Goal: Information Seeking & Learning: Learn about a topic

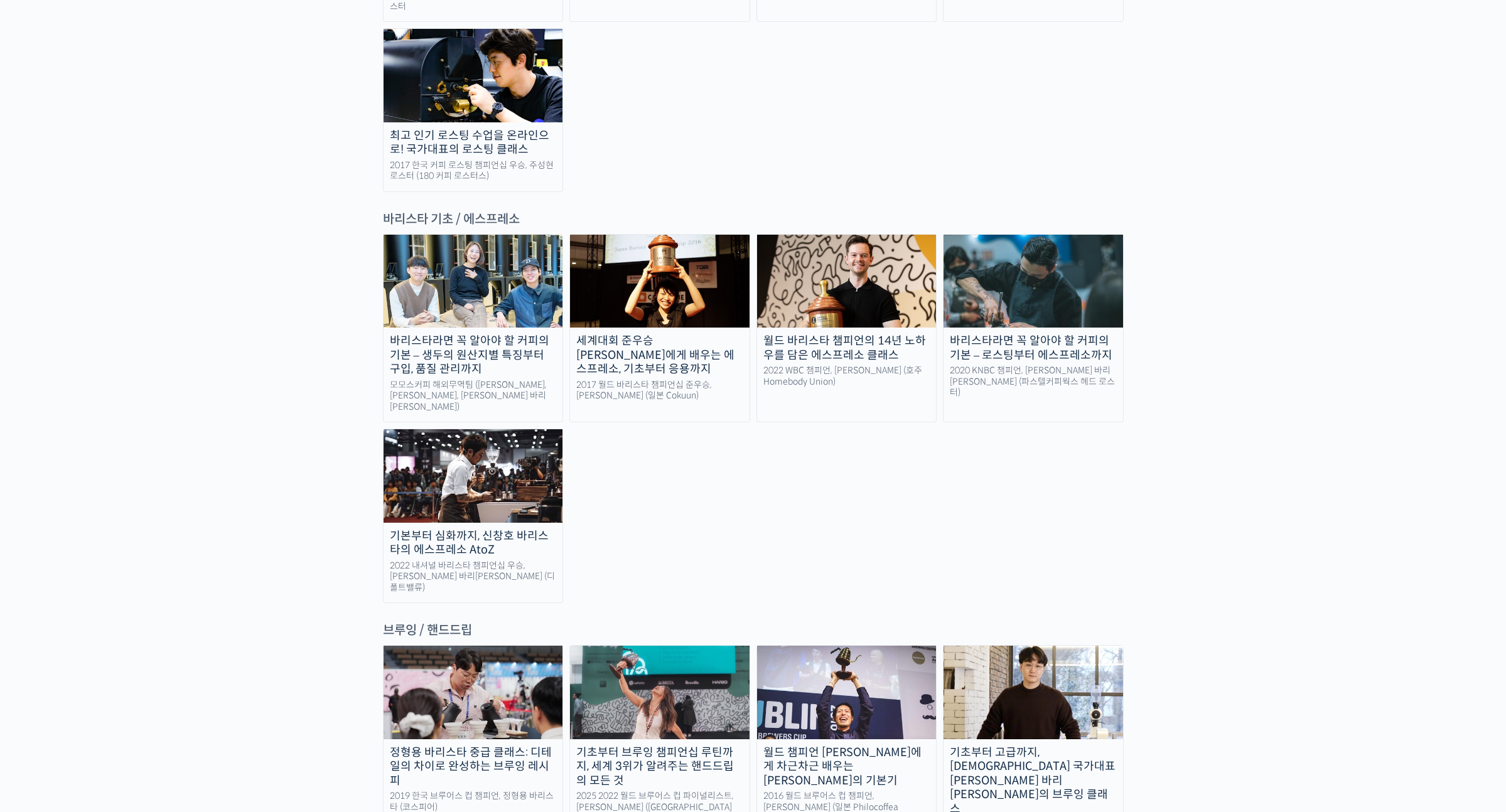
scroll to position [1800, 0]
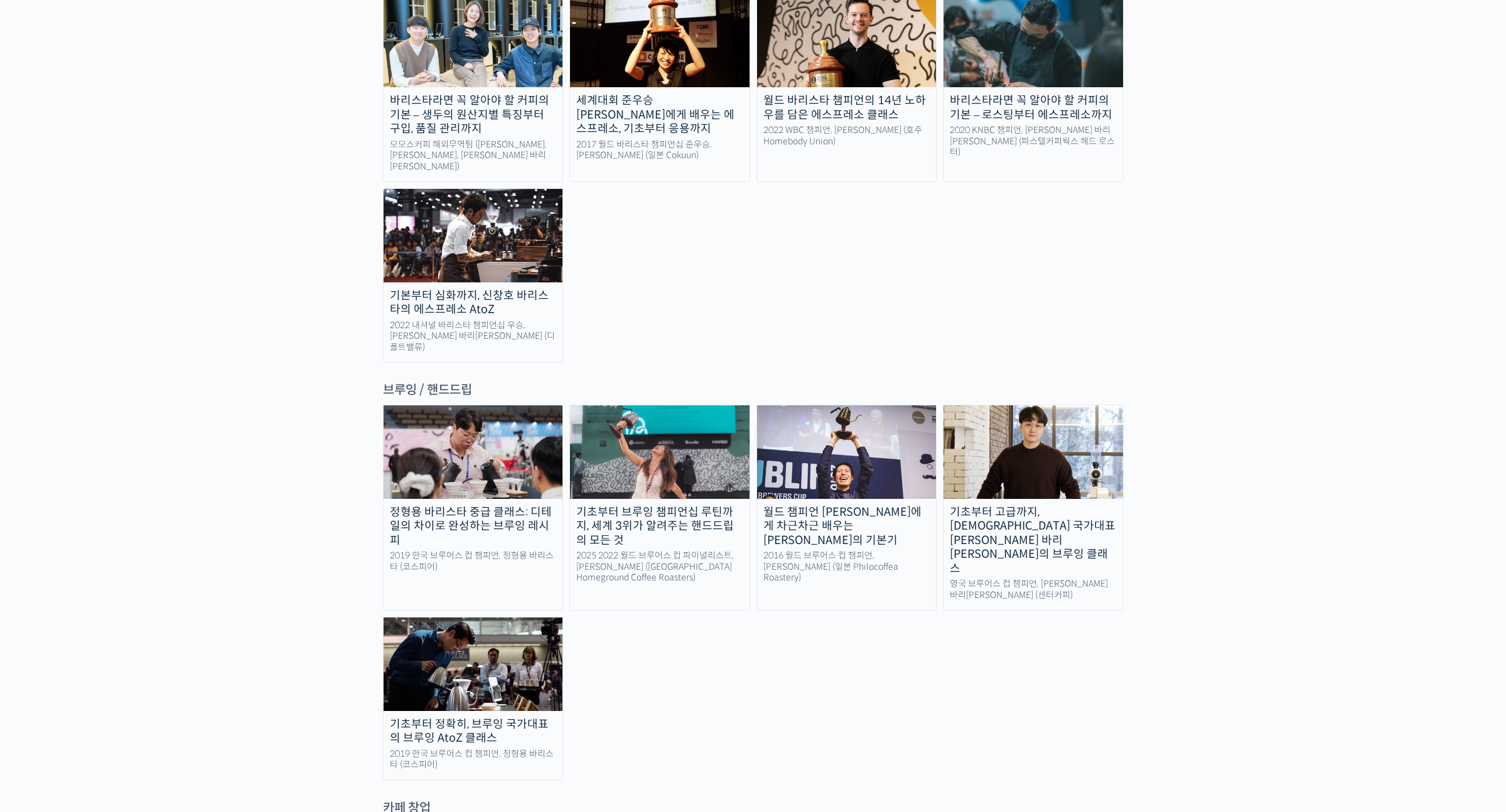
click at [446, 382] on div "브루잉 / 핸드드립" at bounding box center [753, 390] width 741 height 17
click at [729, 556] on div "정형용 바리스타 중급 클래스: 디테일의 차이로 완성하는 브루잉 레시피 2019 한국 브루어스 컵 챔피언, 정형용 바리스타 (코스피어) 기초부터…" at bounding box center [753, 592] width 741 height 375
click at [810, 550] on div "2016 월드 브루어스 컵 챔피언, 테츠 카스야 (일본 Philocoffea Roastery)" at bounding box center [846, 567] width 180 height 34
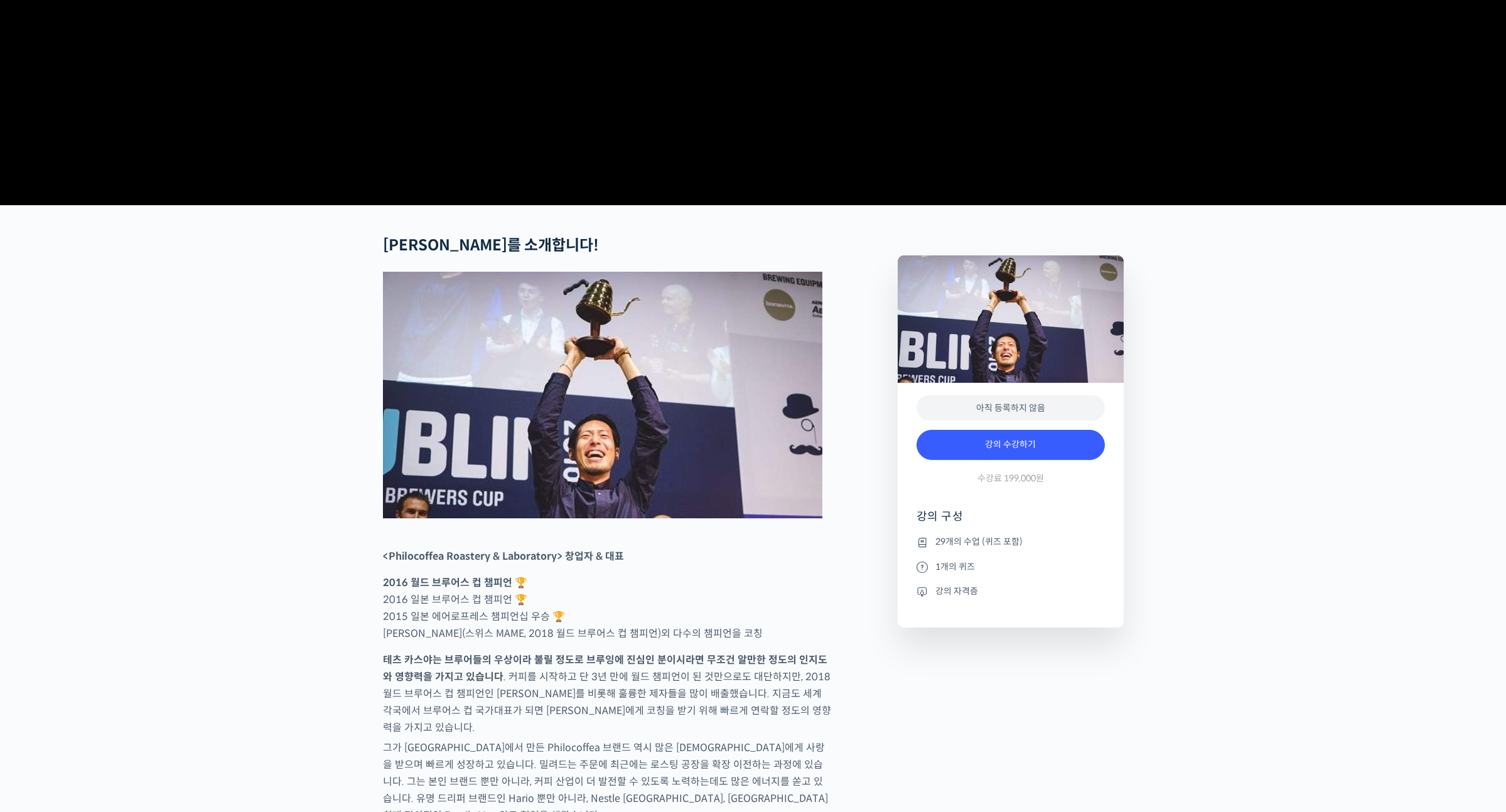
scroll to position [519, 0]
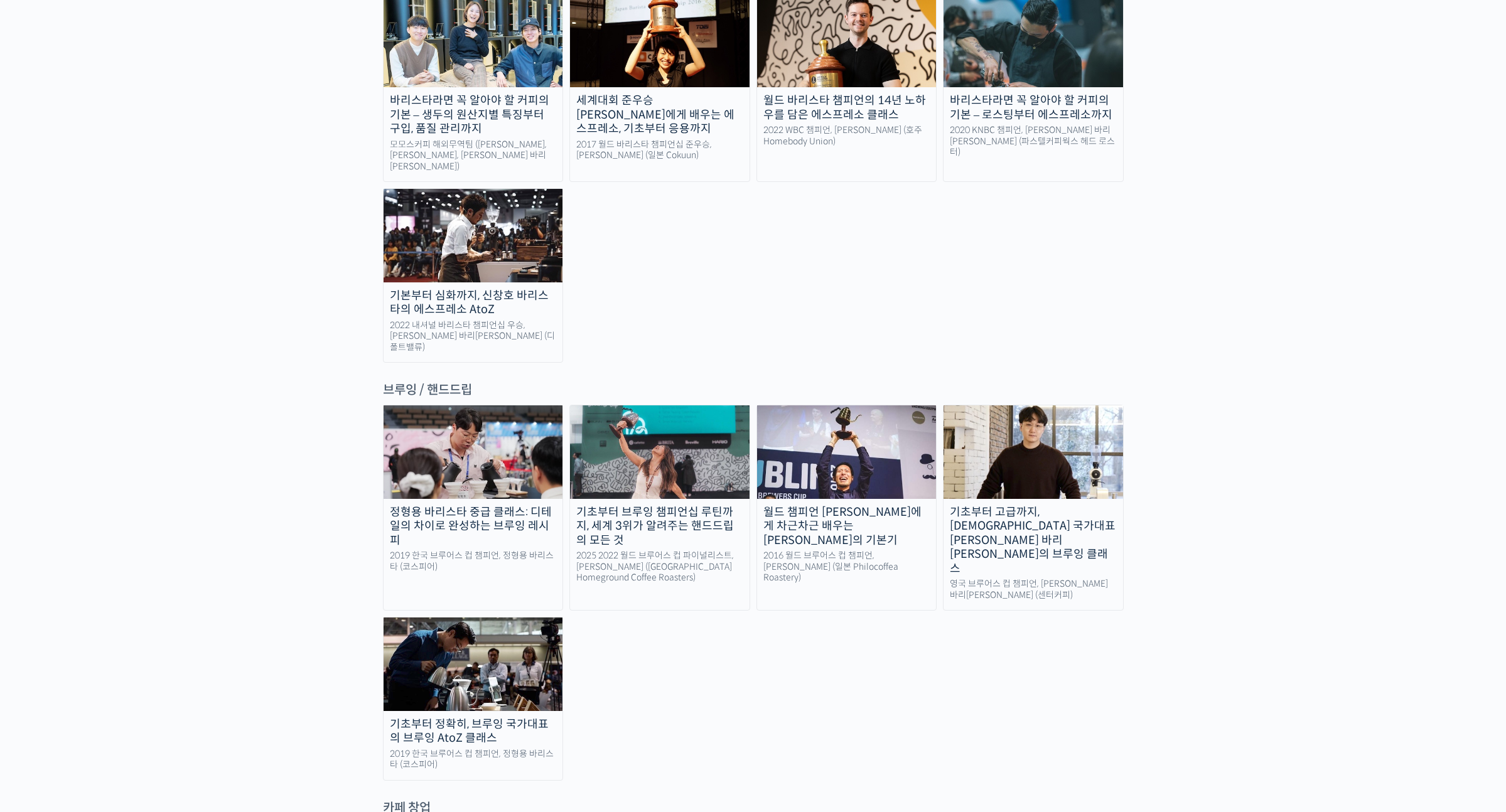
click at [982, 422] on link "기초부터 고급까지, [DEMOGRAPHIC_DATA] 국가대표 [PERSON_NAME] 바리[PERSON_NAME]의 브루잉 클래스 영국 브루…" at bounding box center [1033, 507] width 181 height 205
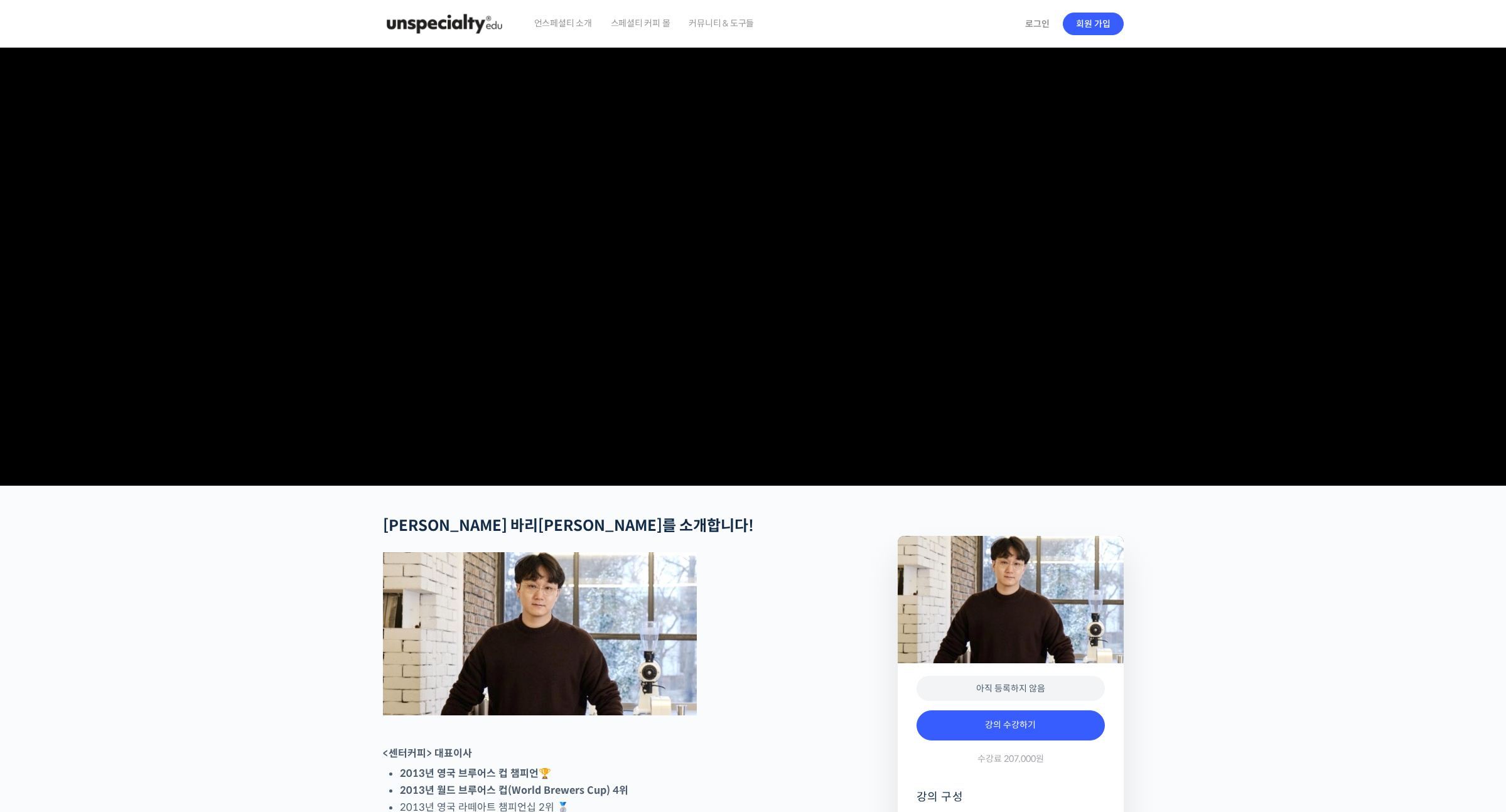
checkbox input "true"
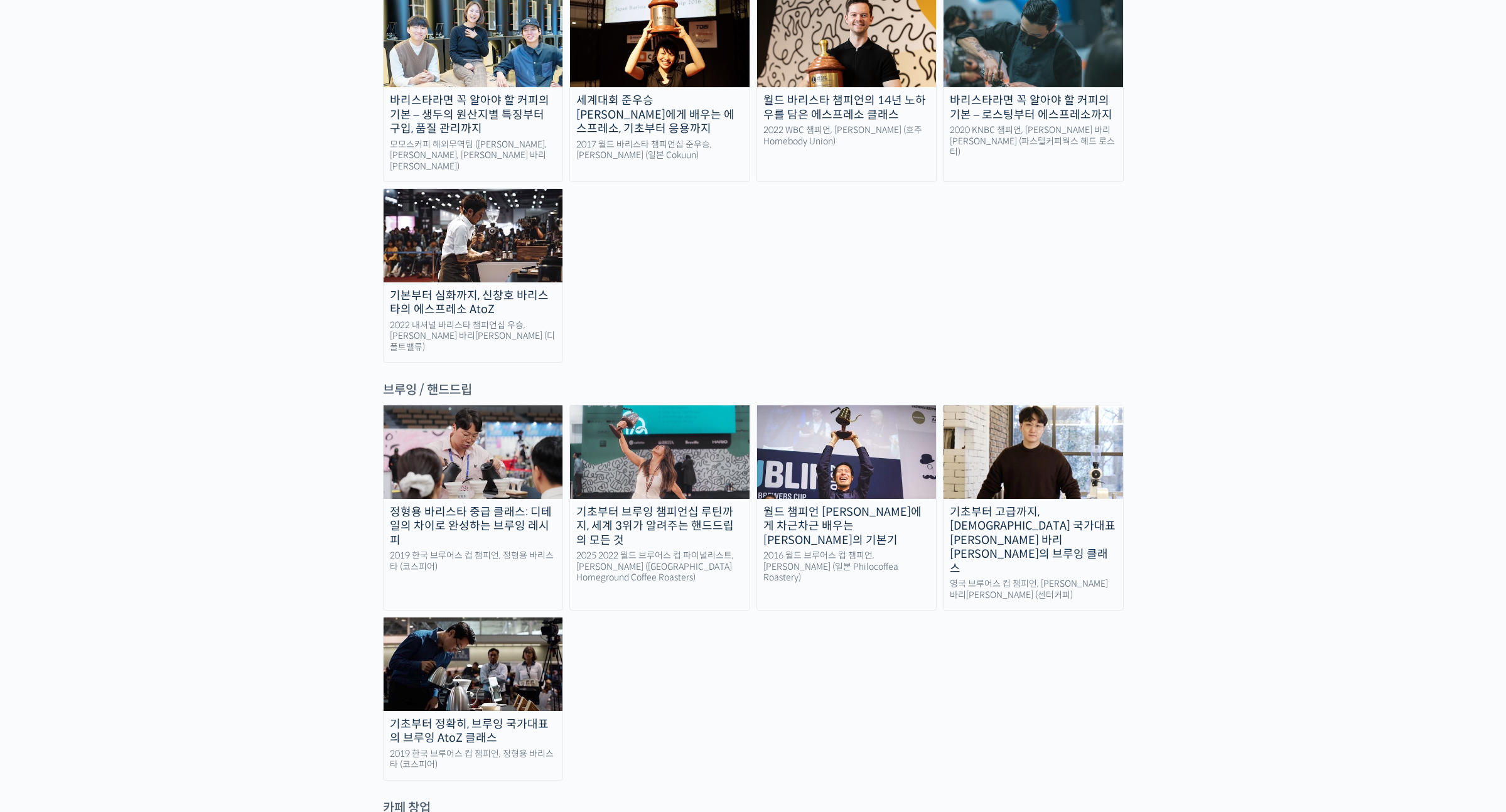
click at [832, 505] on div "월드 챔피언 [PERSON_NAME]에게 차근차근 배우는 [PERSON_NAME]의 기본기" at bounding box center [846, 526] width 180 height 43
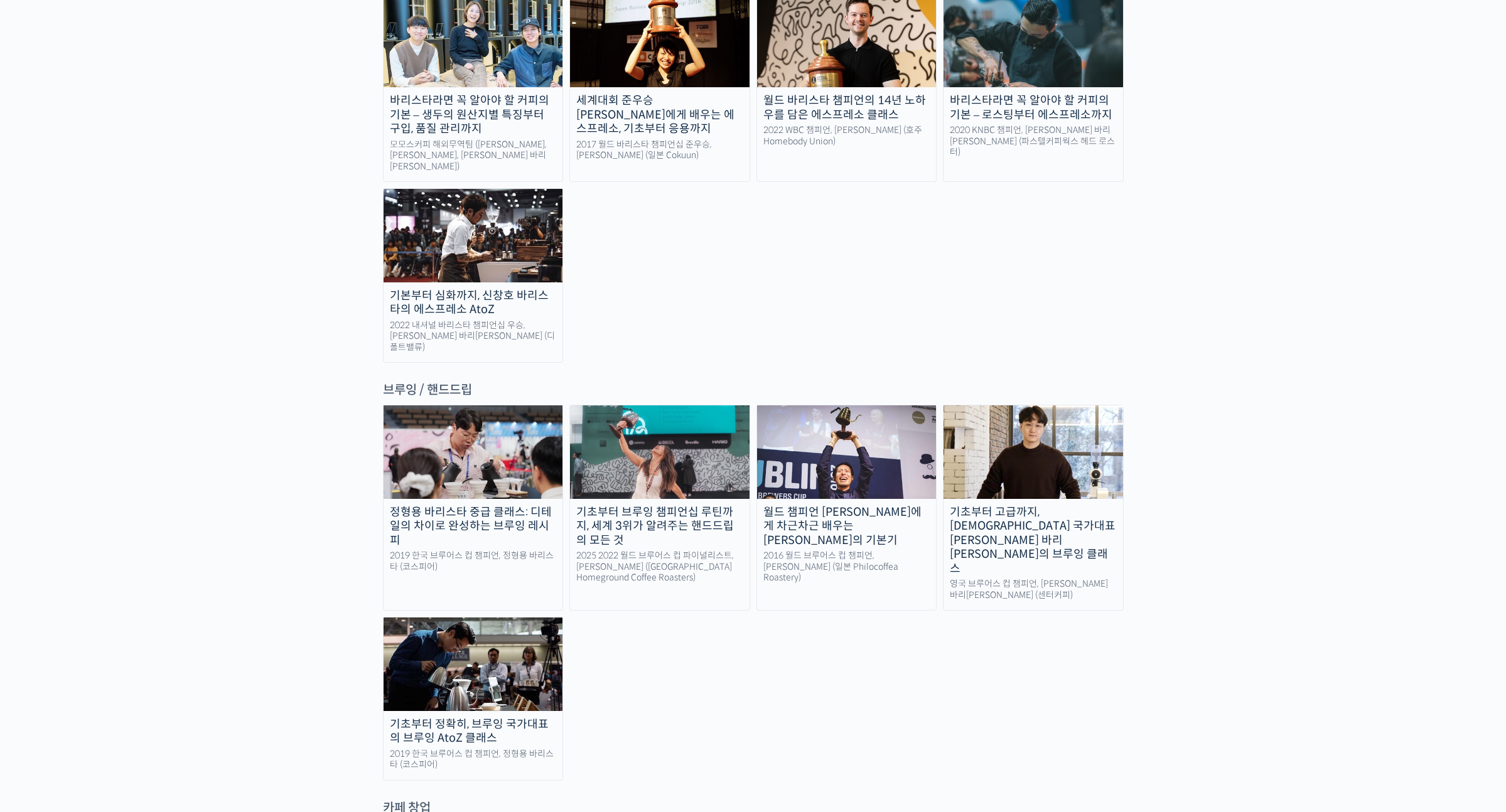
click at [1043, 578] on div "영국 브루어스 컵 챔피언, [PERSON_NAME] 바리[PERSON_NAME] (센터커피)" at bounding box center [1033, 589] width 180 height 22
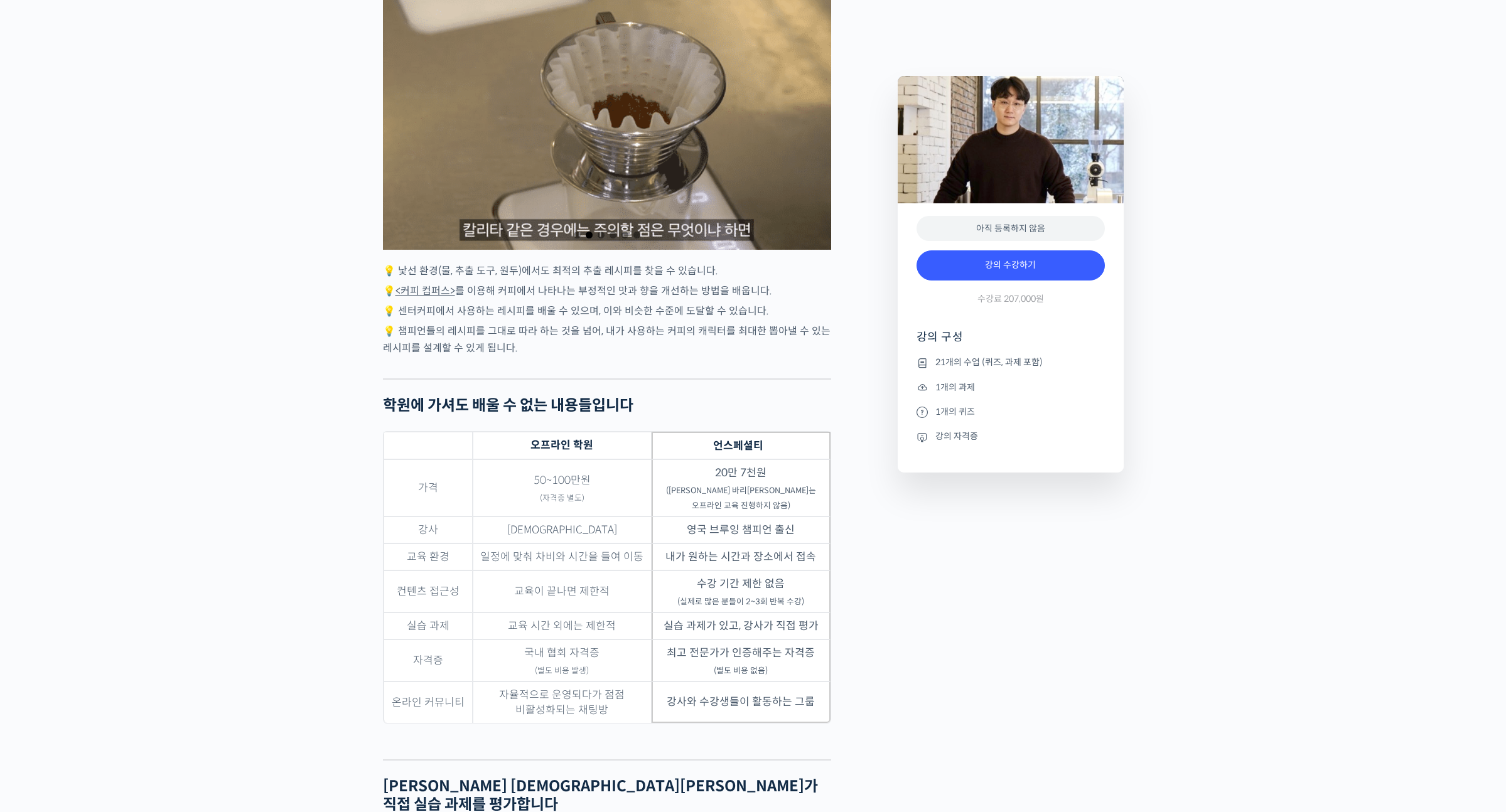
scroll to position [2730, 0]
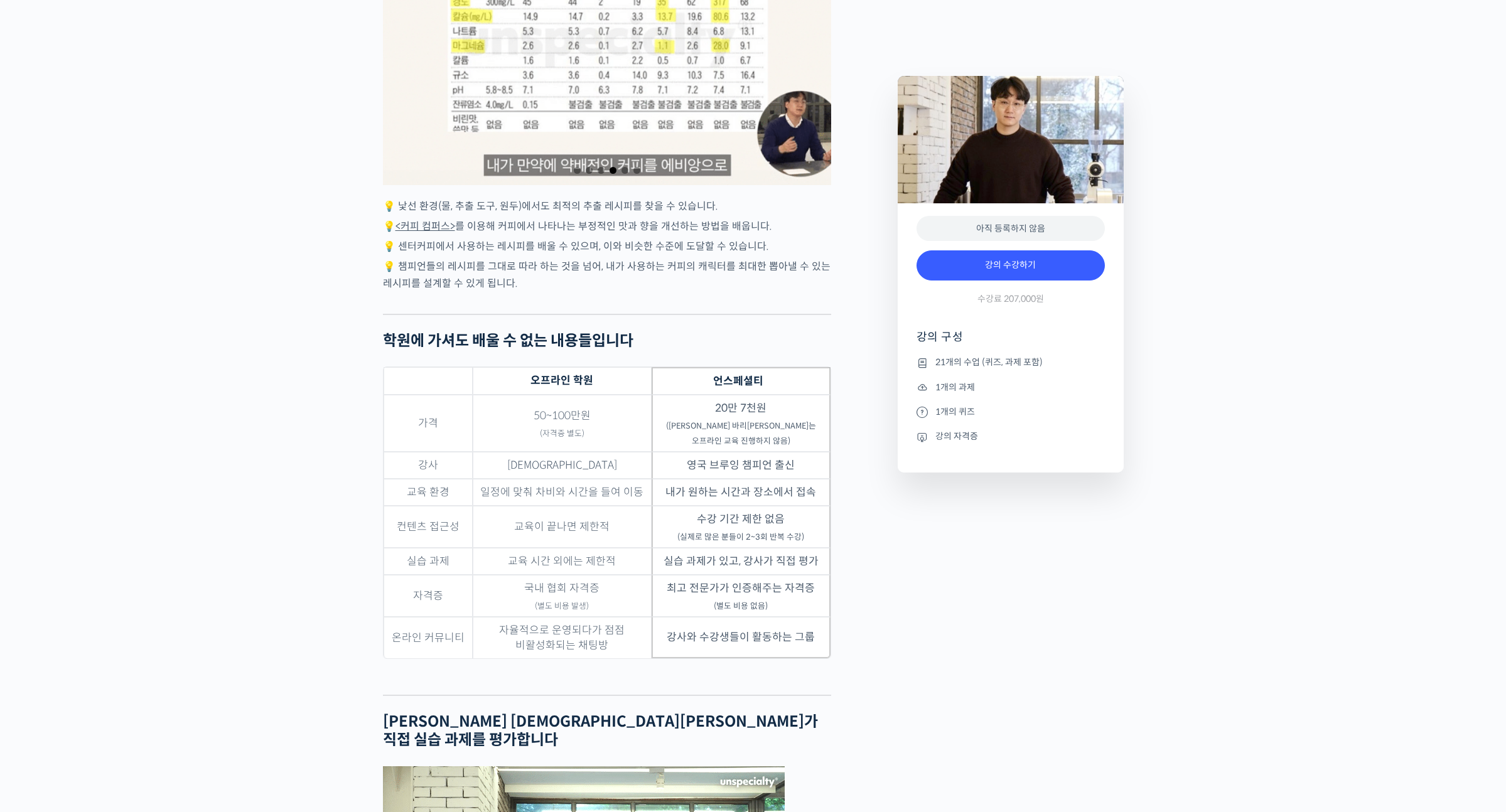
drag, startPoint x: 710, startPoint y: 491, endPoint x: 742, endPoint y: 482, distance: 33.2
click at [720, 487] on td "내가 원하는 시간과 장소에서 접속" at bounding box center [741, 492] width 179 height 27
click at [748, 483] on td "내가 원하는 시간과 장소에서 접속" at bounding box center [741, 492] width 179 height 27
drag, startPoint x: 761, startPoint y: 489, endPoint x: 737, endPoint y: 494, distance: 24.5
click at [744, 494] on td "내가 원하는 시간과 장소에서 접속" at bounding box center [741, 492] width 179 height 27
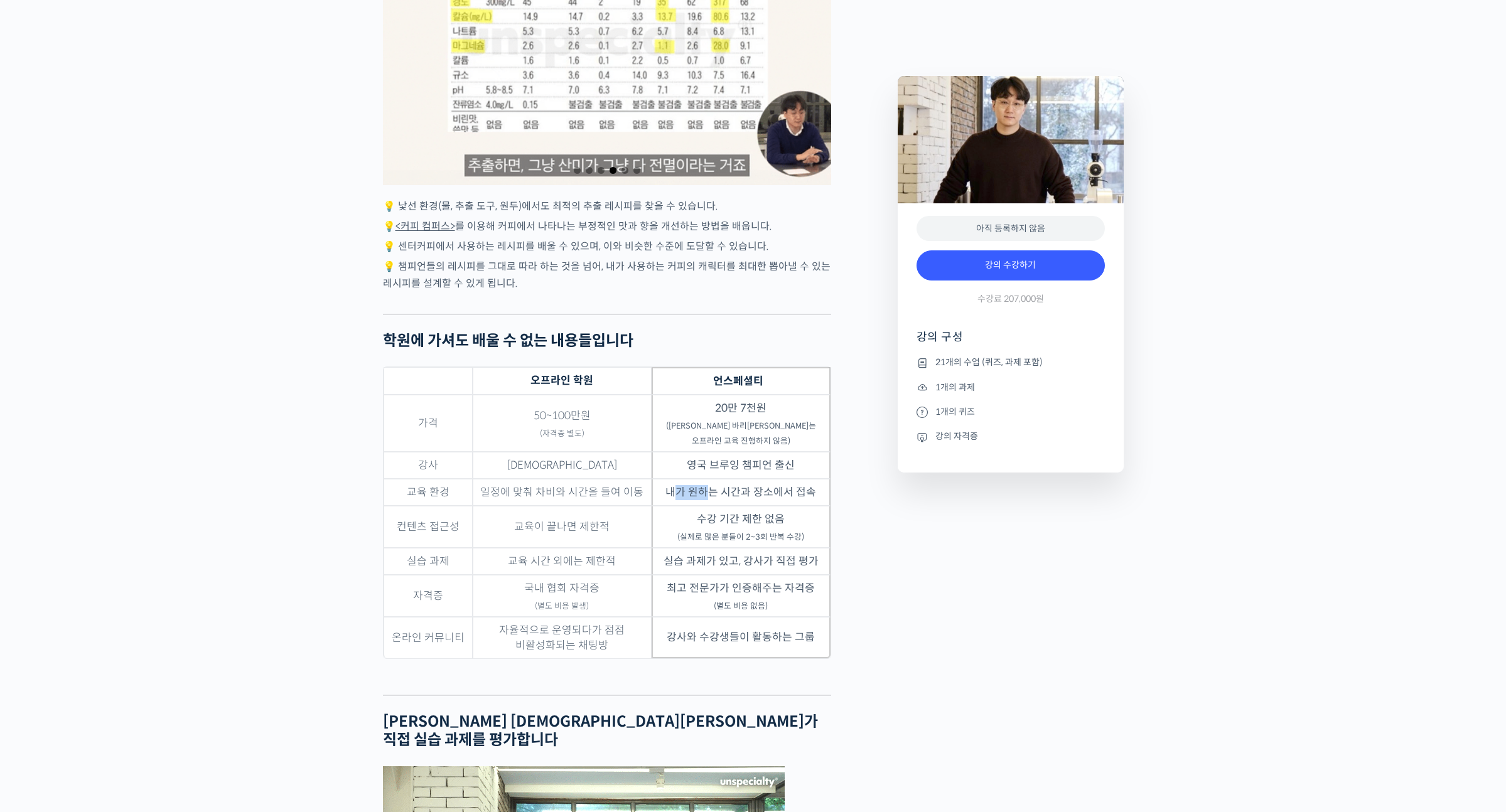
drag, startPoint x: 674, startPoint y: 486, endPoint x: 726, endPoint y: 487, distance: 52.0
click at [710, 487] on td "내가 원하는 시간과 장소에서 접속" at bounding box center [741, 492] width 179 height 27
drag, startPoint x: 752, startPoint y: 491, endPoint x: 767, endPoint y: 491, distance: 15.0
click at [755, 491] on td "내가 원하는 시간과 장소에서 접속" at bounding box center [741, 492] width 179 height 27
drag, startPoint x: 779, startPoint y: 515, endPoint x: 714, endPoint y: 509, distance: 65.3
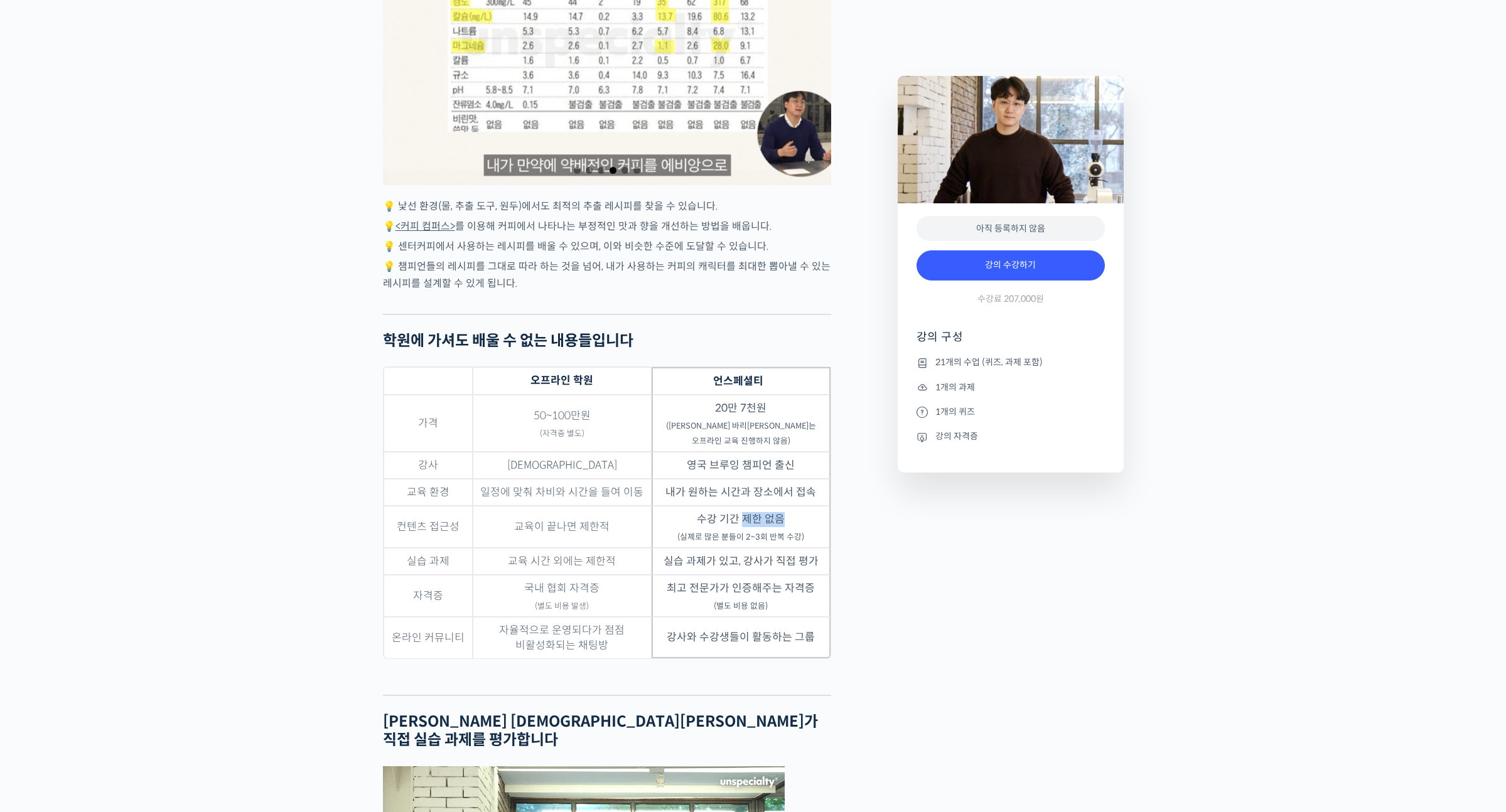
click at [728, 511] on td "수강 기간 제한 없음 (실제로 많은 분들이 2~3회 반복 수강)" at bounding box center [741, 526] width 179 height 42
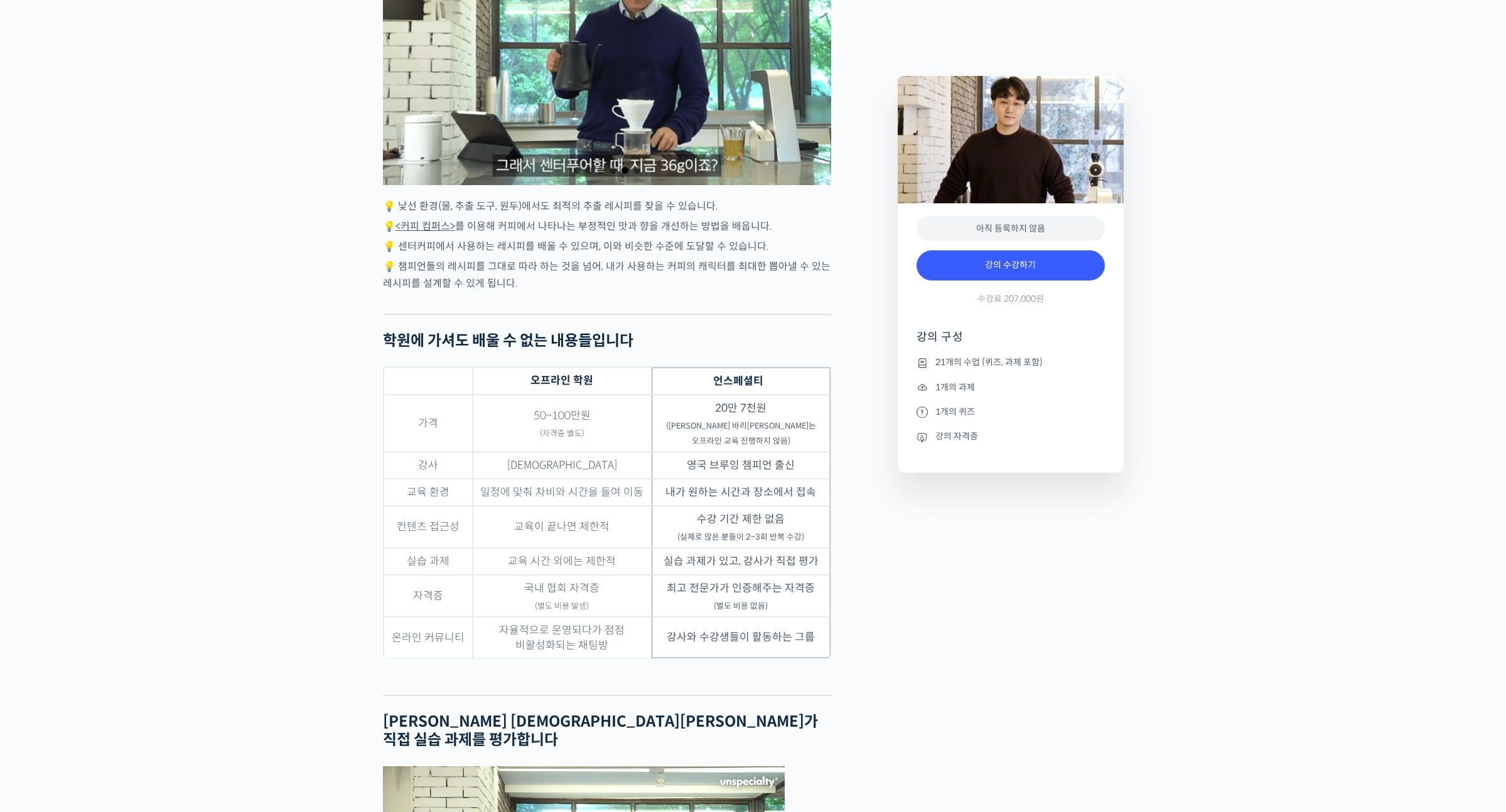
drag, startPoint x: 707, startPoint y: 508, endPoint x: 740, endPoint y: 511, distance: 33.1
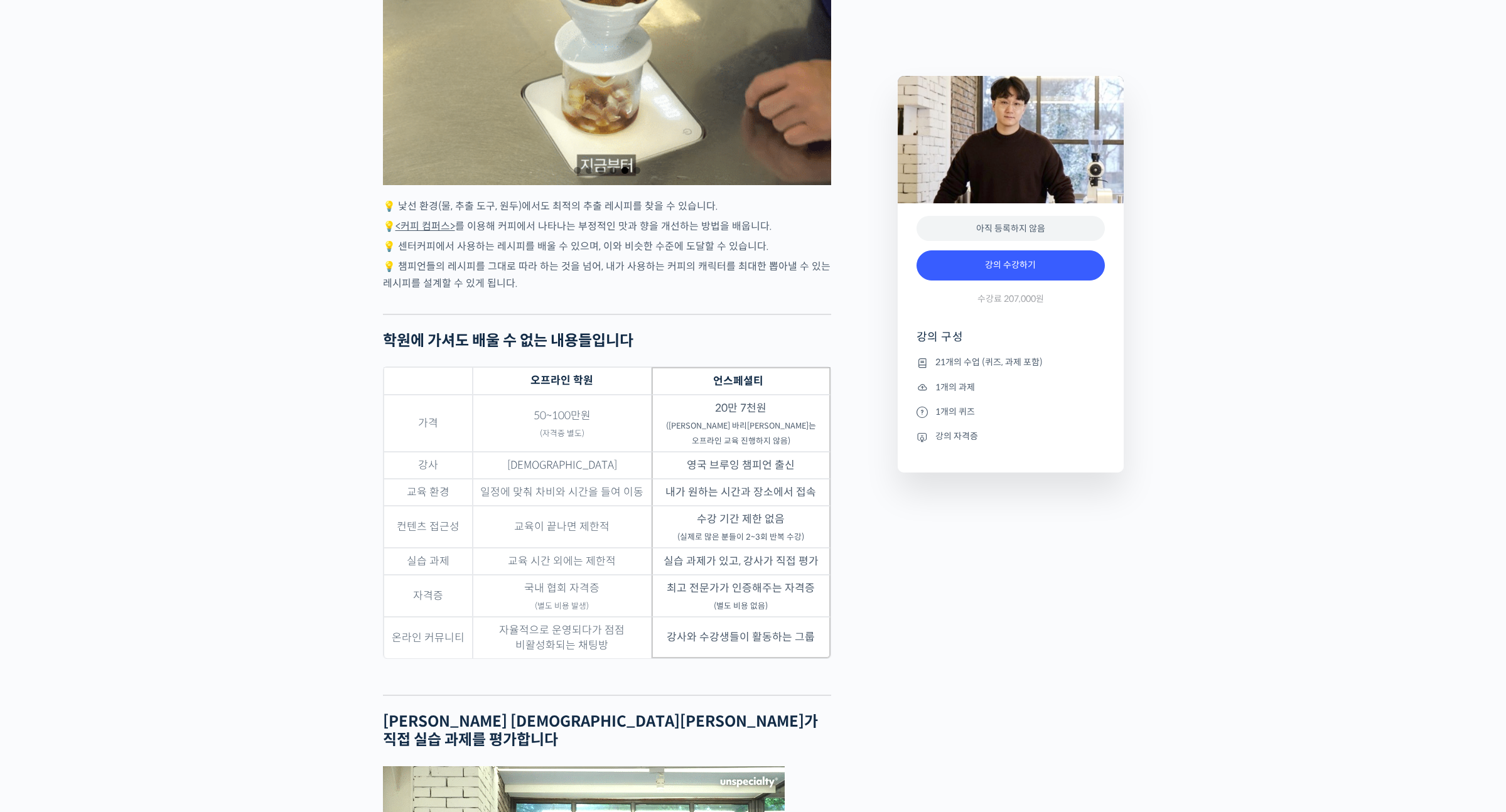
click at [731, 509] on td "수강 기간 제한 없음 (실제로 많은 분들이 2~3회 반복 수강)" at bounding box center [741, 526] width 179 height 42
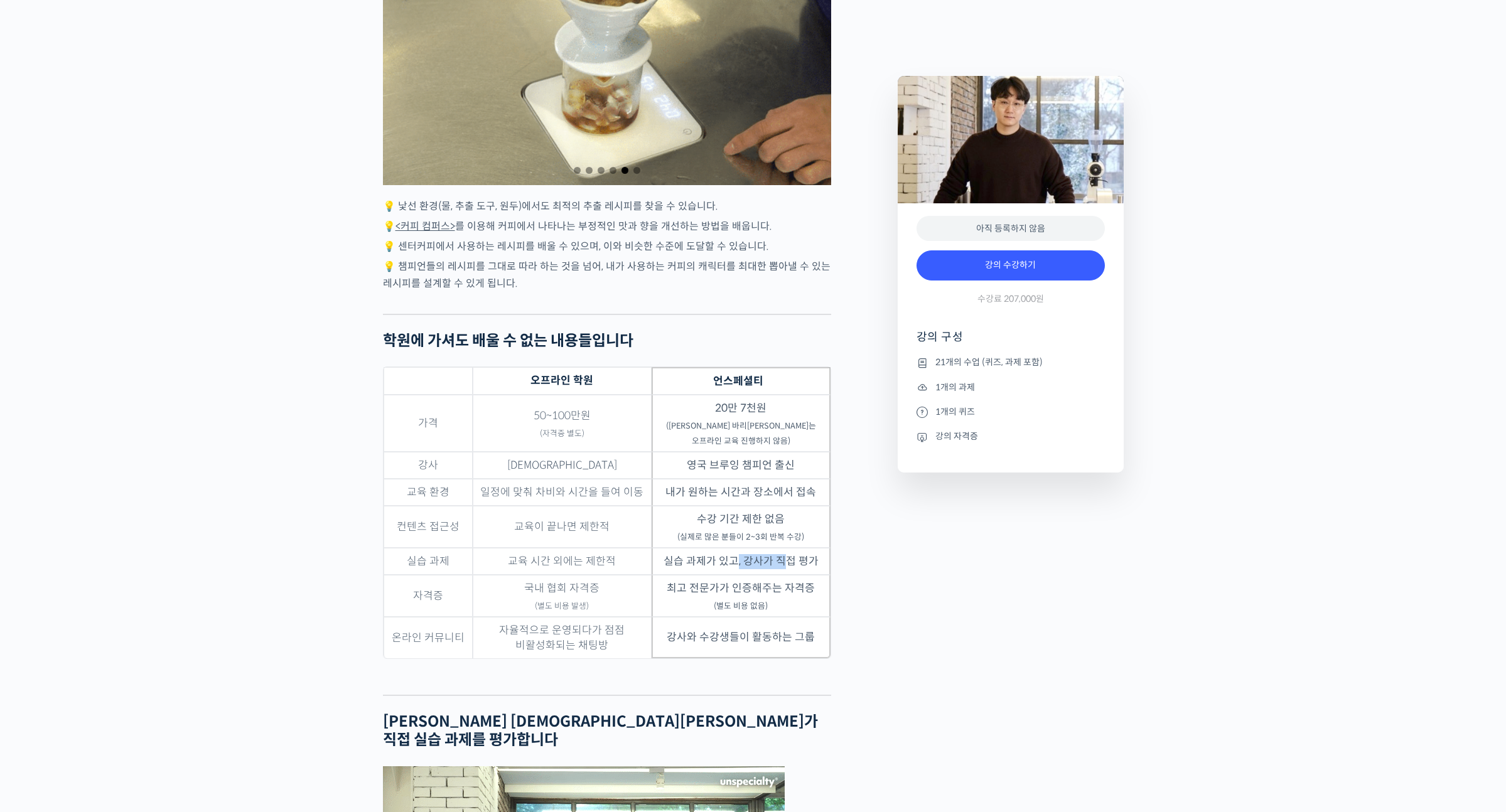
drag, startPoint x: 783, startPoint y: 554, endPoint x: 729, endPoint y: 552, distance: 54.0
click at [735, 552] on td "실습 과제가 있고, 강사가 직접 평가" at bounding box center [741, 561] width 179 height 27
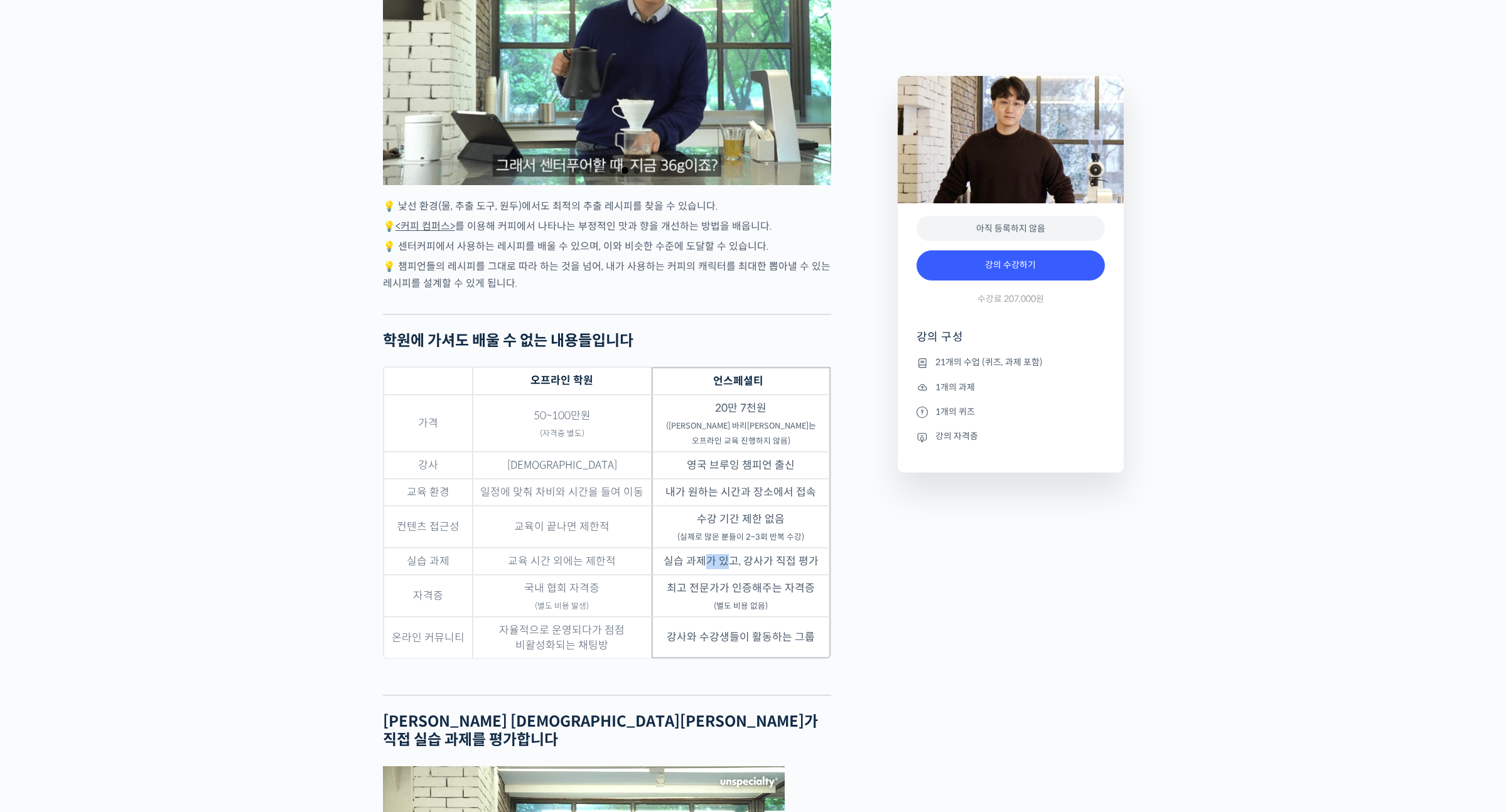
drag, startPoint x: 703, startPoint y: 554, endPoint x: 745, endPoint y: 553, distance: 42.0
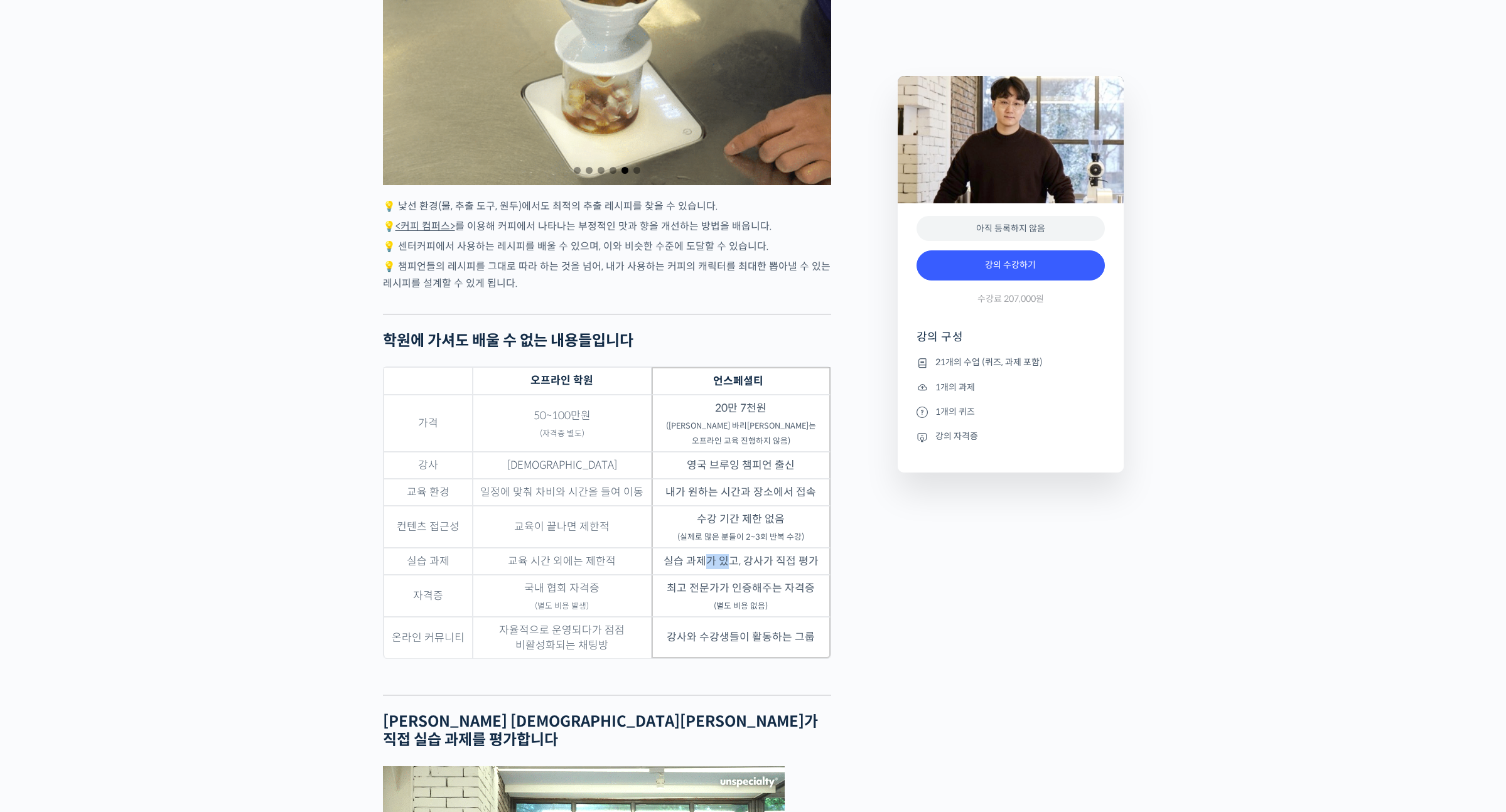
click at [737, 552] on td "실습 과제가 있고, 강사가 직접 평가" at bounding box center [741, 561] width 179 height 27
drag, startPoint x: 780, startPoint y: 554, endPoint x: 697, endPoint y: 561, distance: 83.3
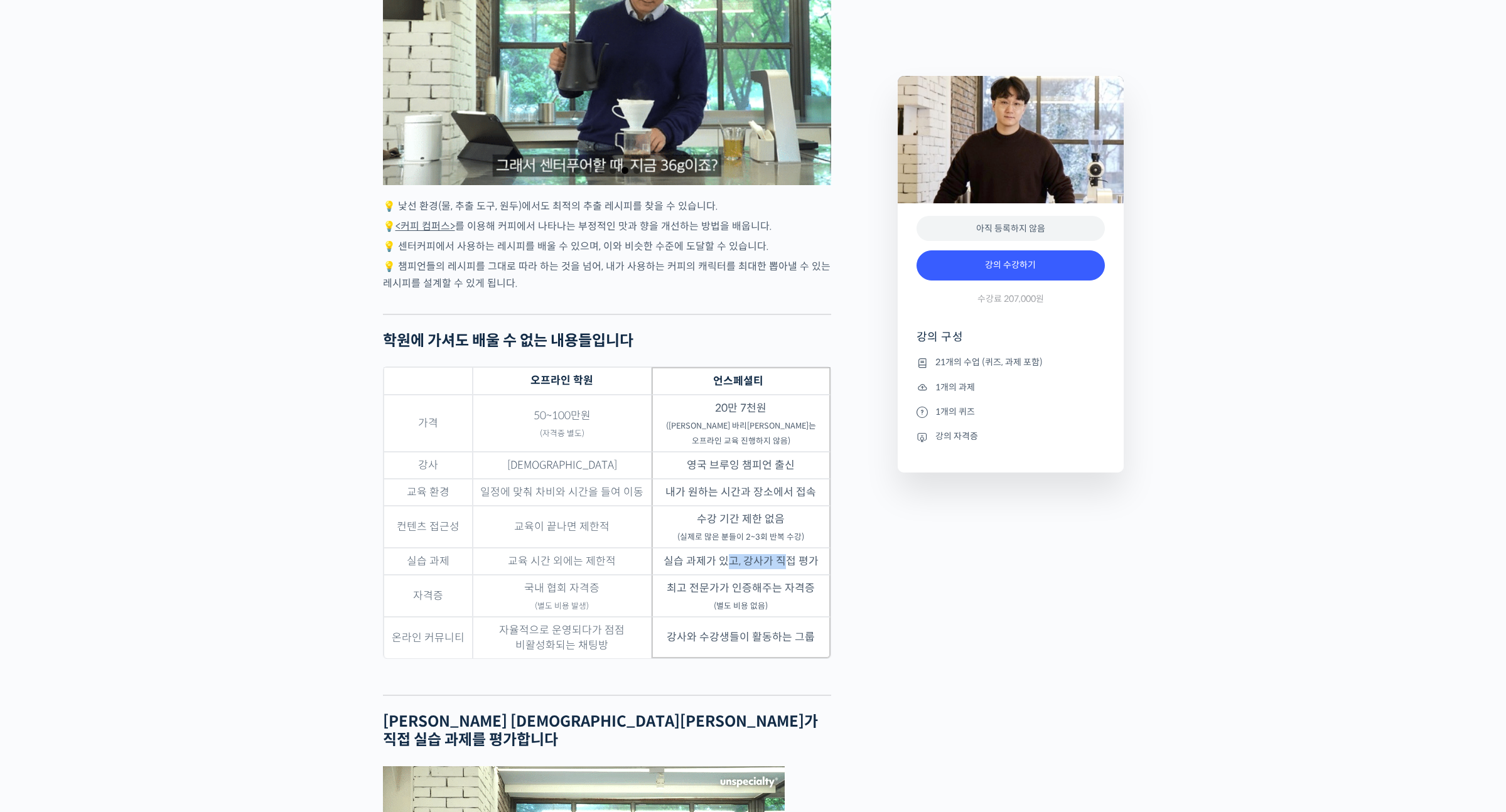
click at [729, 558] on td "실습 과제가 있고, 강사가 직접 평가" at bounding box center [741, 561] width 179 height 27
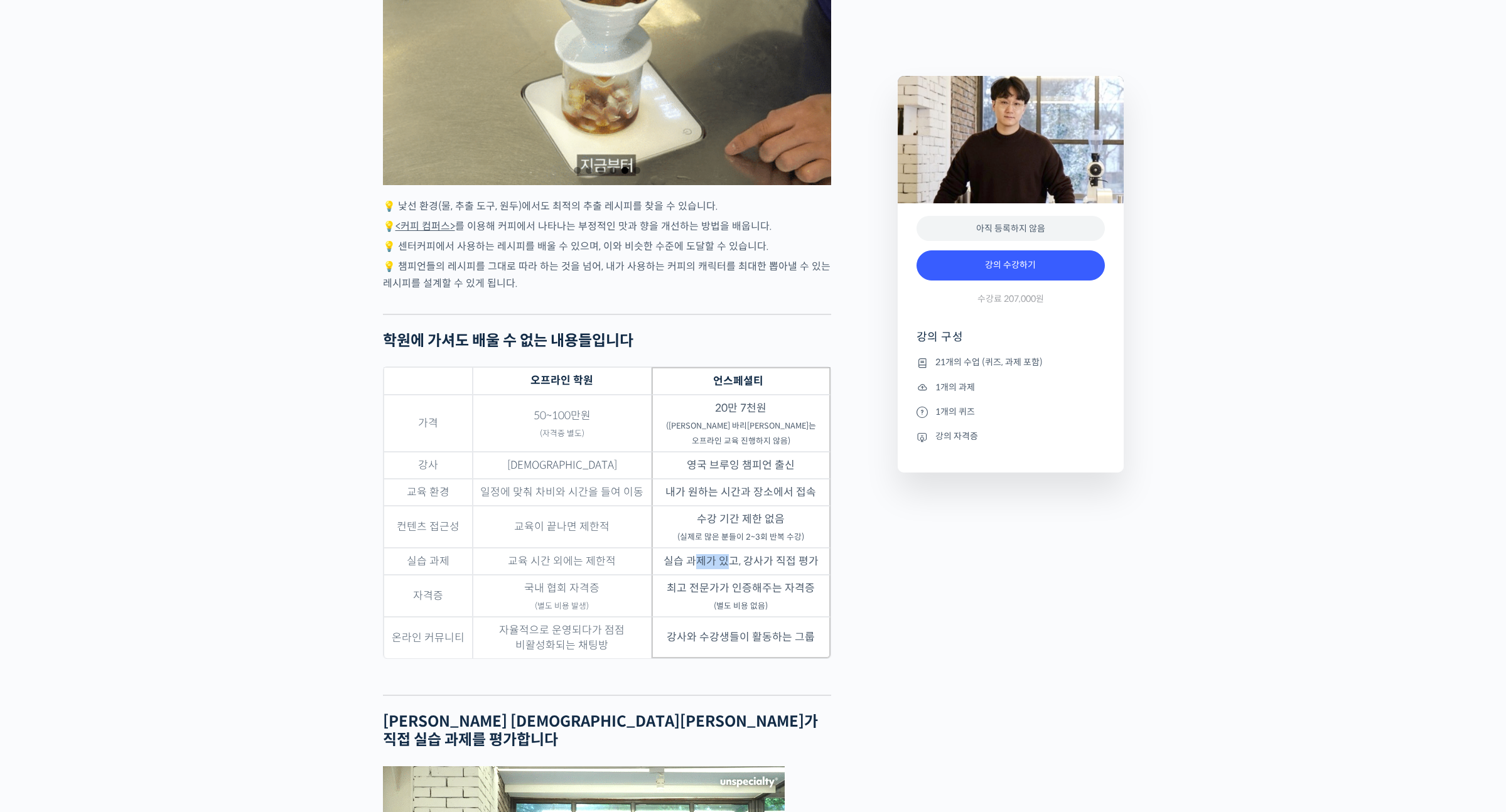
drag, startPoint x: 697, startPoint y: 562, endPoint x: 748, endPoint y: 557, distance: 51.2
click at [740, 556] on td "실습 과제가 있고, 강사가 직접 평가" at bounding box center [741, 561] width 179 height 27
drag, startPoint x: 785, startPoint y: 581, endPoint x: 714, endPoint y: 584, distance: 71.1
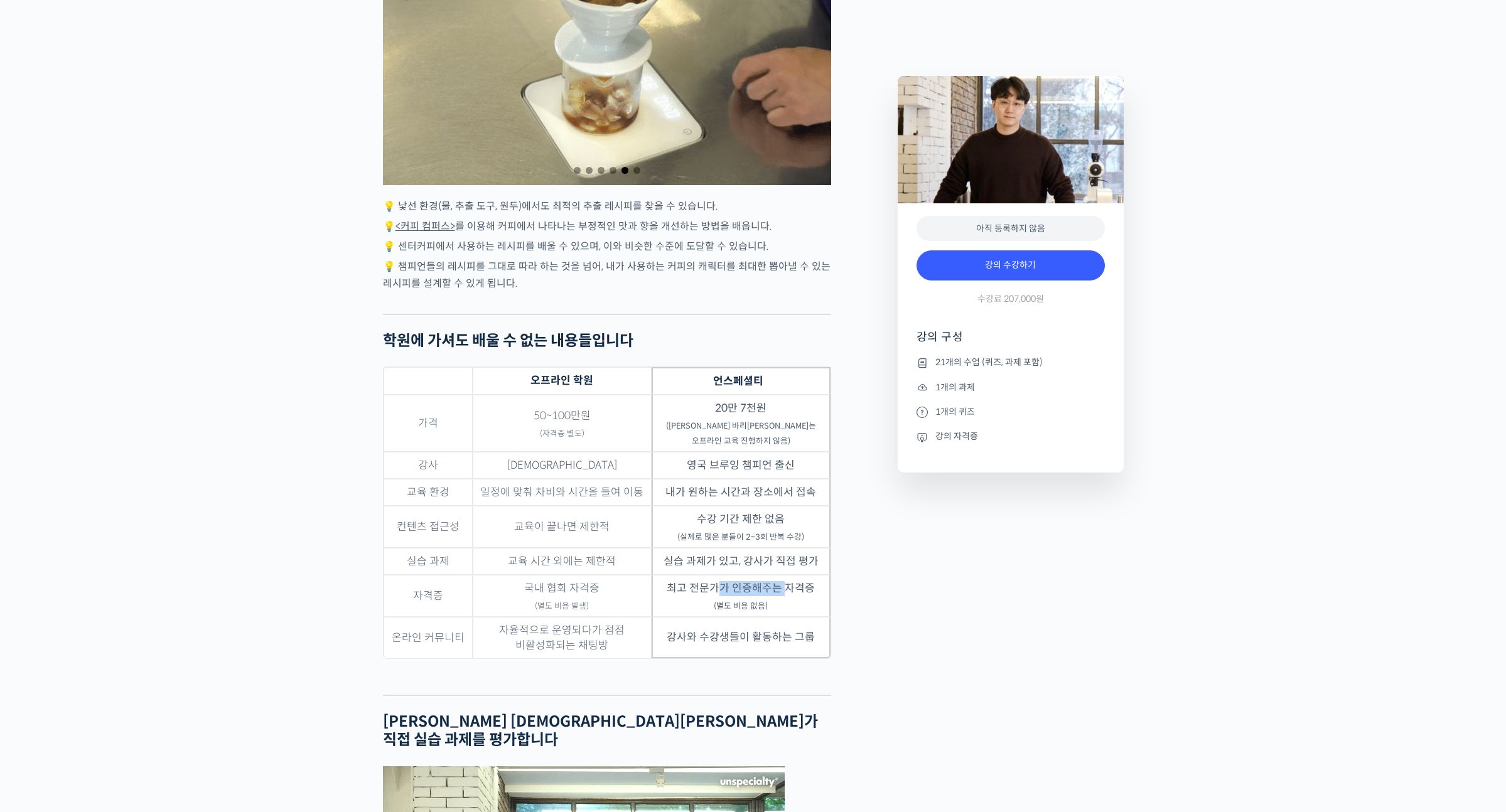
click at [716, 582] on td "최고 전문가가 인증해주는 자격증 (별도 비용 없음)" at bounding box center [741, 595] width 179 height 42
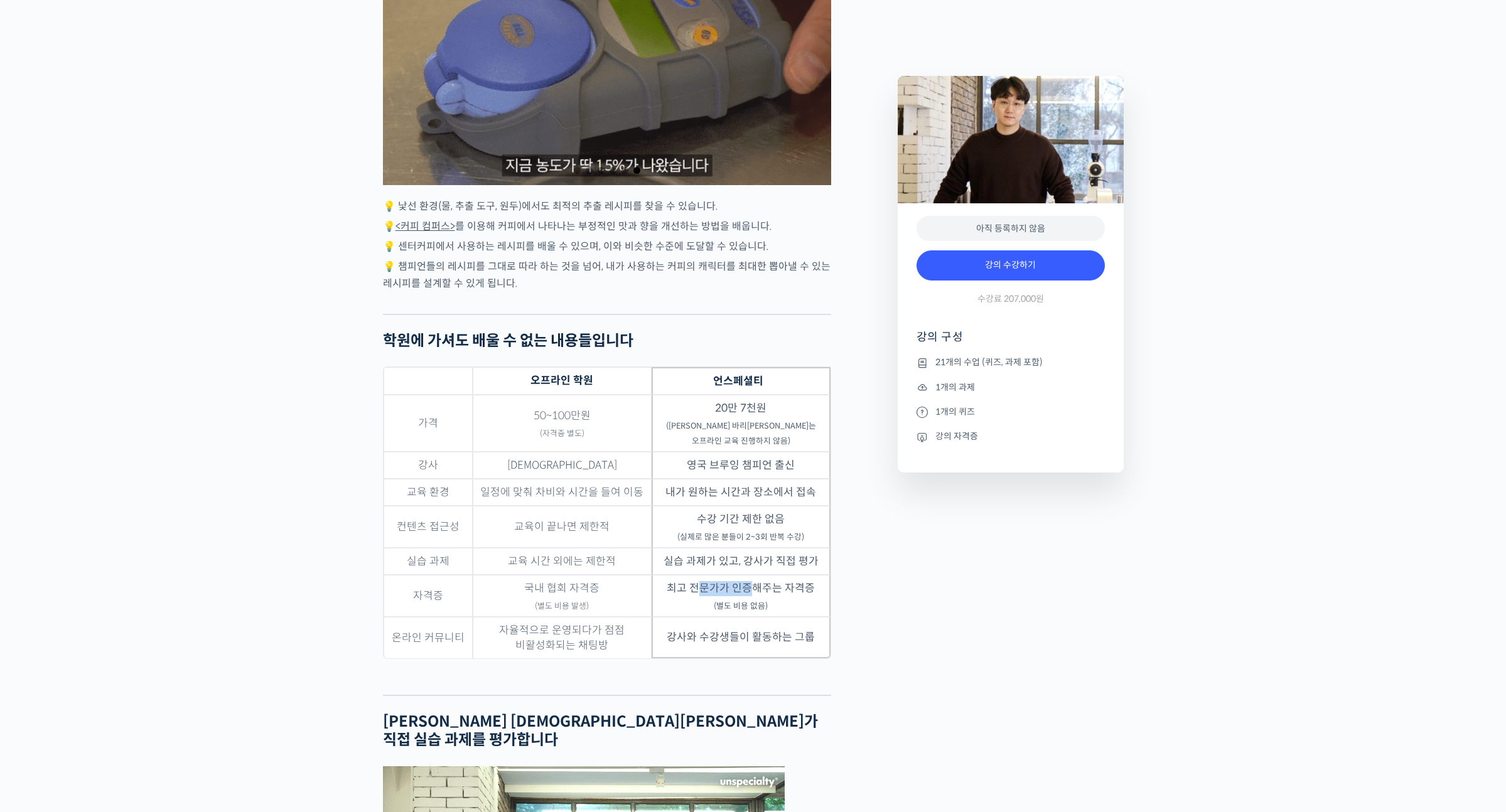
drag, startPoint x: 703, startPoint y: 587, endPoint x: 800, endPoint y: 591, distance: 97.1
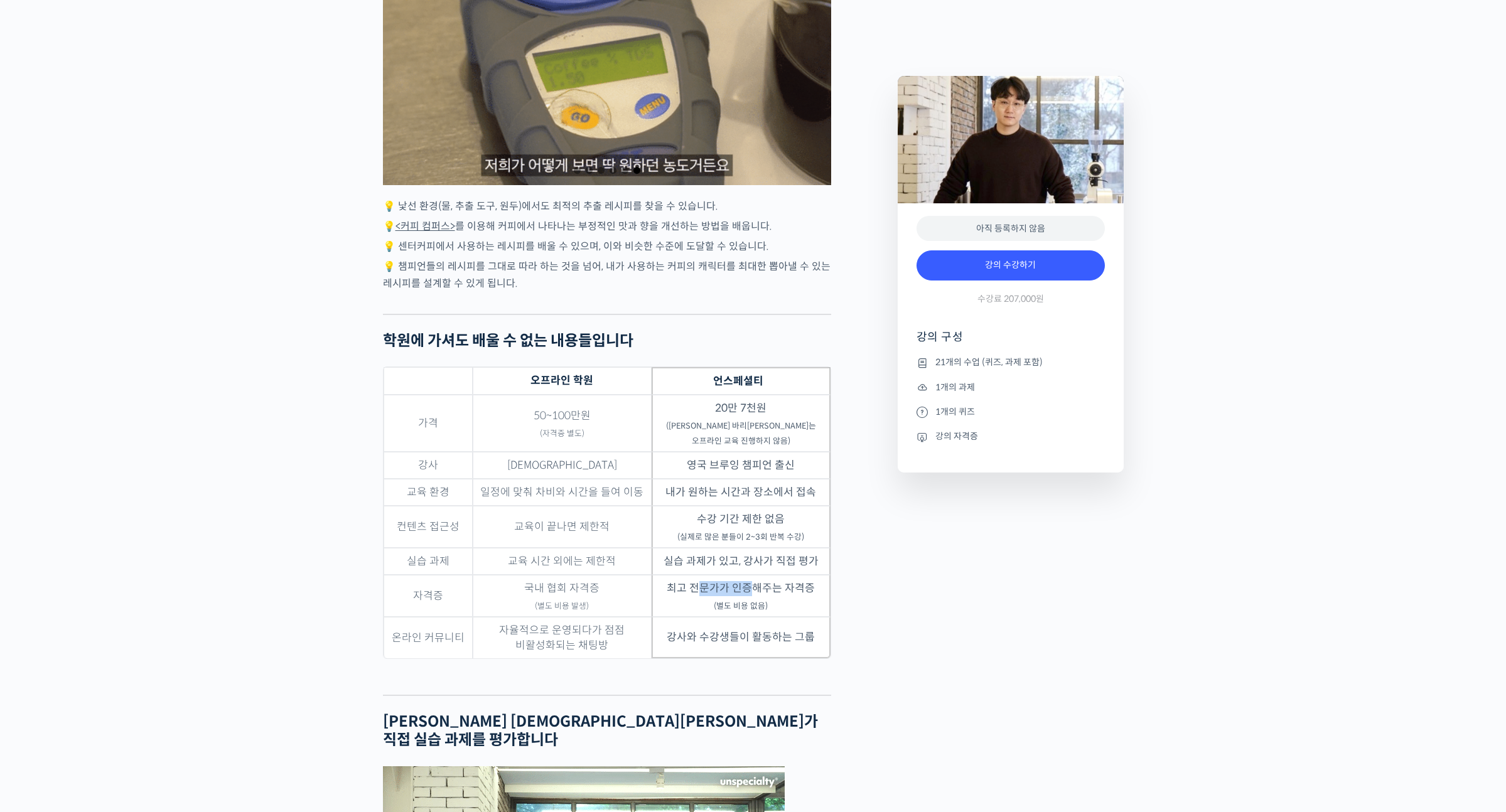
click at [777, 588] on td "최고 전문가가 인증해주는 자격증 (별도 비용 없음)" at bounding box center [741, 595] width 179 height 42
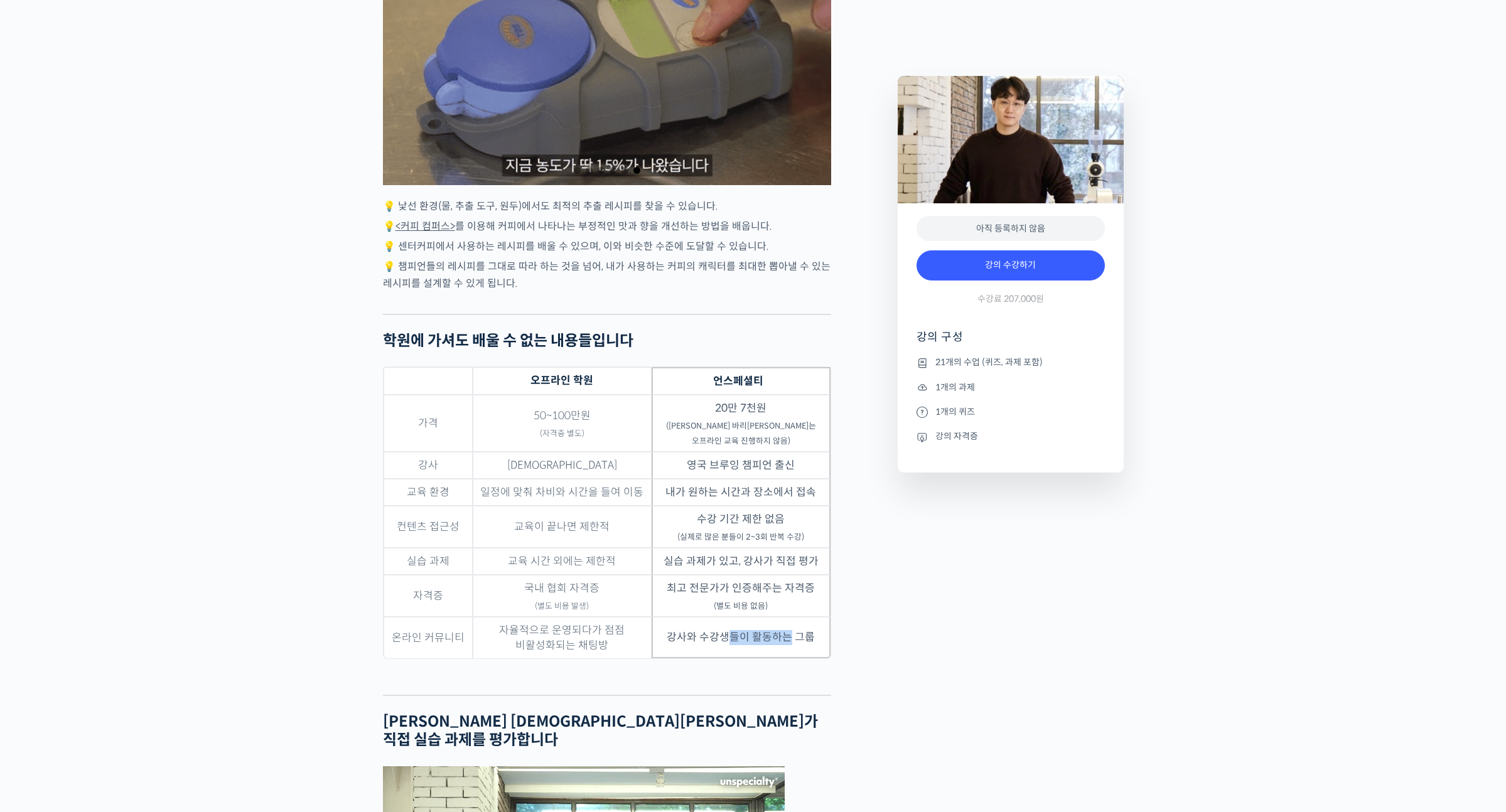
drag, startPoint x: 745, startPoint y: 631, endPoint x: 691, endPoint y: 630, distance: 54.0
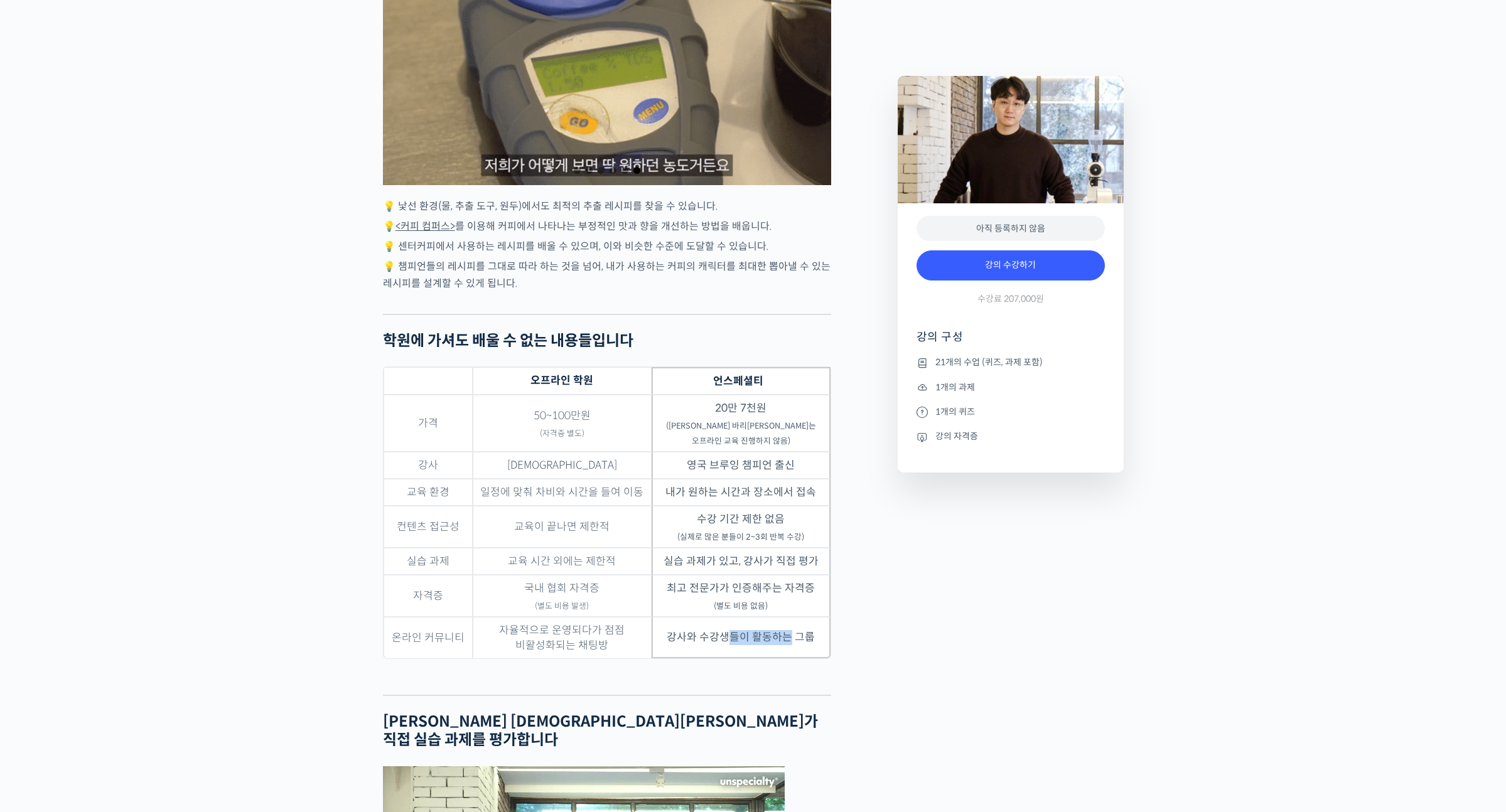
click at [720, 630] on td "강사와 수강생들이 활동하는 그룹" at bounding box center [741, 637] width 179 height 42
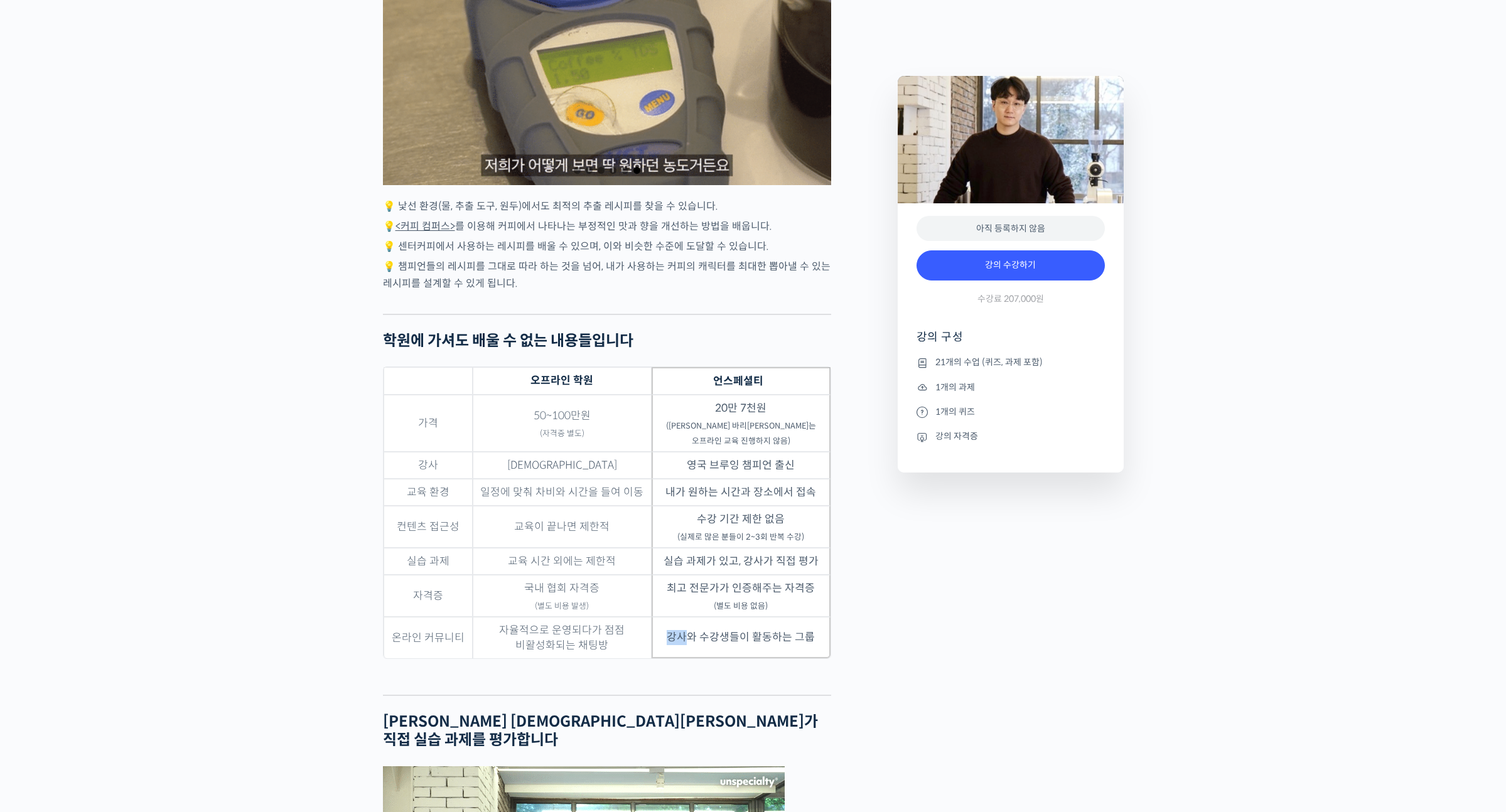
drag, startPoint x: 690, startPoint y: 630, endPoint x: 764, endPoint y: 624, distance: 74.2
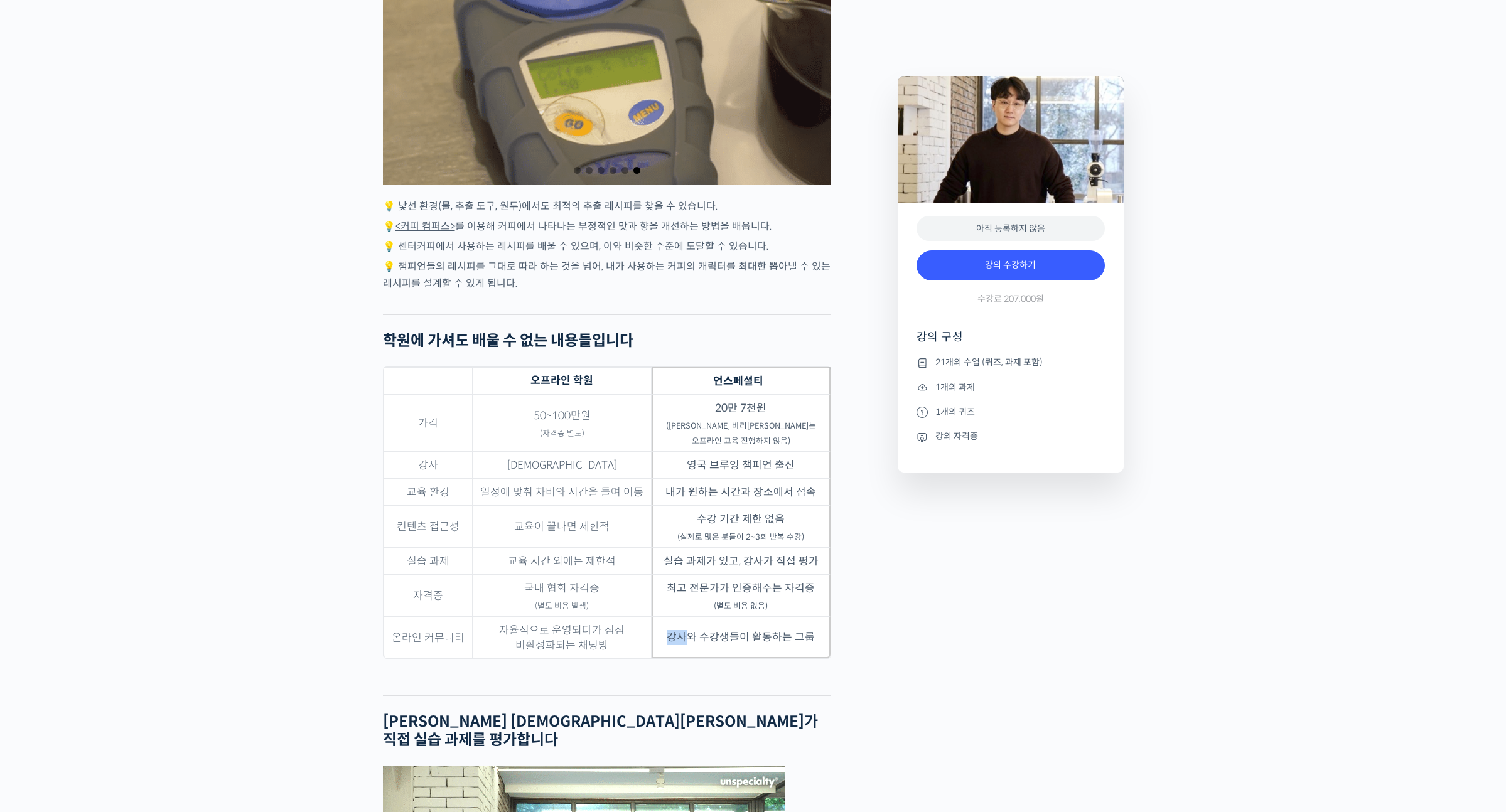
click at [755, 623] on td "강사와 수강생들이 활동하는 그룹" at bounding box center [741, 637] width 179 height 42
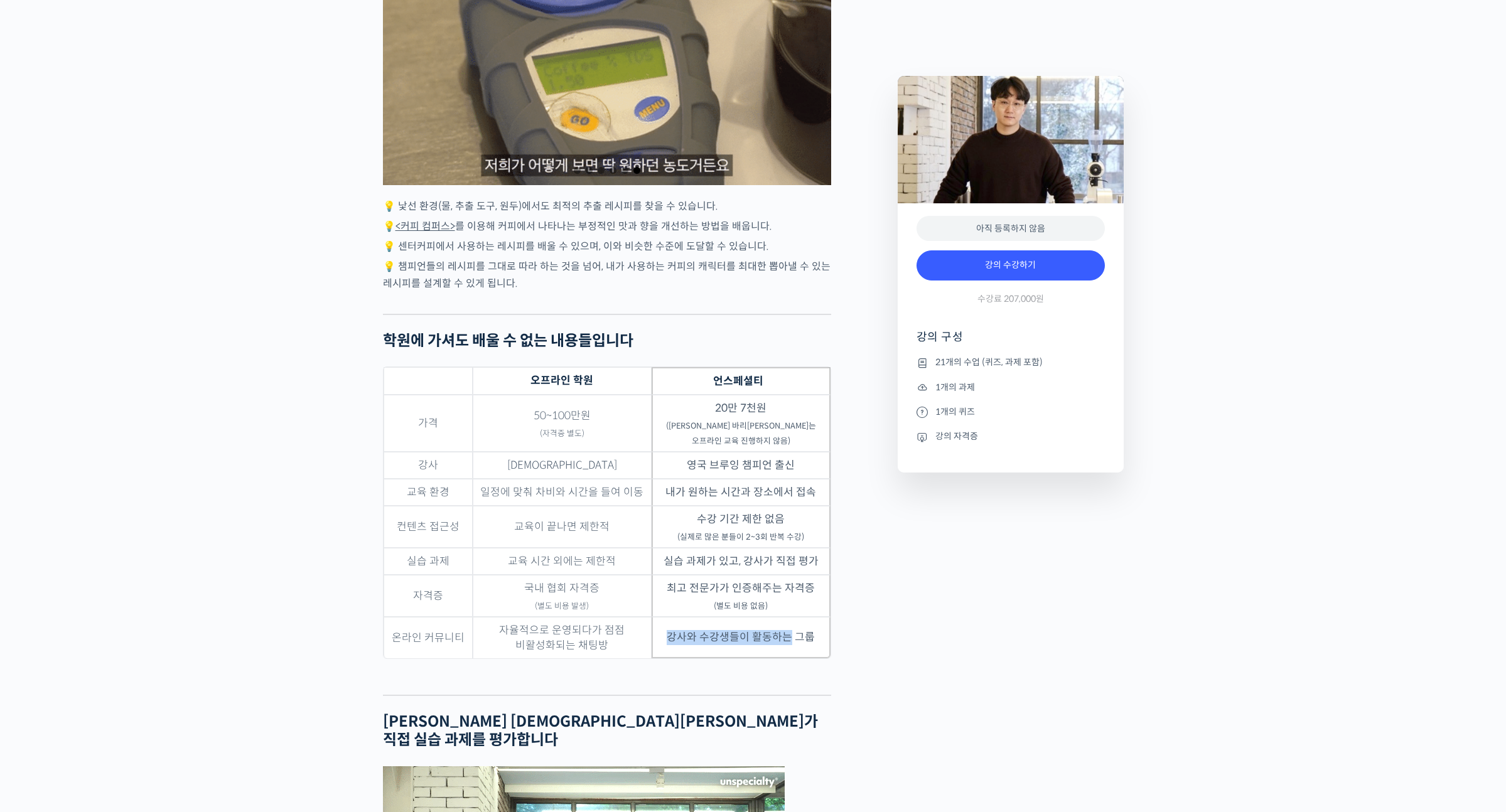
drag, startPoint x: 768, startPoint y: 630, endPoint x: 704, endPoint y: 621, distance: 64.6
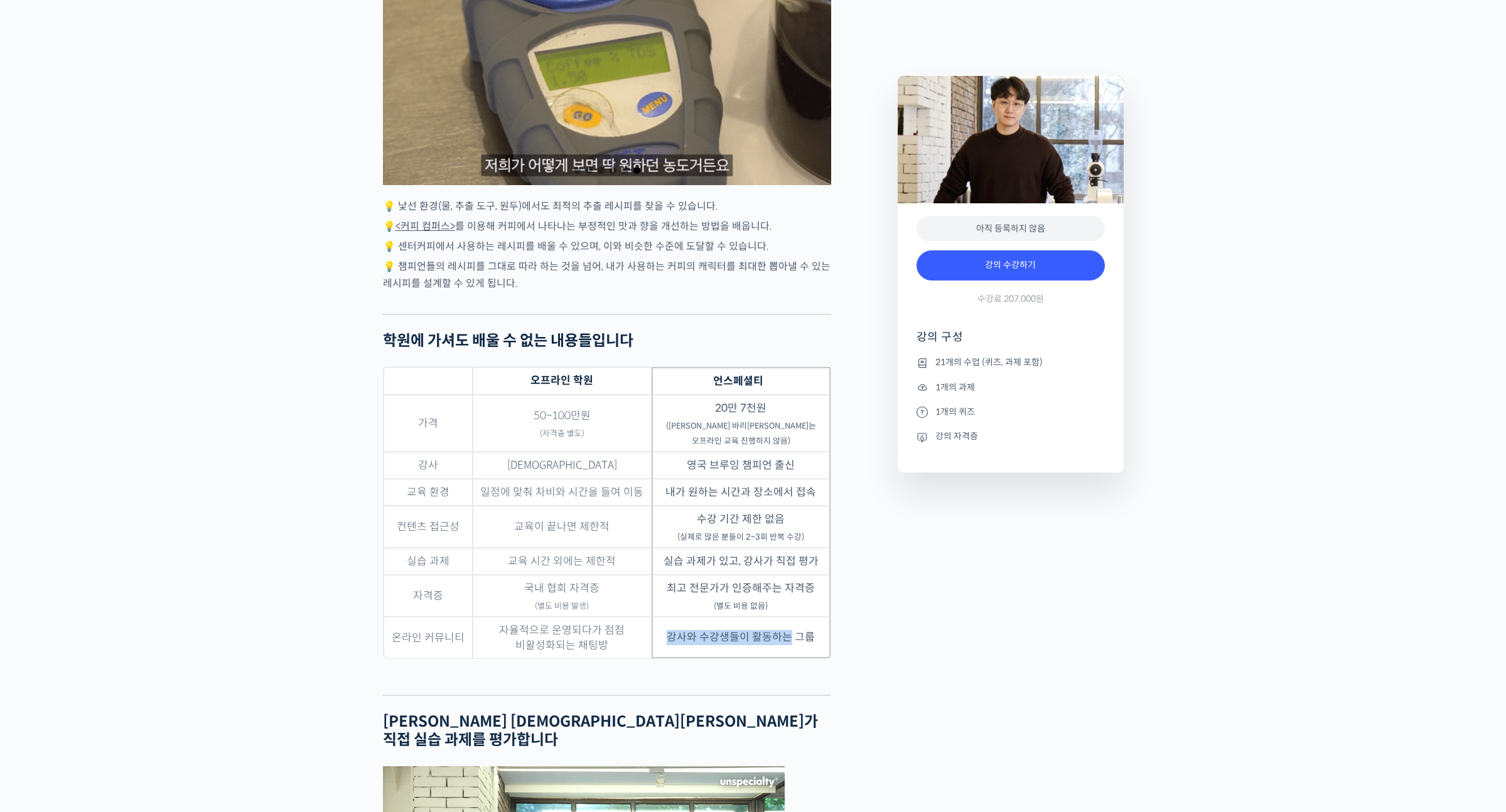
click at [712, 623] on td "강사와 수강생들이 활동하는 그룹" at bounding box center [741, 637] width 179 height 42
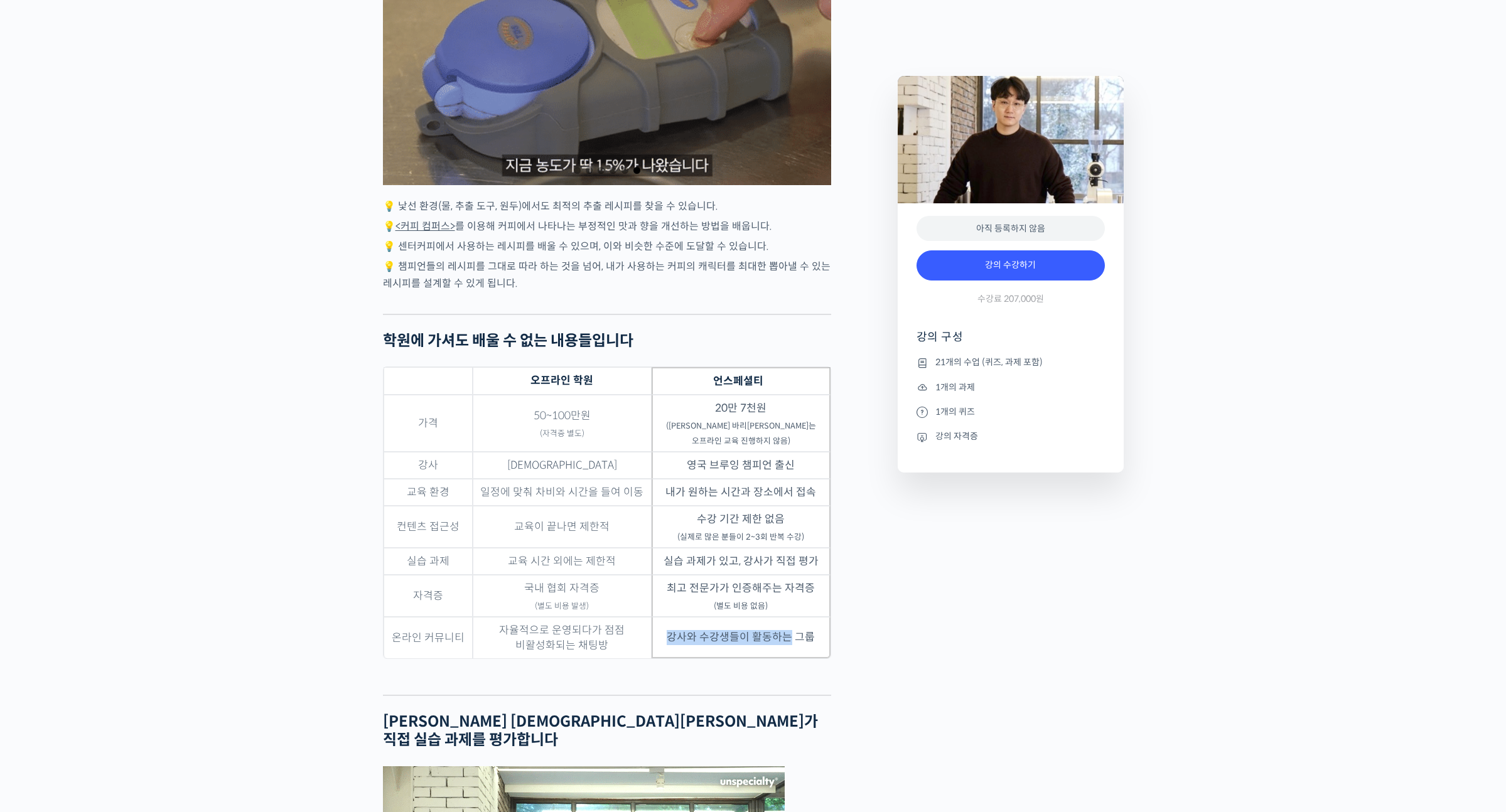
click at [695, 630] on td "강사와 수강생들이 활동하는 그룹" at bounding box center [741, 637] width 179 height 42
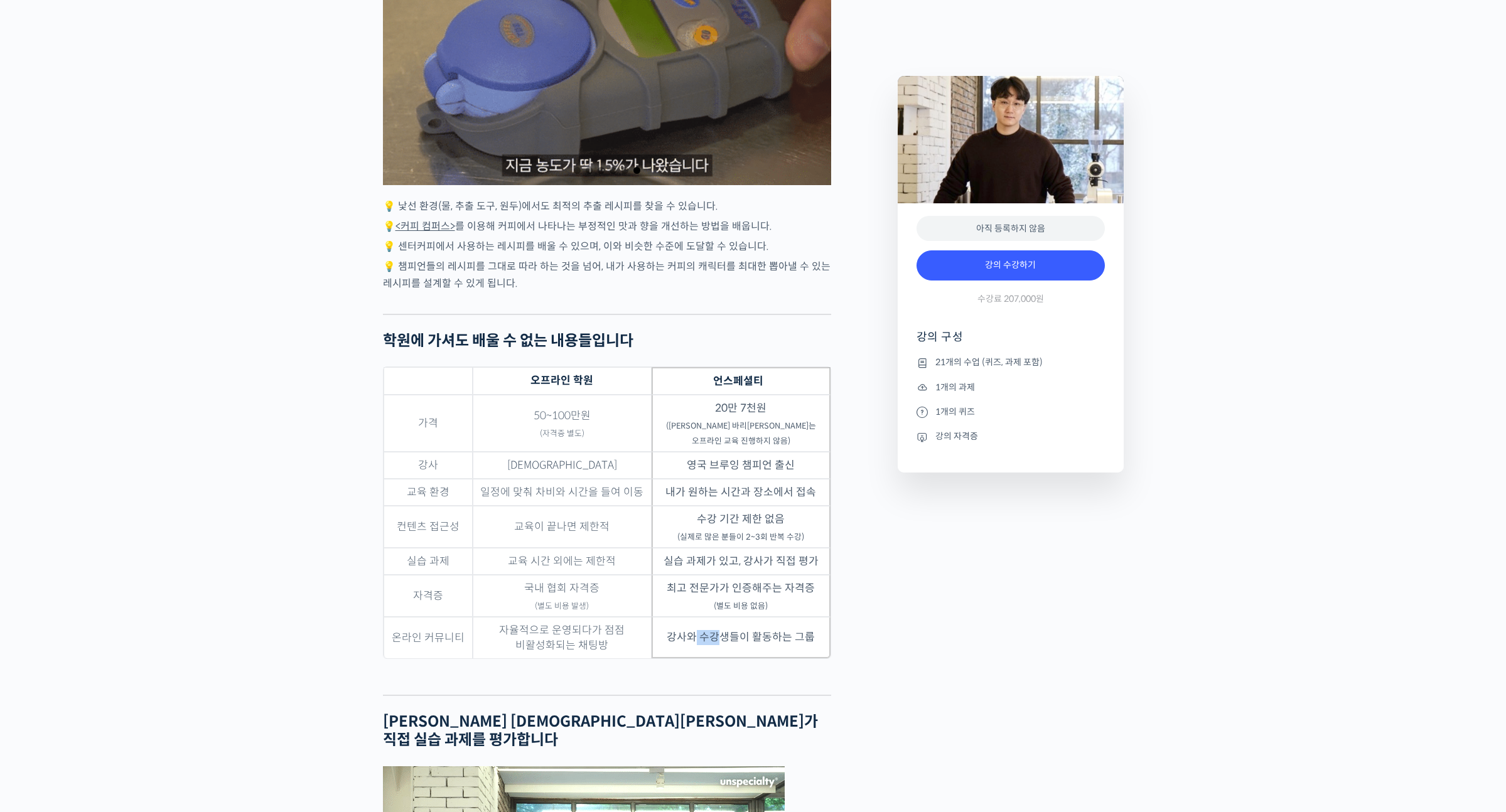
drag, startPoint x: 697, startPoint y: 631, endPoint x: 744, endPoint y: 635, distance: 47.2
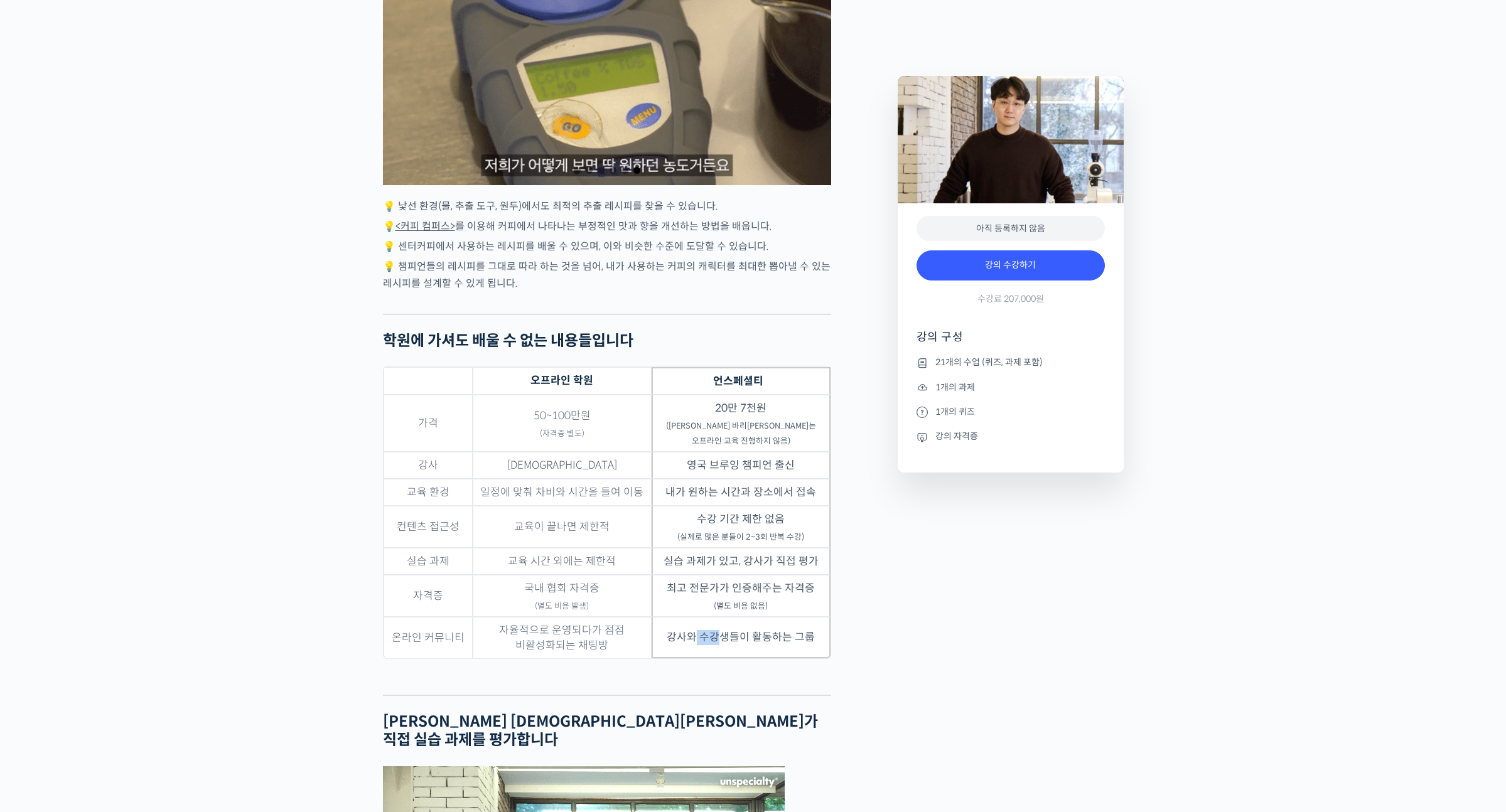
click at [729, 633] on td "강사와 수강생들이 활동하는 그룹" at bounding box center [741, 637] width 179 height 42
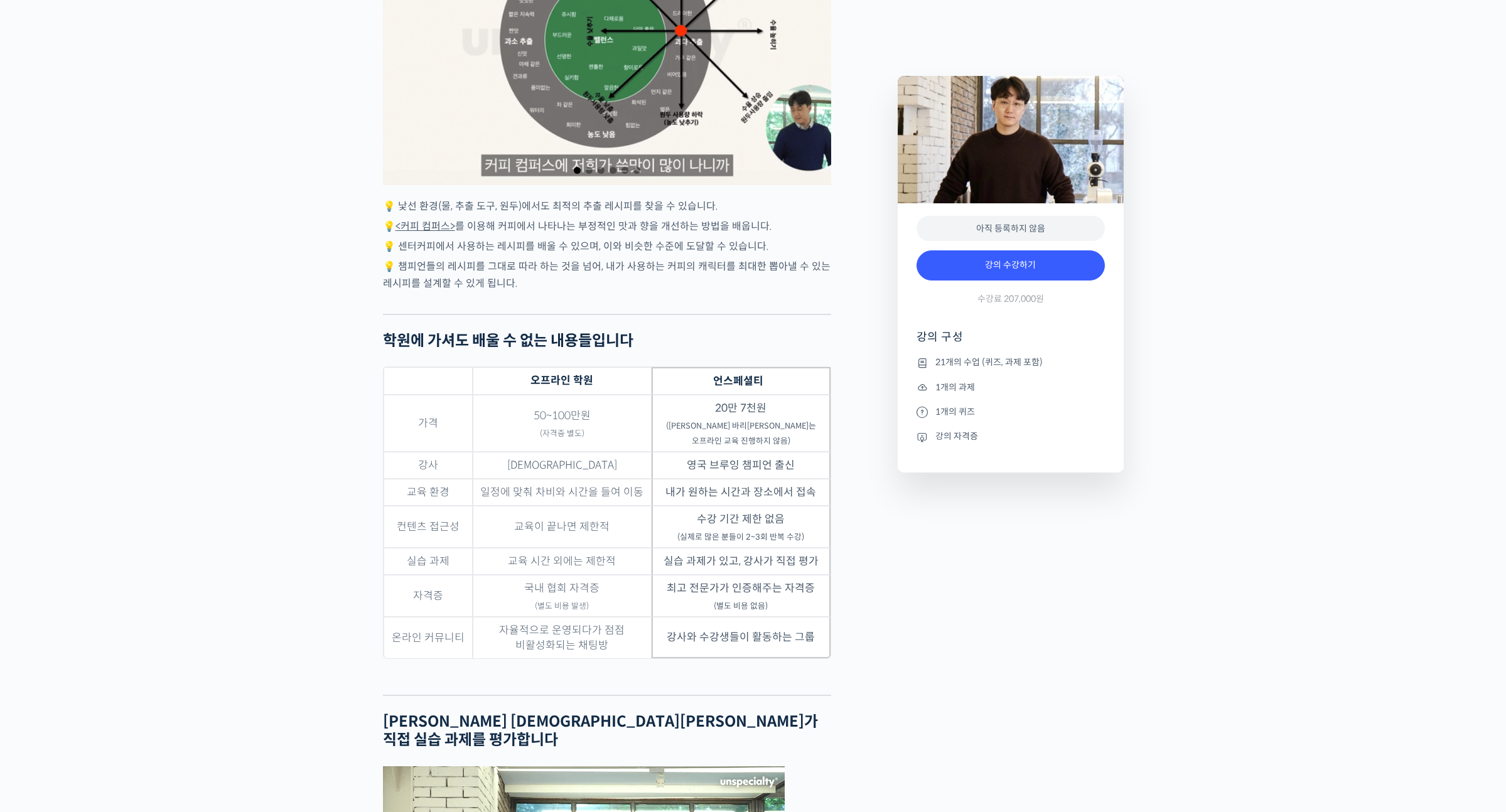
click at [745, 634] on td "강사와 수강생들이 활동하는 그룹" at bounding box center [741, 637] width 179 height 42
drag, startPoint x: 707, startPoint y: 635, endPoint x: 761, endPoint y: 632, distance: 54.1
click at [739, 633] on td "강사와 수강생들이 활동하는 그룹" at bounding box center [741, 637] width 179 height 42
drag, startPoint x: 785, startPoint y: 634, endPoint x: 696, endPoint y: 629, distance: 89.1
click at [699, 630] on td "강사와 수강생들이 활동하는 그룹" at bounding box center [741, 637] width 179 height 42
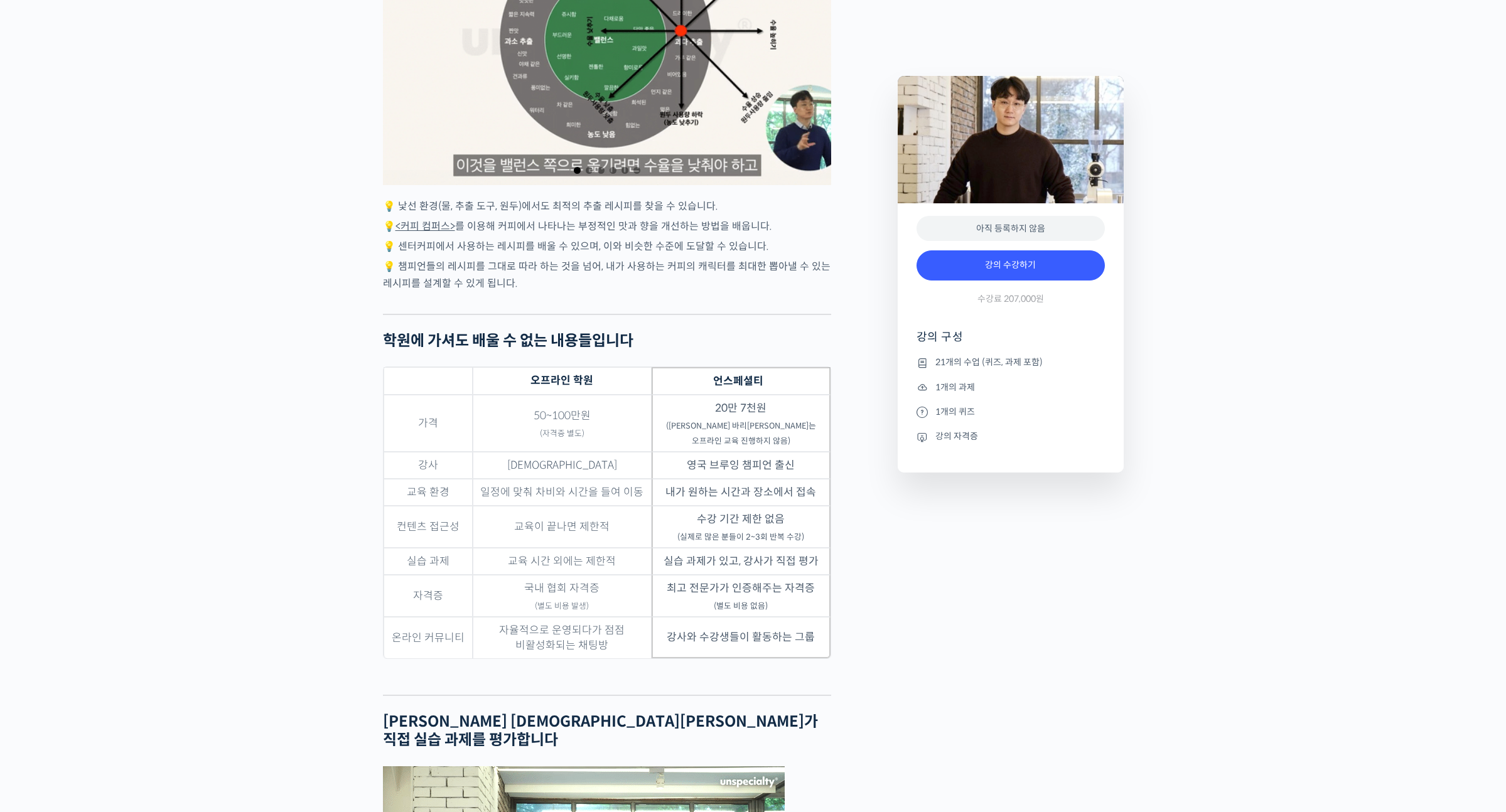
click at [694, 631] on td "강사와 수강생들이 활동하는 그룹" at bounding box center [741, 637] width 179 height 42
drag, startPoint x: 686, startPoint y: 633, endPoint x: 748, endPoint y: 638, distance: 62.2
click at [739, 637] on td "강사와 수강생들이 활동하는 그룹" at bounding box center [741, 637] width 179 height 42
drag, startPoint x: 779, startPoint y: 640, endPoint x: 717, endPoint y: 630, distance: 62.8
click at [738, 633] on td "강사와 수강생들이 활동하는 그룹" at bounding box center [741, 637] width 179 height 42
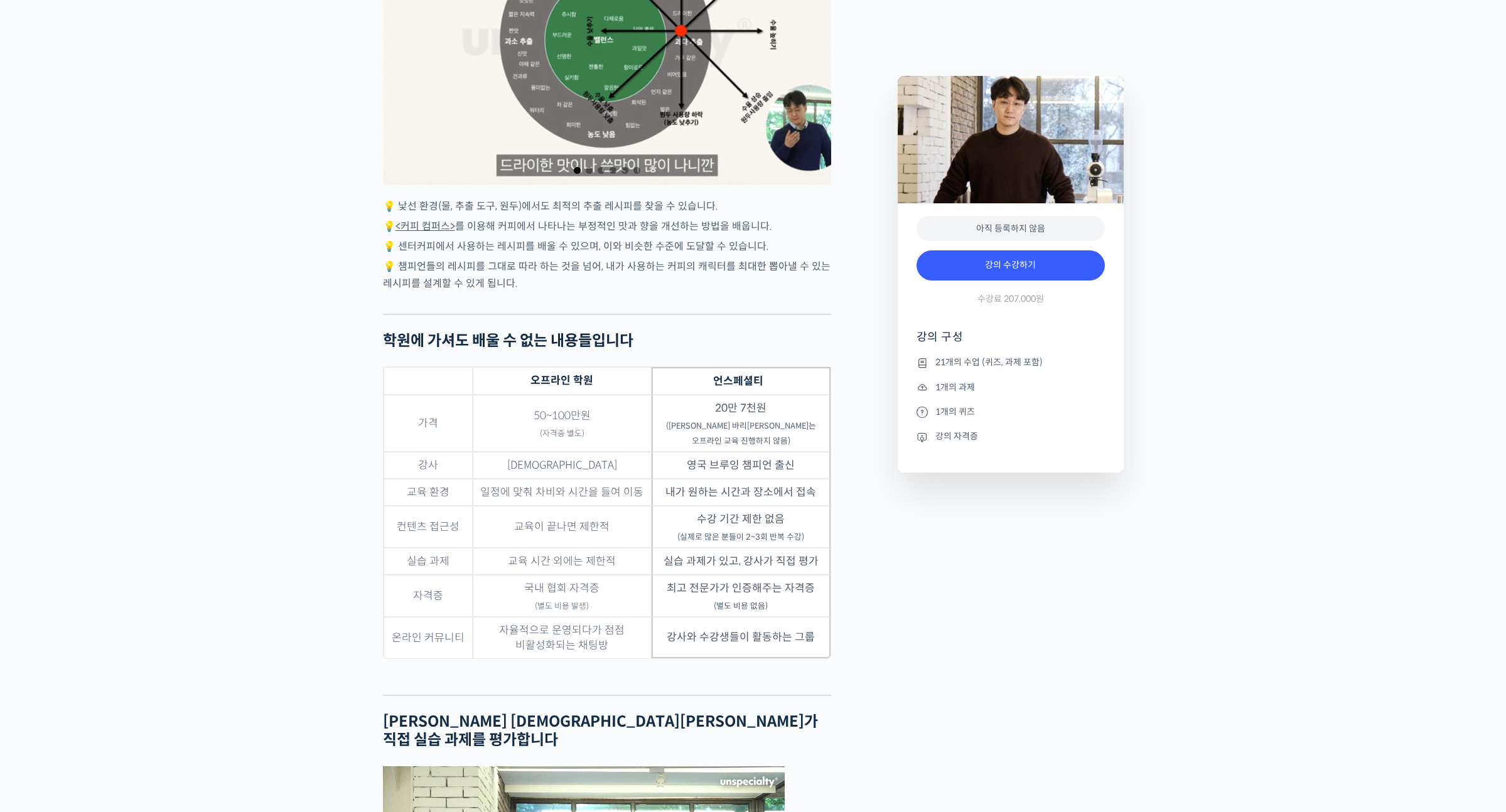
click at [712, 626] on td "강사와 수강생들이 활동하는 그룹" at bounding box center [741, 637] width 179 height 42
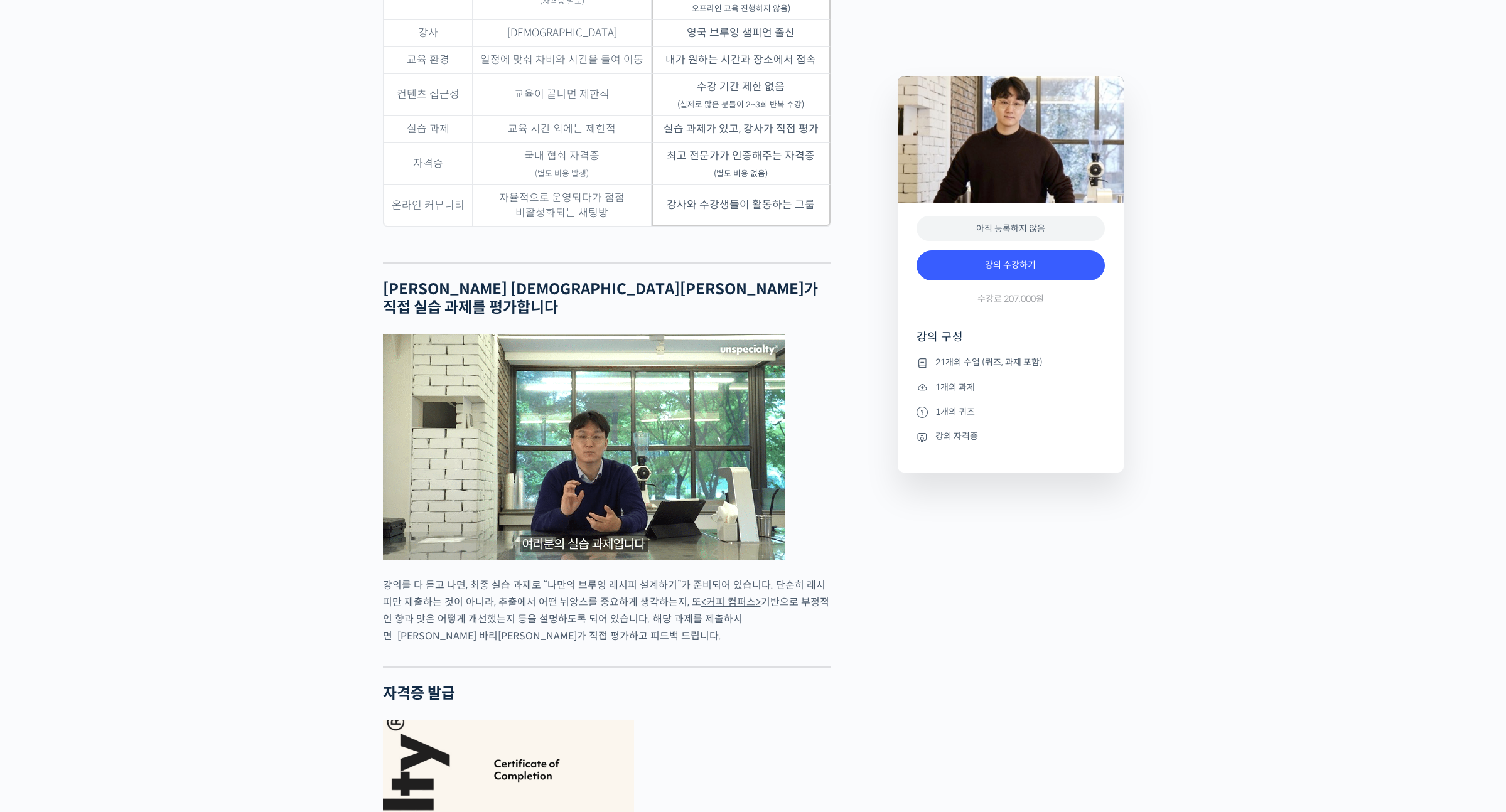
scroll to position [2723, 0]
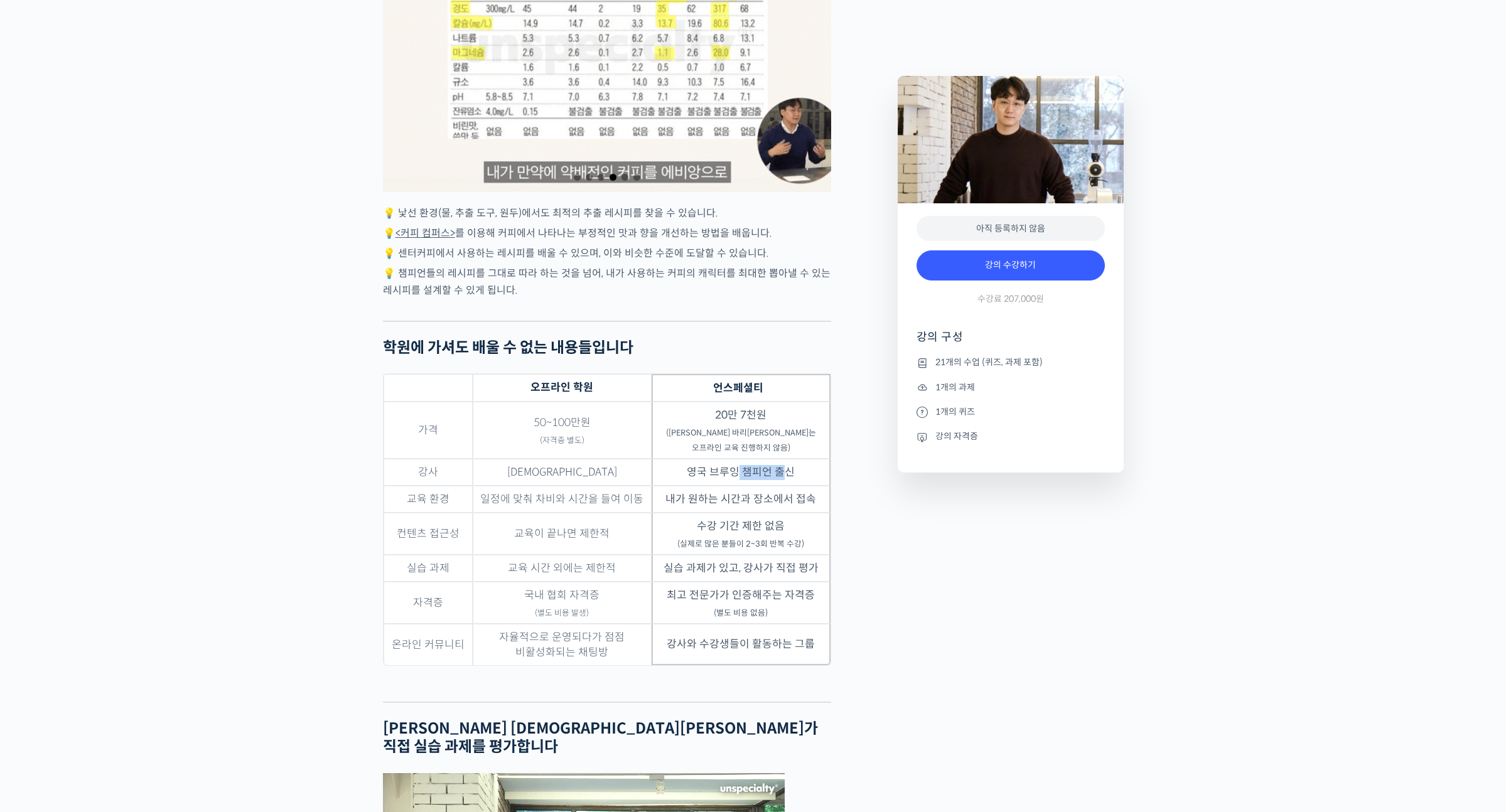
drag, startPoint x: 785, startPoint y: 470, endPoint x: 724, endPoint y: 472, distance: 61.0
click at [726, 472] on td "영국 브루잉 챔피언 출신" at bounding box center [741, 472] width 179 height 27
drag, startPoint x: 707, startPoint y: 471, endPoint x: 744, endPoint y: 473, distance: 37.1
click at [737, 472] on td "영국 브루잉 챔피언 출신" at bounding box center [741, 472] width 179 height 27
click at [750, 474] on td "영국 브루잉 챔피언 출신" at bounding box center [741, 472] width 179 height 27
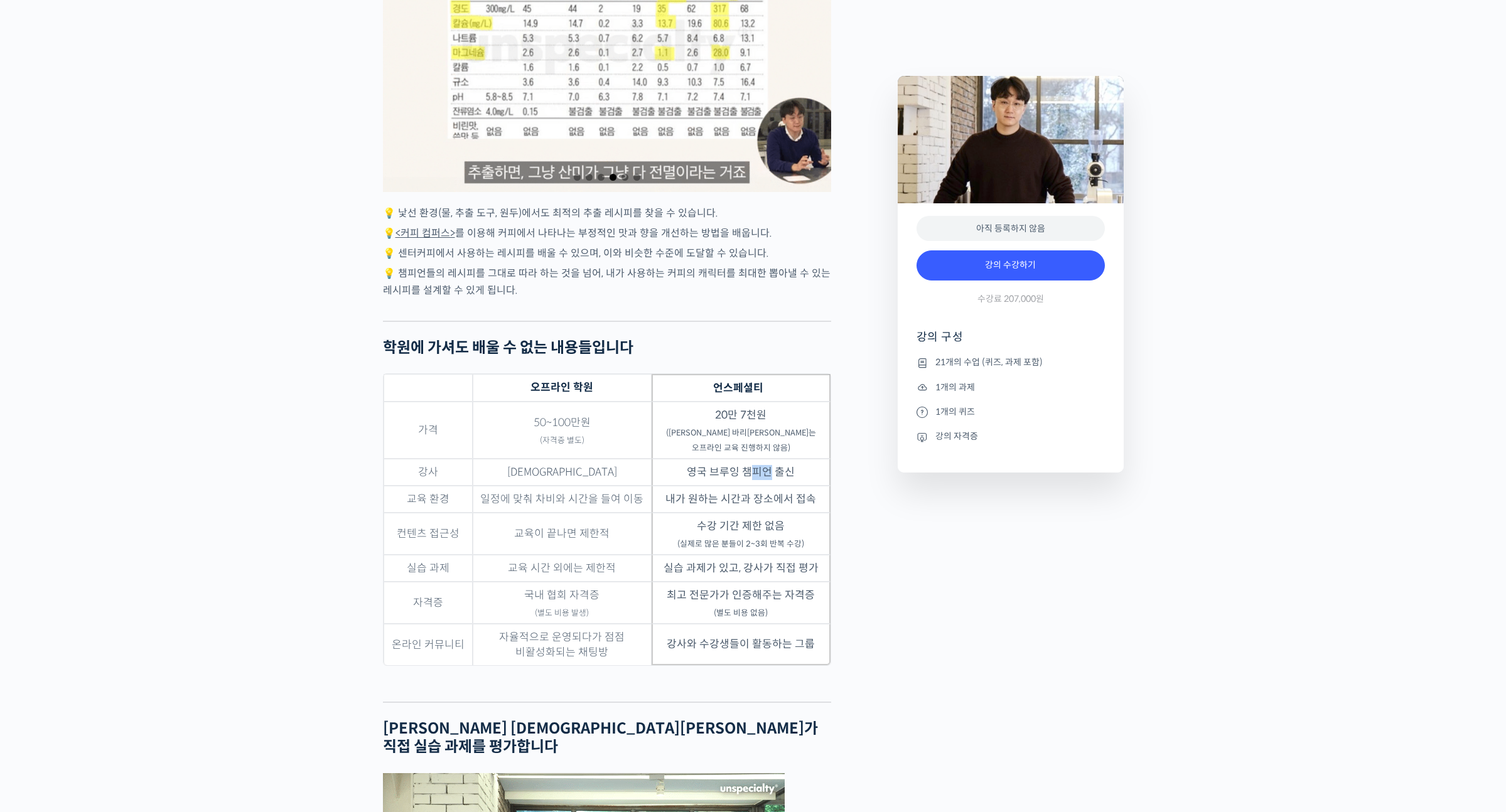
drag, startPoint x: 772, startPoint y: 472, endPoint x: 723, endPoint y: 466, distance: 49.4
click at [748, 468] on td "영국 브루잉 챔피언 출신" at bounding box center [741, 472] width 179 height 27
click at [721, 465] on td "영국 브루잉 챔피언 출신" at bounding box center [741, 472] width 179 height 27
drag, startPoint x: 700, startPoint y: 469, endPoint x: 750, endPoint y: 470, distance: 50.0
click at [742, 470] on td "영국 브루잉 챔피언 출신" at bounding box center [741, 472] width 179 height 27
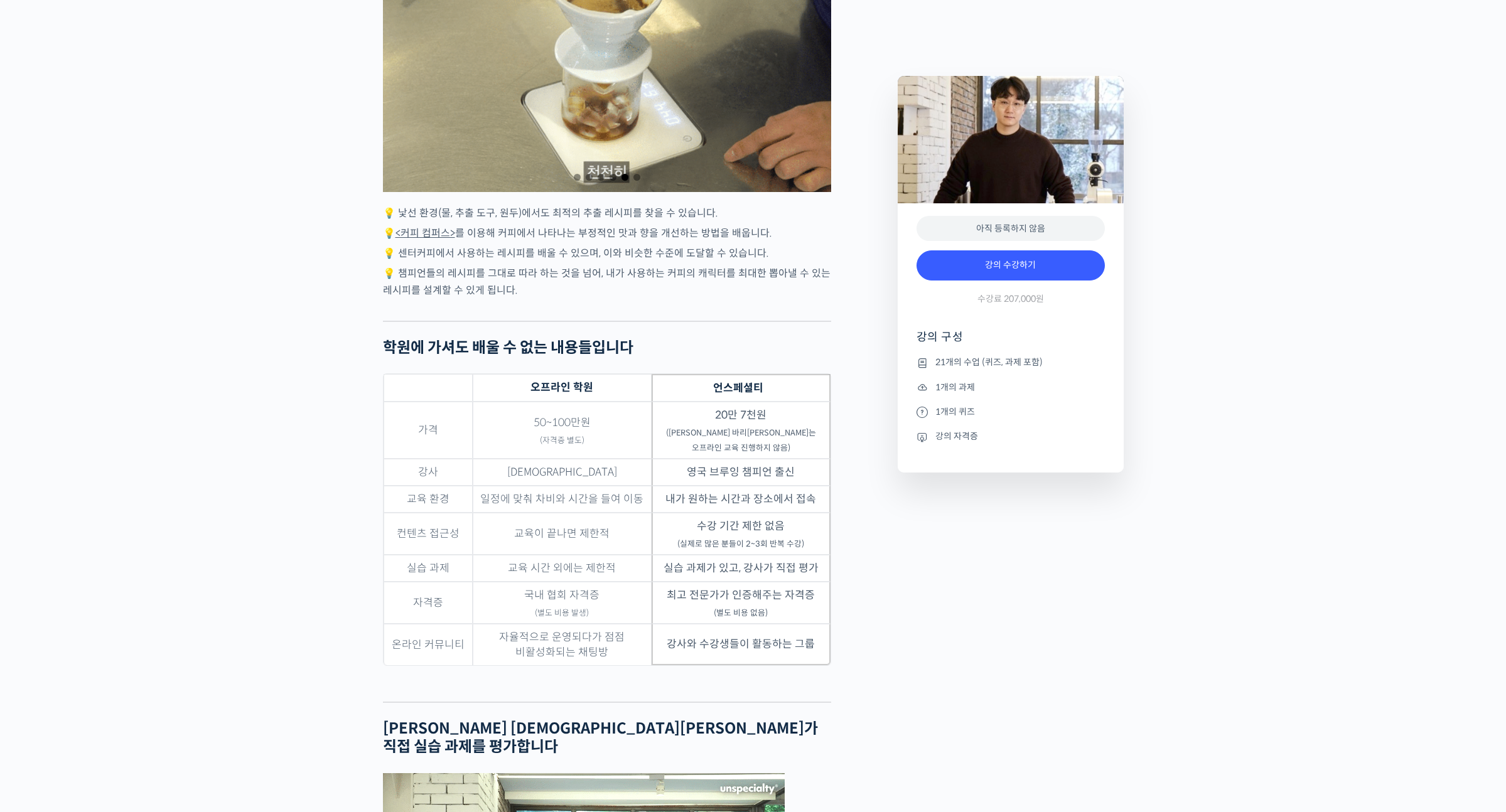
drag, startPoint x: 772, startPoint y: 470, endPoint x: 747, endPoint y: 468, distance: 25.1
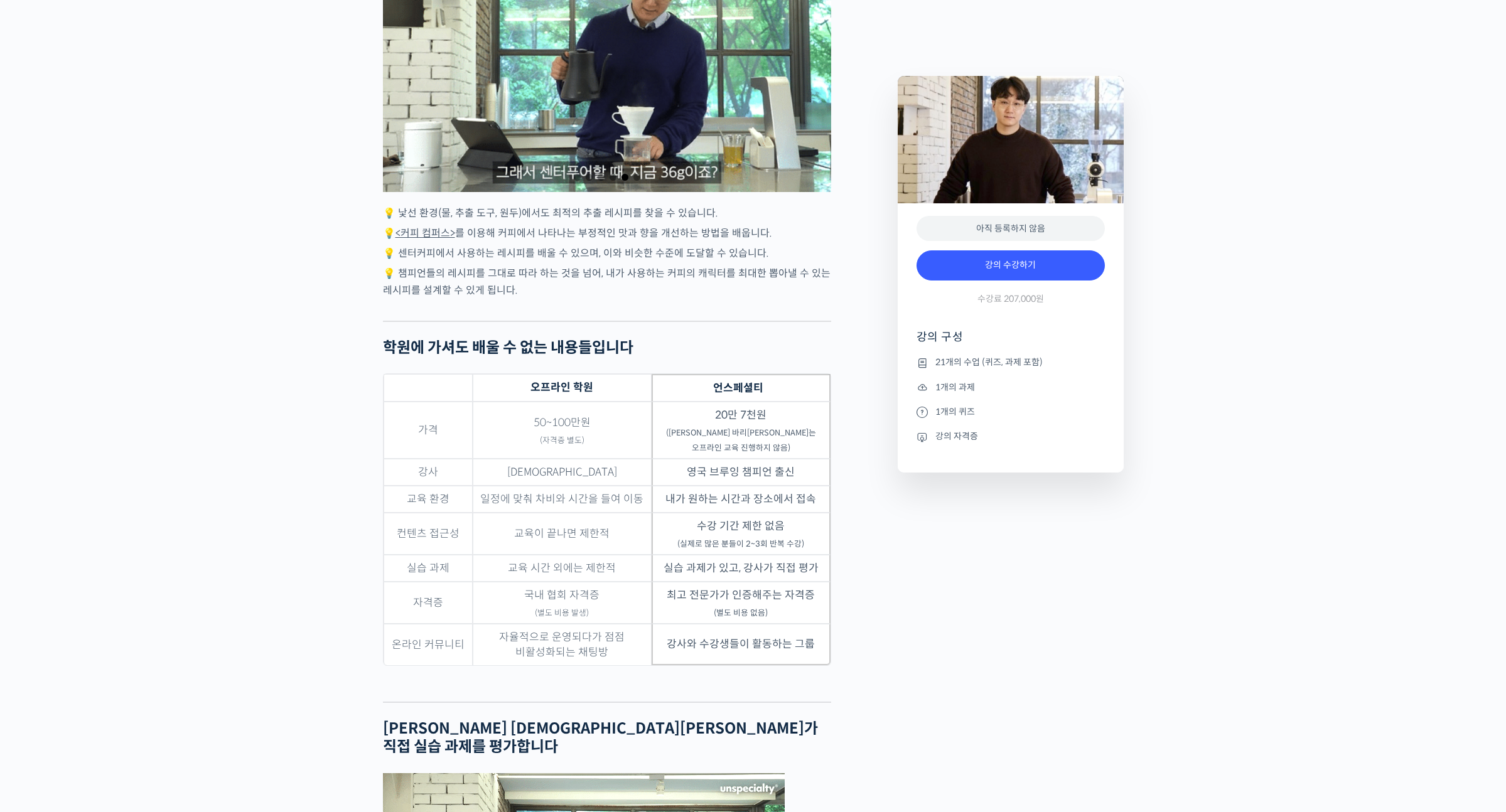
click at [756, 470] on td "영국 브루잉 챔피언 출신" at bounding box center [741, 472] width 179 height 27
click at [744, 468] on td "영국 브루잉 챔피언 출신" at bounding box center [741, 472] width 179 height 27
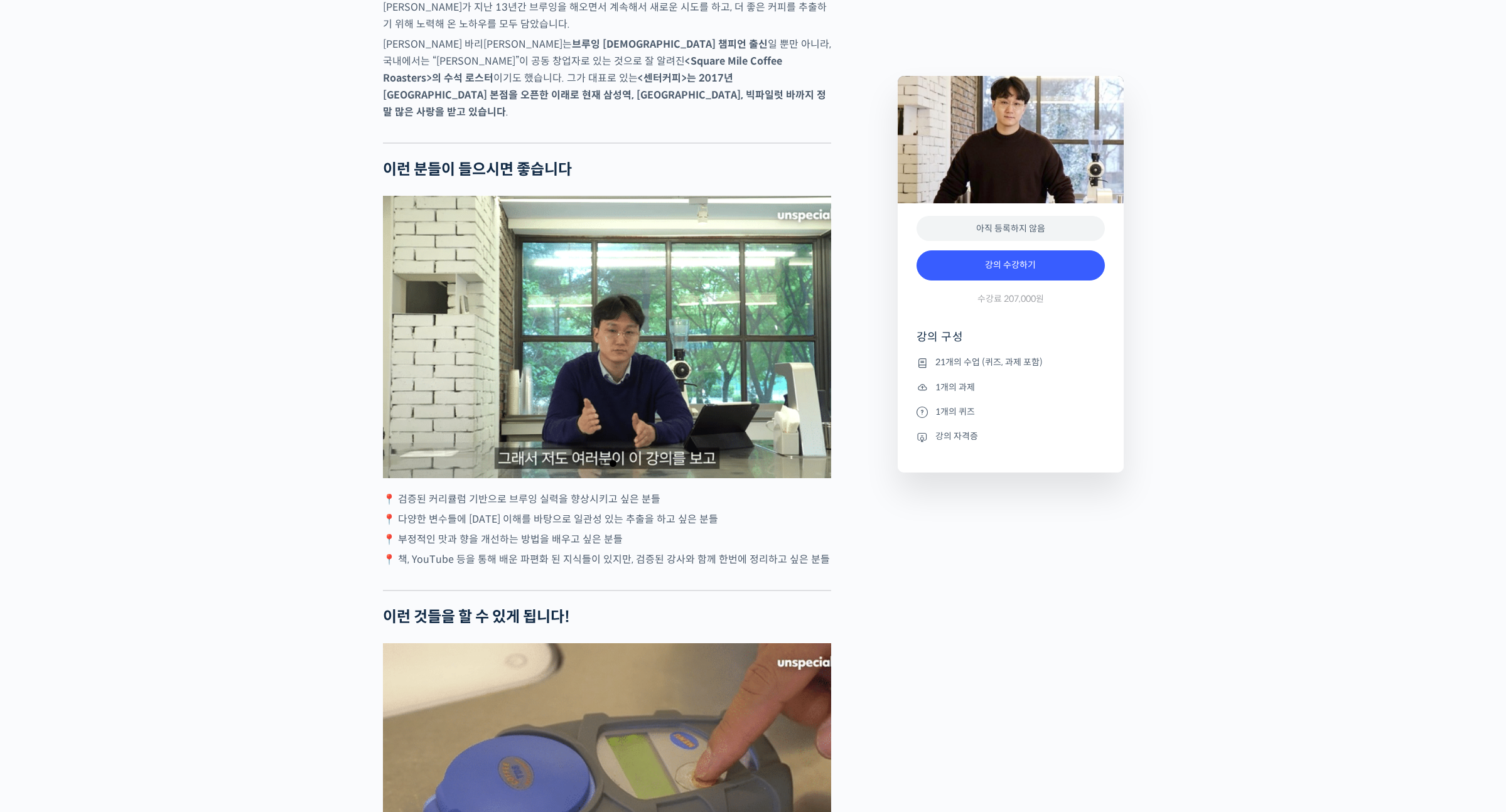
scroll to position [1797, 0]
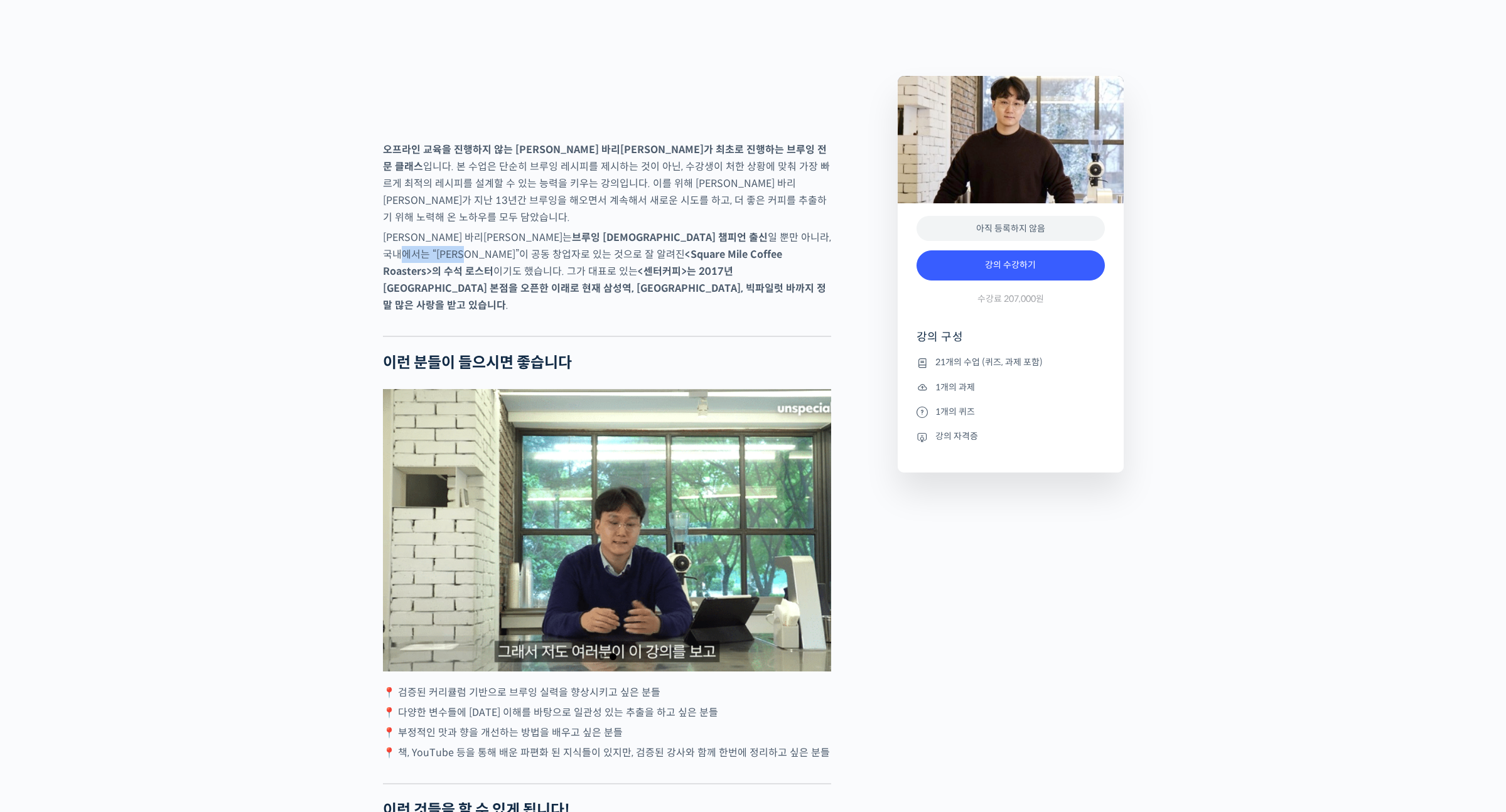
drag, startPoint x: 642, startPoint y: 270, endPoint x: 737, endPoint y: 269, distance: 95.0
click at [728, 269] on p "박상호 바리스타는 브루잉 영국 챔피언 출신 일 뿐만 아니라, 국내에서는 “제임스 호프만”이 공동 창업자로 있는 것으로 잘 알려진 <Square…" at bounding box center [607, 272] width 448 height 85
drag, startPoint x: 782, startPoint y: 268, endPoint x: 627, endPoint y: 267, distance: 155.0
click at [662, 266] on p "박상호 바리스타는 브루잉 영국 챔피언 출신 일 뿐만 아니라, 국내에서는 “제임스 호프만”이 공동 창업자로 있는 것으로 잘 알려진 <Square…" at bounding box center [607, 272] width 448 height 85
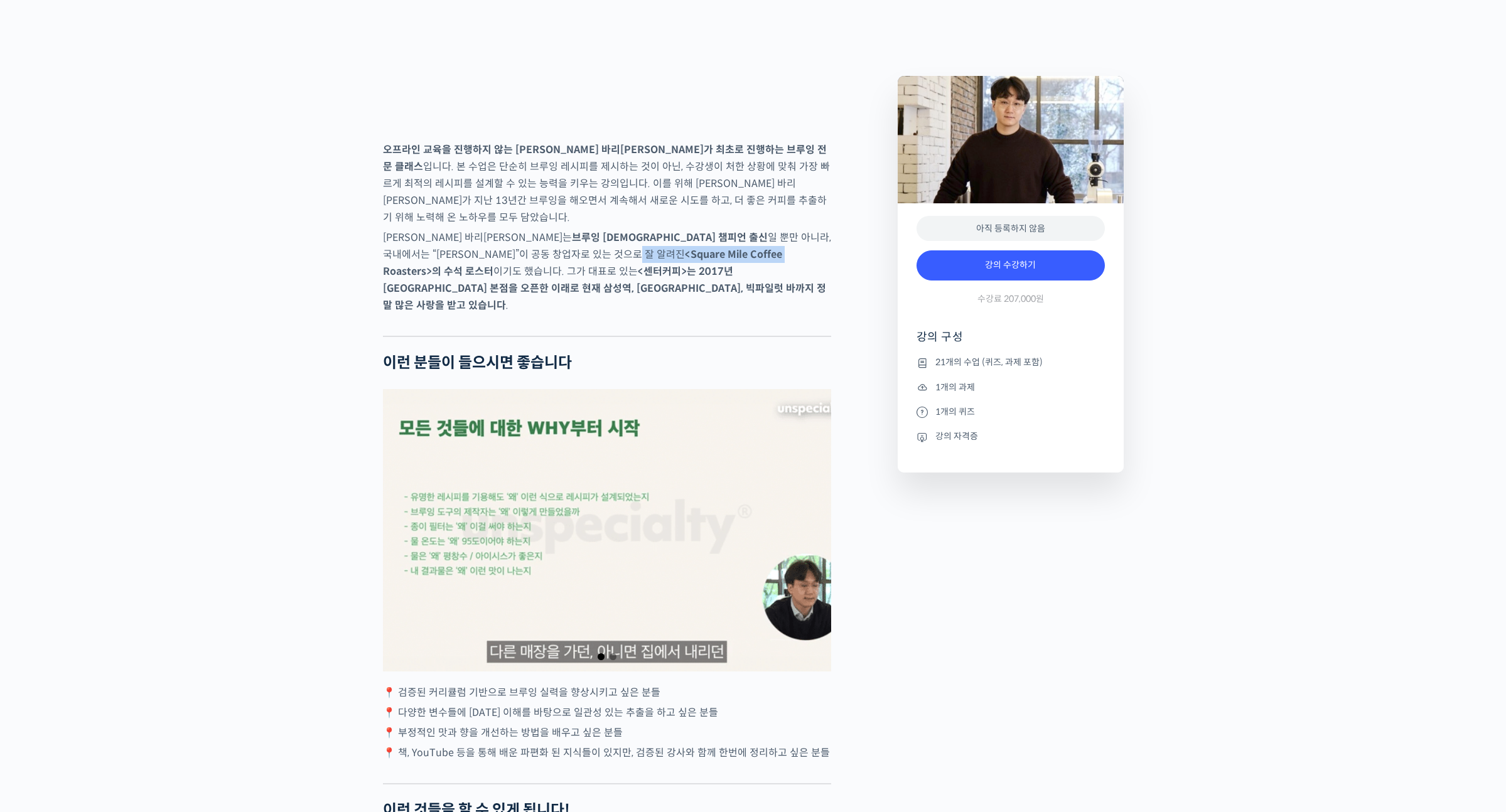
drag, startPoint x: 452, startPoint y: 284, endPoint x: 555, endPoint y: 289, distance: 103.1
click at [555, 289] on p "박상호 바리스타는 브루잉 영국 챔피언 출신 일 뿐만 아니라, 국내에서는 “제임스 호프만”이 공동 창업자로 있는 것으로 잘 알려진 <Square…" at bounding box center [607, 272] width 448 height 85
click at [566, 278] on strong "<Square Mile Coffee Roasters>의 수석 로스터" at bounding box center [582, 263] width 400 height 30
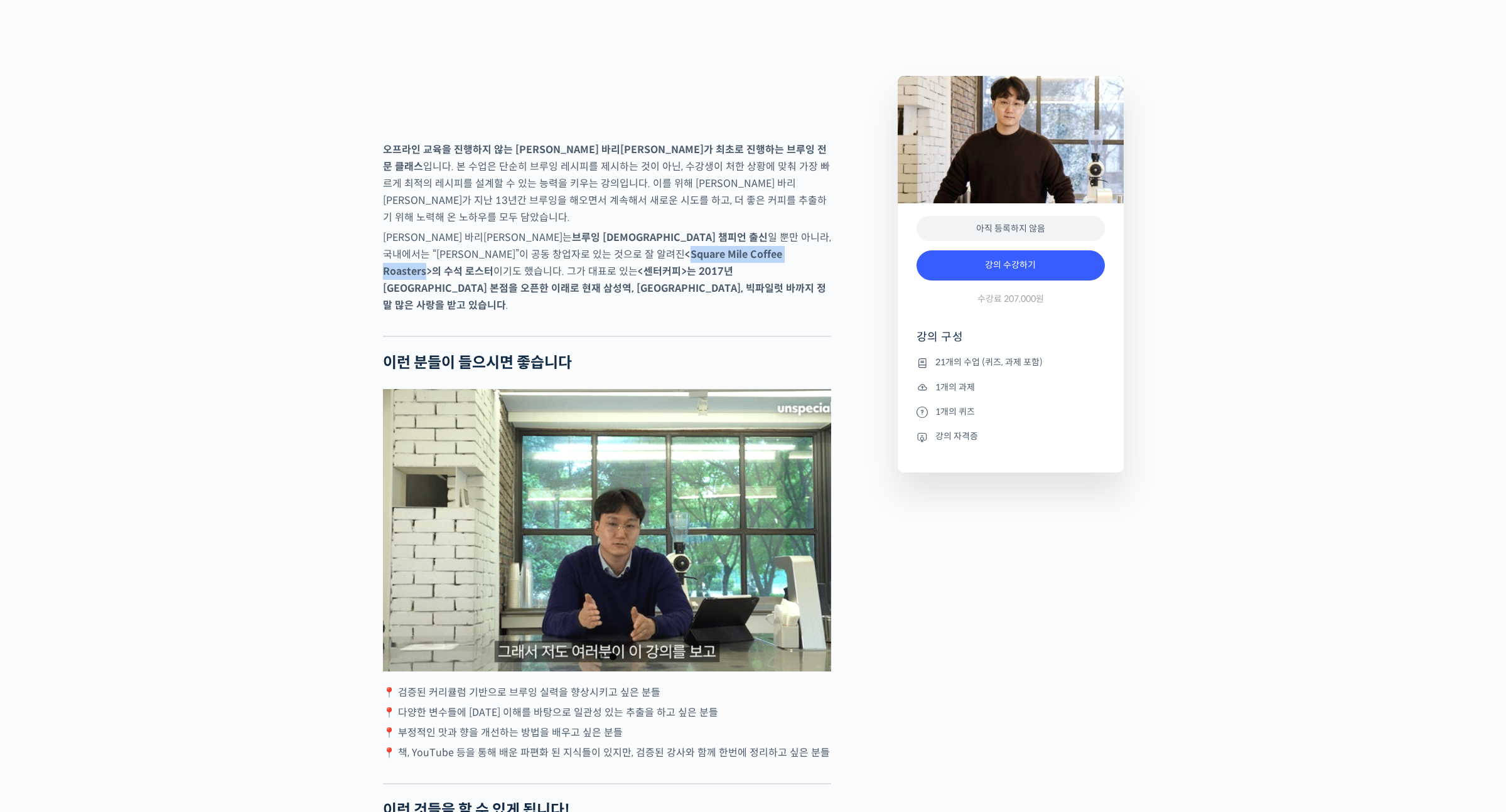
drag, startPoint x: 595, startPoint y: 282, endPoint x: 460, endPoint y: 281, distance: 135.0
click at [460, 278] on strong "<Square Mile Coffee Roasters>의 수석 로스터" at bounding box center [582, 263] width 400 height 30
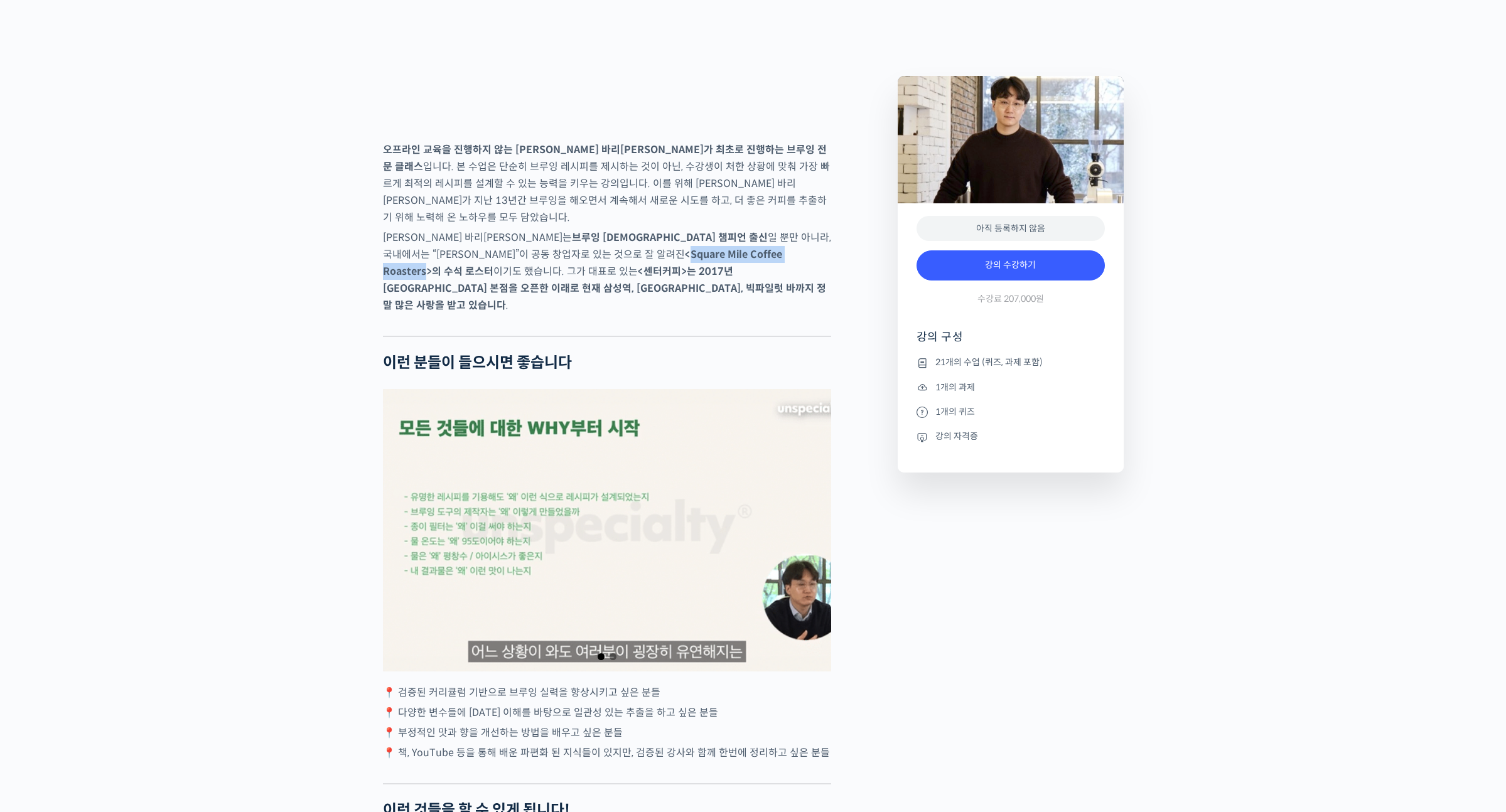
copy strong "Square Mile Coffee Roasters"
drag, startPoint x: 811, startPoint y: 281, endPoint x: 401, endPoint y: 298, distance: 410.4
click at [401, 298] on strong "<센터커피>는 2017년 서울숲 본점을 오픈한 이래로 현재 삼성역, 서울역, 빅파일럿 바까지 정말 많은 사랑을 받고 있습니다" at bounding box center [604, 288] width 443 height 47
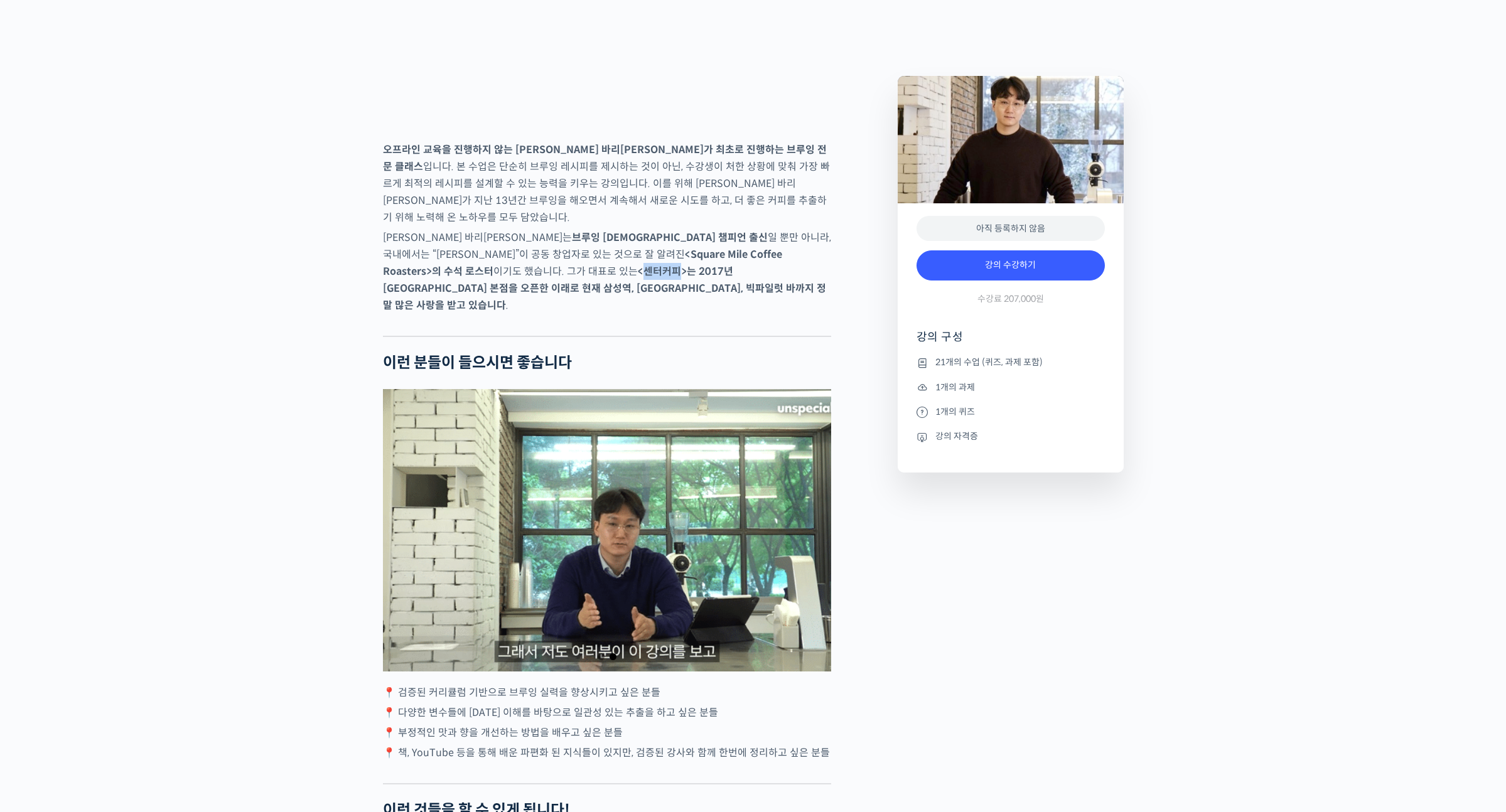
copy strong "센터커피"
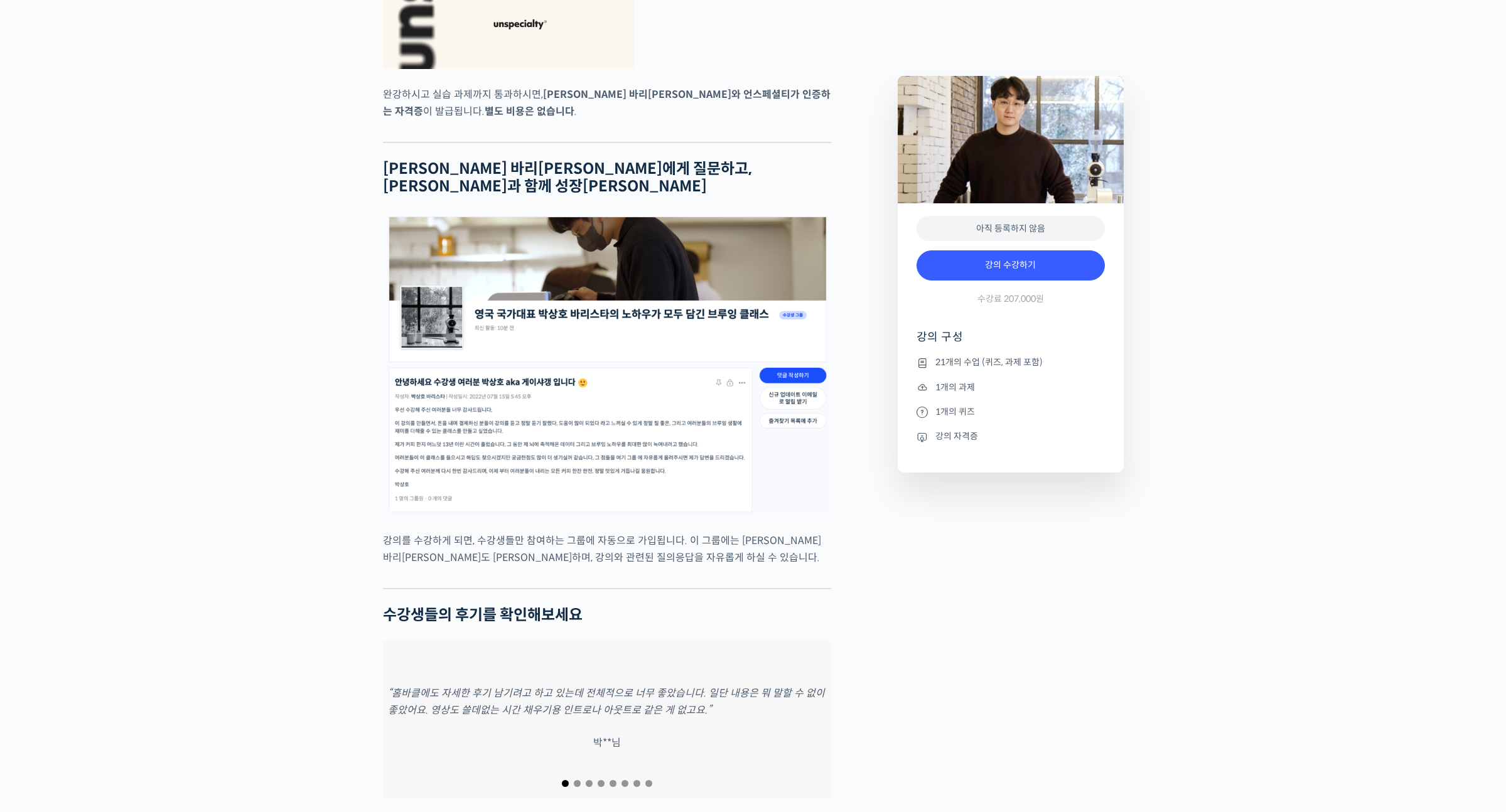
scroll to position [4378, 0]
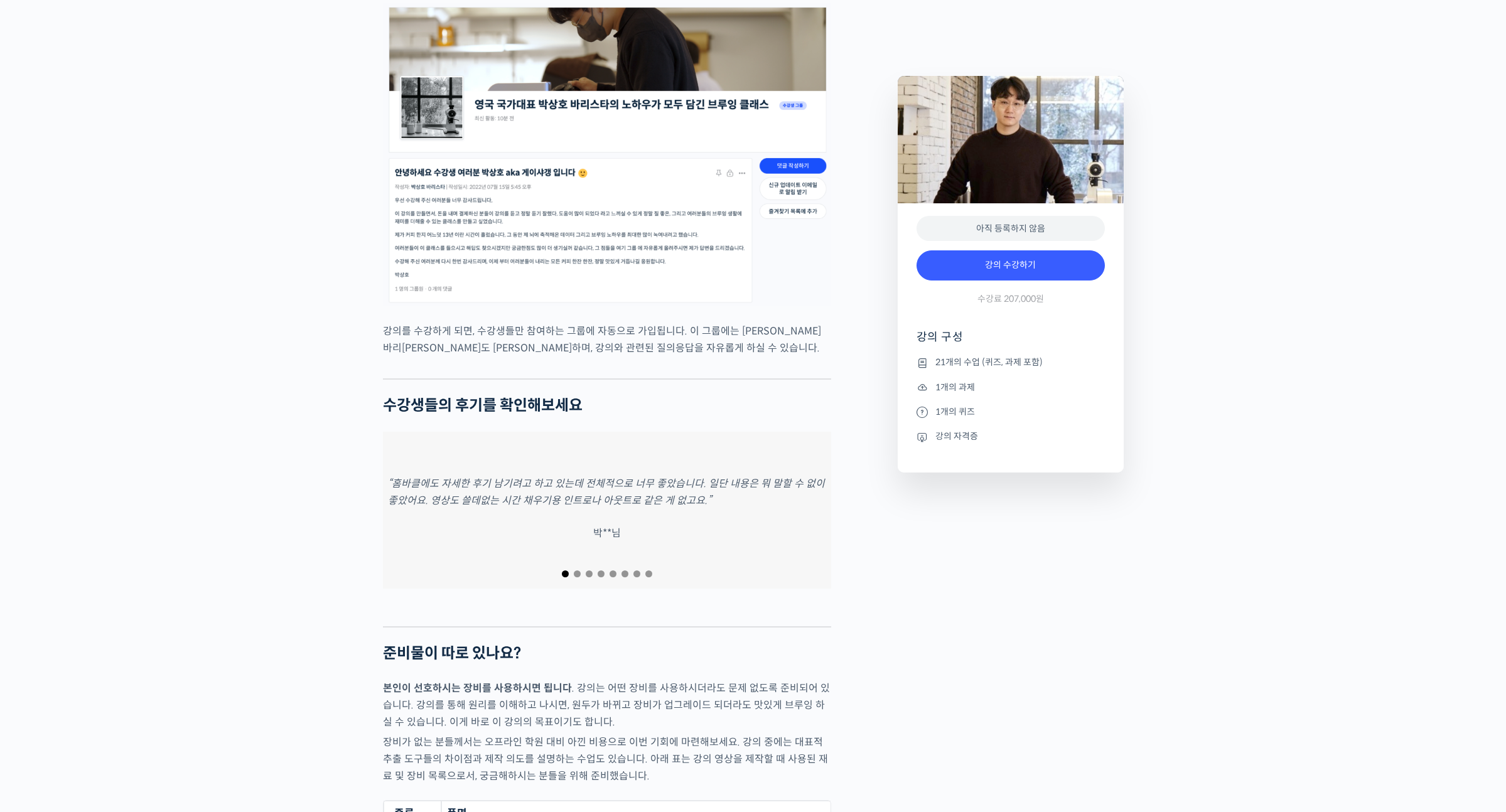
click at [534, 476] on em "“홈바클에도 자세한 후기 남기려고 하고 있는데 전체적으로 너무 좋았습니다. 일단 내용은 뭐 말할 수 없이 좋았어요. 영상도 쓸데없는 시간 채우…" at bounding box center [606, 491] width 437 height 30
click at [571, 476] on em "“SCA 브루잉 클래스랑 같이 병행하면서 공부를 했는데, SCA 협회 과제엔 없는 부분과 바리스타님이 직접 경험해보신 부분까지 공유해 주셔서 …" at bounding box center [605, 491] width 434 height 30
click at [671, 476] on em "“SCA 브루잉 클래스랑 같이 병행하면서 공부를 했는데, SCA 협회 과제엔 없는 부분과 바리스타님이 직접 경험해보신 부분까지 공유해 주셔서 …" at bounding box center [605, 491] width 434 height 30
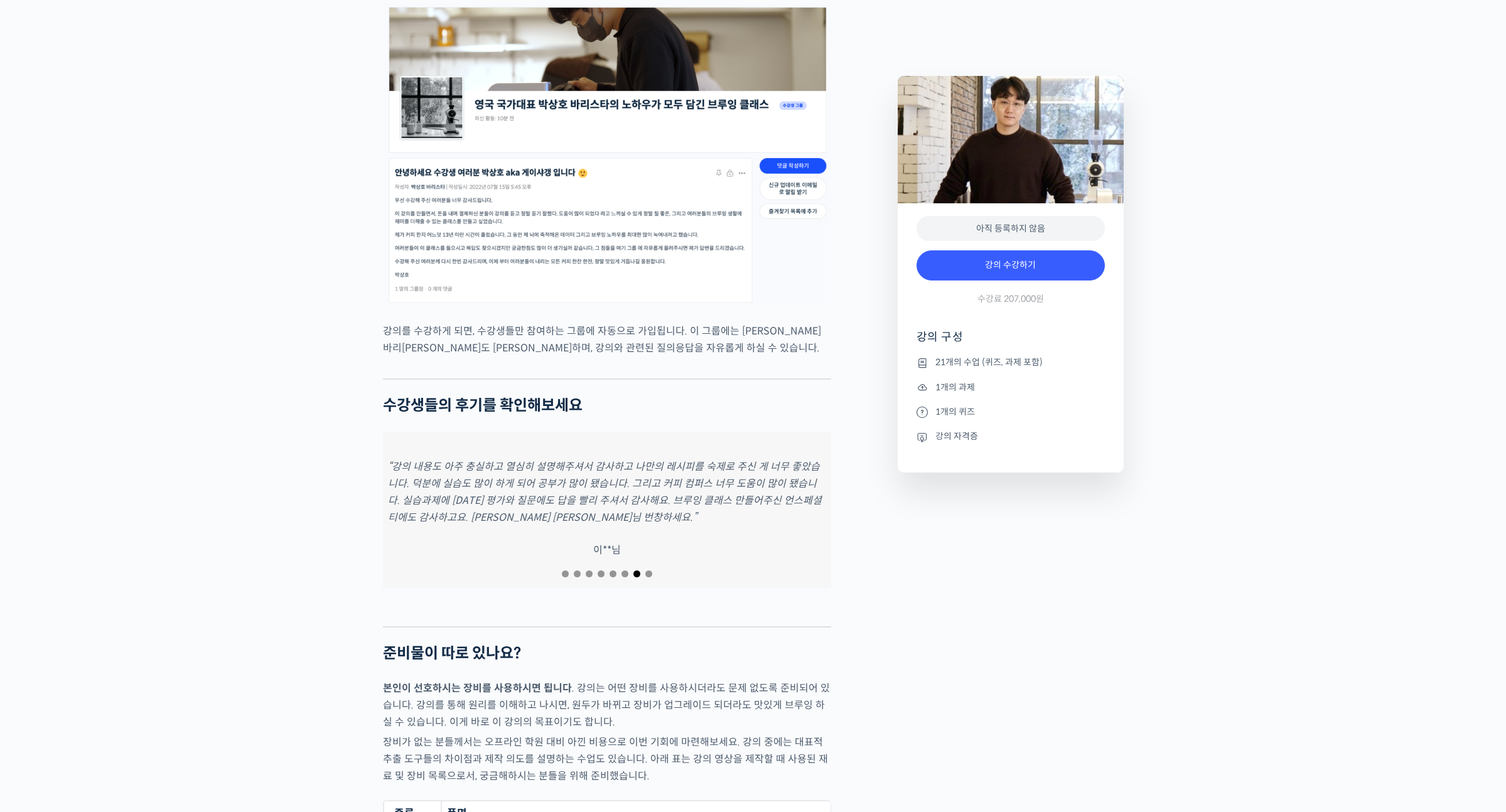
click at [674, 463] on em "“강의 내용도 아주 충실하고 열심히 설명해주셔서 감사하고 나만의 레시피를 숙제로 주신 게 너무 좋았습니다. 덕분에 실습도 많이 하게 되어 공부…" at bounding box center [605, 491] width 434 height 64
click at [729, 470] on p "“커피의 분쇄도와 물의 역할 등 새로운 지식들을 많이 알게 되었습니다. 그동안 커피 맛이 변할 때 개선 방법을 잘 몰라 물 온도 바꾸기, 커피…" at bounding box center [607, 491] width 438 height 68
click at [773, 479] on div "“우선 브루잉의 기초를 포함하여 이와 관련한 변수들에 대한 학습, 집에서 하기 어려운 여러 가지 드리퍼 사용, 분쇄도 조절 등을 박상호 바리스…" at bounding box center [607, 509] width 448 height 157
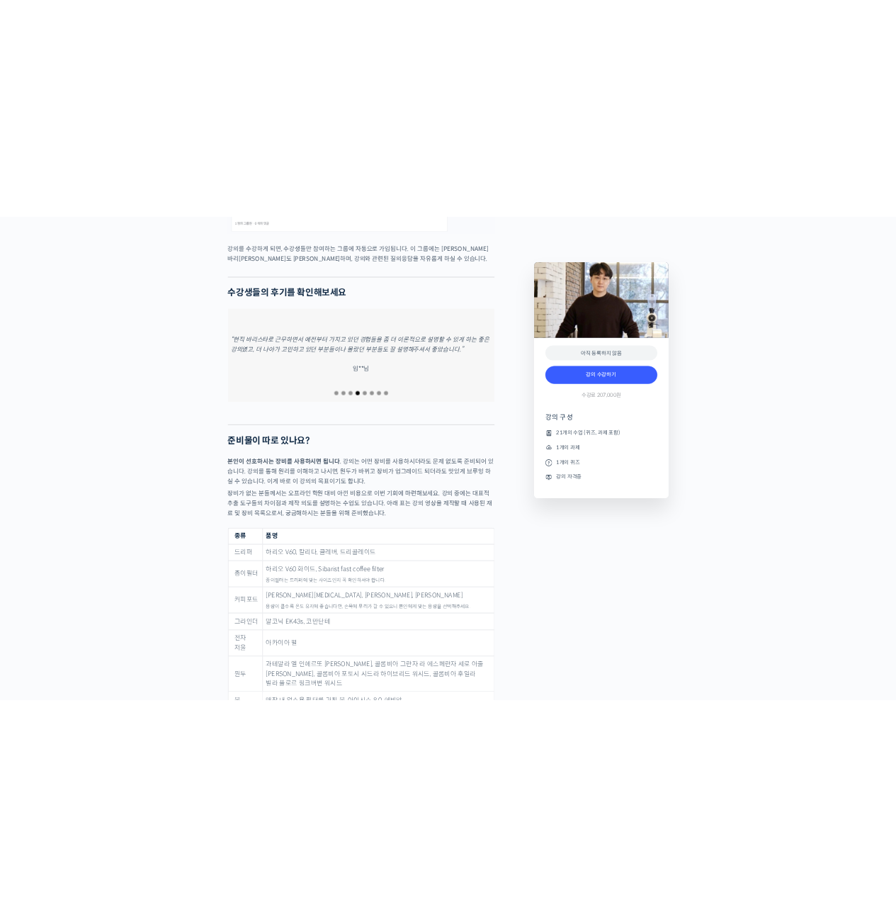
scroll to position [5617, 0]
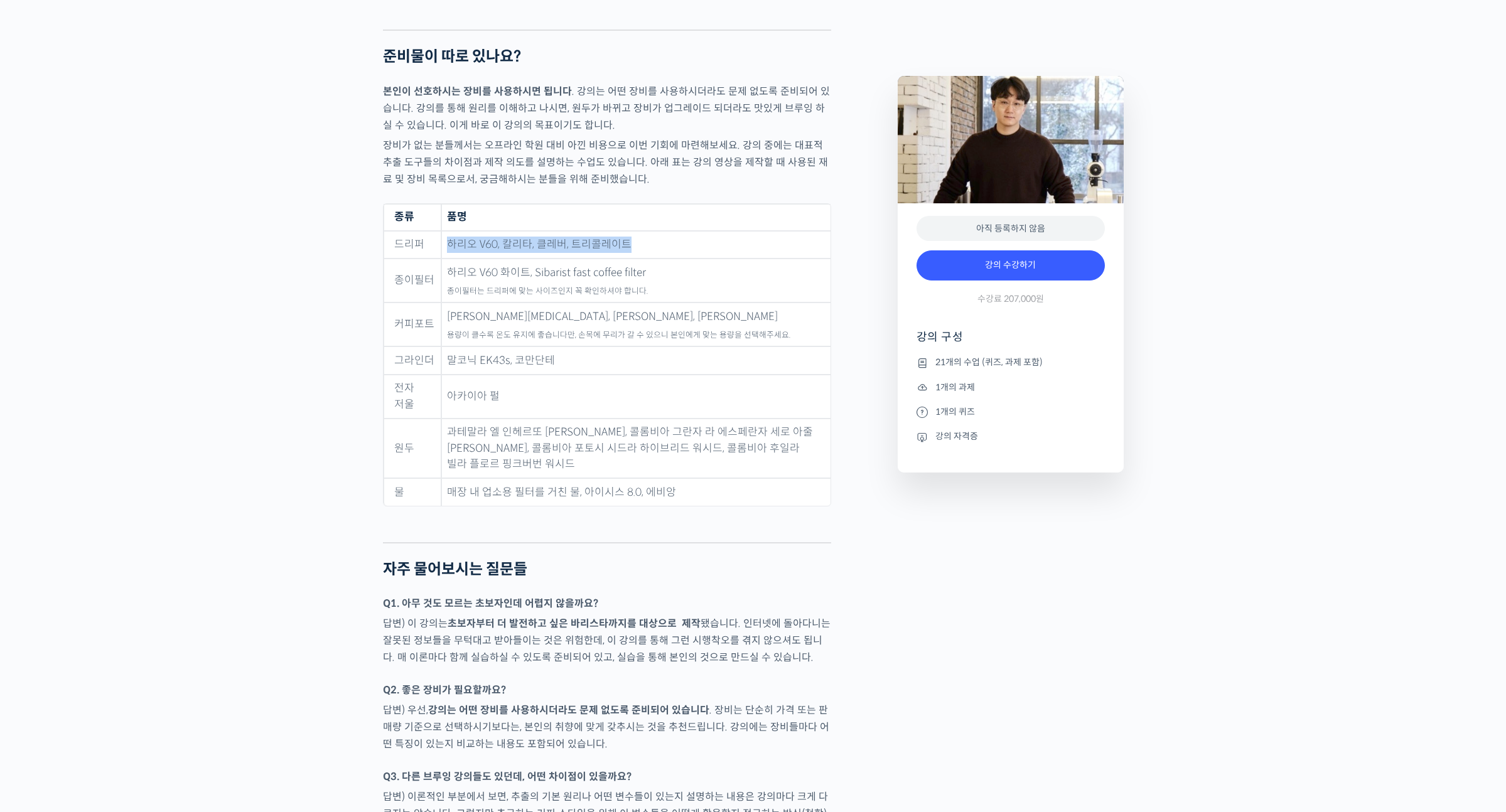
drag, startPoint x: 442, startPoint y: 204, endPoint x: 665, endPoint y: 208, distance: 223.0
click at [644, 231] on td "하리오 V60, 칼리타, 클레버, 트리콜레이트" at bounding box center [635, 245] width 389 height 28
click at [666, 231] on td "하리오 V60, 칼리타, 클레버, 트리콜레이트" at bounding box center [635, 245] width 389 height 28
drag, startPoint x: 444, startPoint y: 202, endPoint x: 494, endPoint y: 203, distance: 50.0
click at [494, 231] on td "하리오 V60, 칼리타, 클레버, 트리콜레이트" at bounding box center [635, 245] width 389 height 28
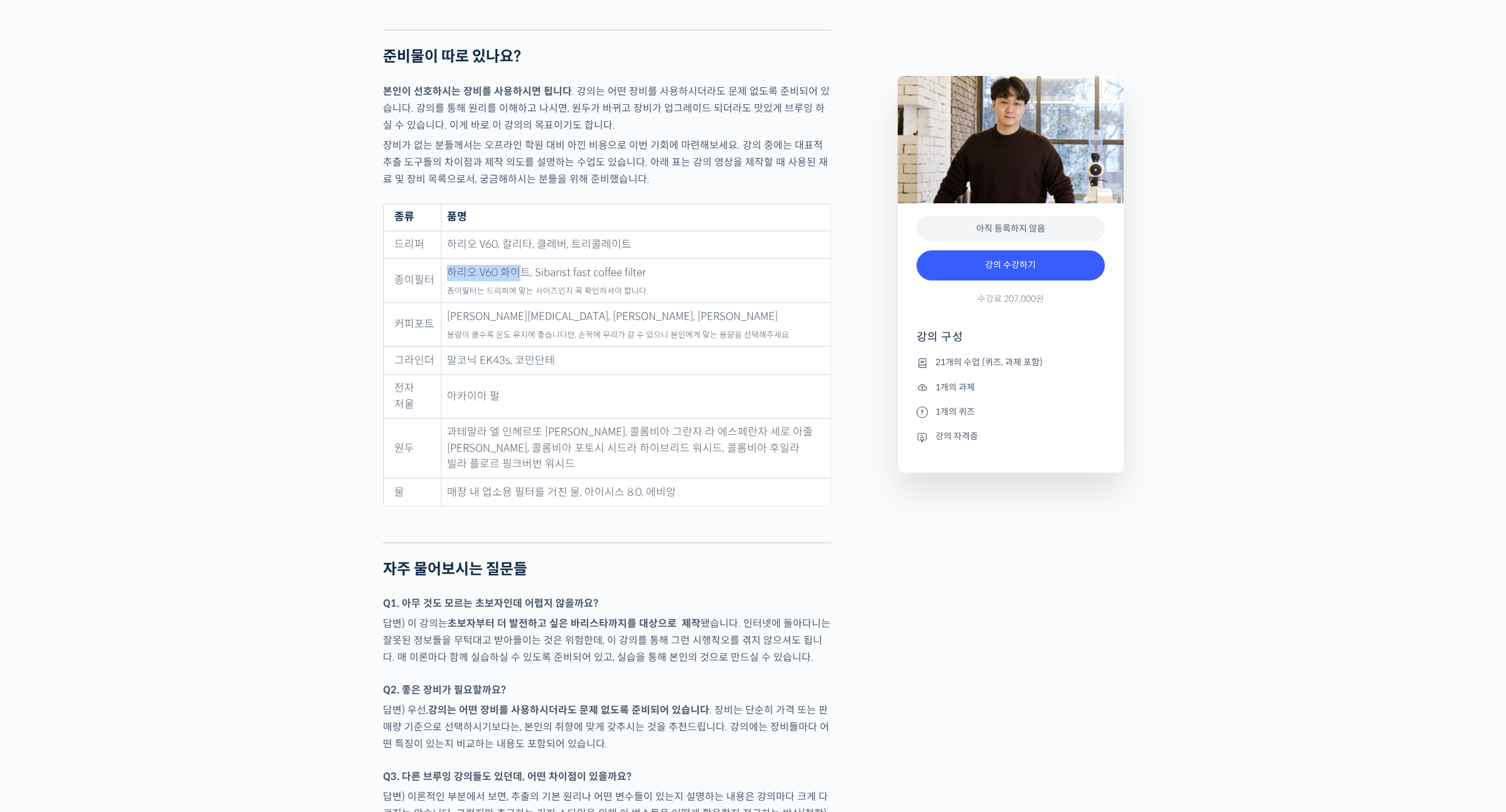
drag, startPoint x: 449, startPoint y: 233, endPoint x: 521, endPoint y: 234, distance: 72.0
click at [521, 259] on td "하리오 V60 화이트, Sibarist fast coffee filter 종이필터는 드리퍼에 맞는 사이즈인지 꼭 확인하셔야 합니다." at bounding box center [635, 281] width 389 height 44
drag, startPoint x: 438, startPoint y: 279, endPoint x: 506, endPoint y: 278, distance: 68.0
click at [506, 302] on tr "커피포트 펠로우 EKG, 하리오 부오노, 펠리시타 스퀘어 용량이 클수록 온도 유지에 좋습니다만, 손목에 무리가 갈 수 있으니 본인에게 맞는 용…" at bounding box center [607, 324] width 446 height 44
click at [506, 302] on td "펠로우 EKG, 하리오 부오노, 펠리시타 스퀘어 용량이 클수록 온도 유지에 좋습니다만, 손목에 무리가 갈 수 있으니 본인에게 맞는 용량을 선택…" at bounding box center [635, 324] width 389 height 44
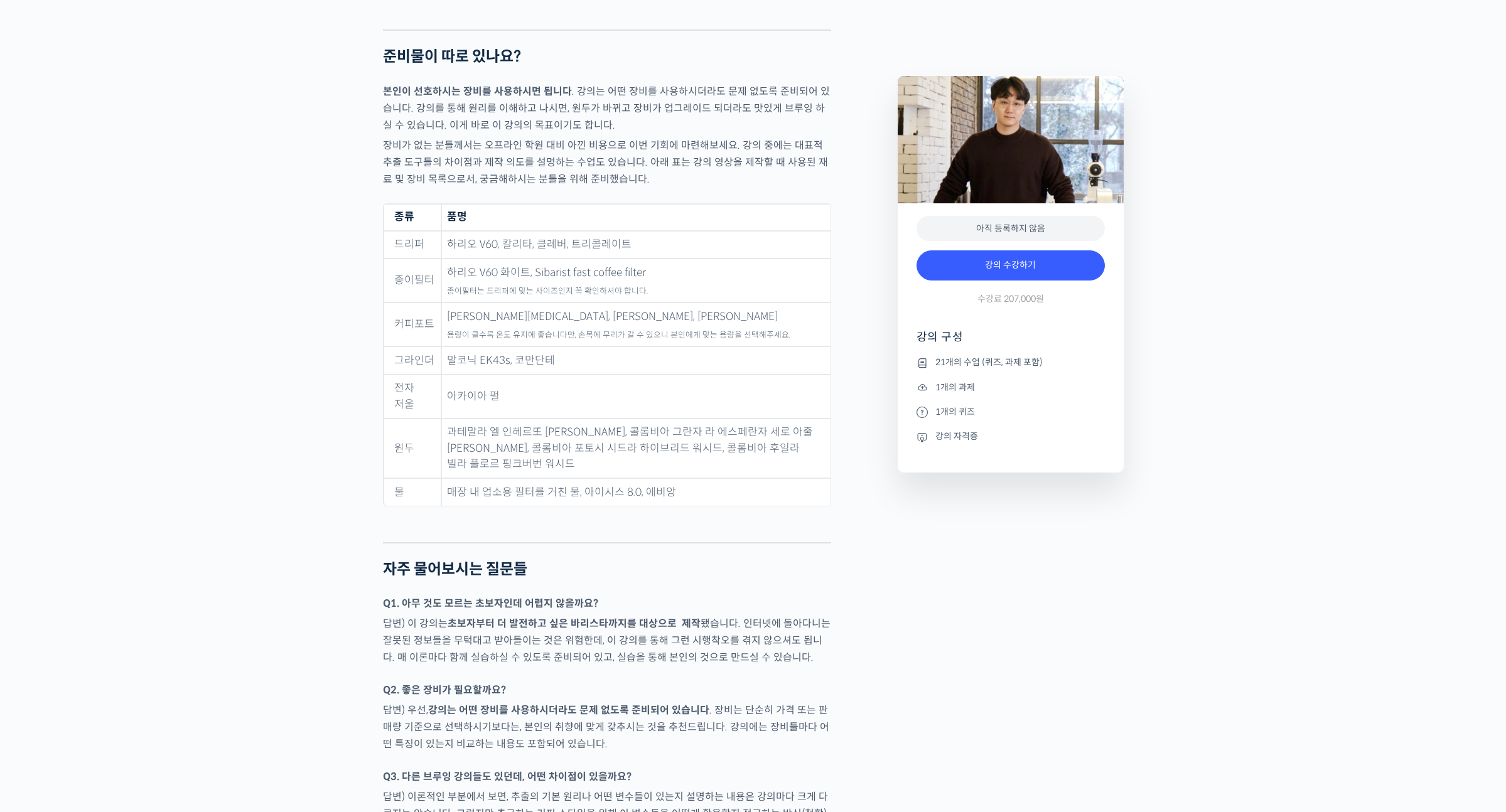
click at [508, 302] on td "펠로우 EKG, 하리오 부오노, 펠리시타 스퀘어 용량이 클수록 온도 유지에 좋습니다만, 손목에 무리가 갈 수 있으니 본인에게 맞는 용량을 선택…" at bounding box center [635, 324] width 389 height 44
drag, startPoint x: 494, startPoint y: 317, endPoint x: 594, endPoint y: 314, distance: 100.0
click at [573, 346] on td "말코닉 EK43s, 코만단테" at bounding box center [635, 360] width 389 height 28
click at [595, 346] on td "말코닉 EK43s, 코만단테" at bounding box center [635, 360] width 389 height 28
drag, startPoint x: 445, startPoint y: 321, endPoint x: 508, endPoint y: 317, distance: 63.1
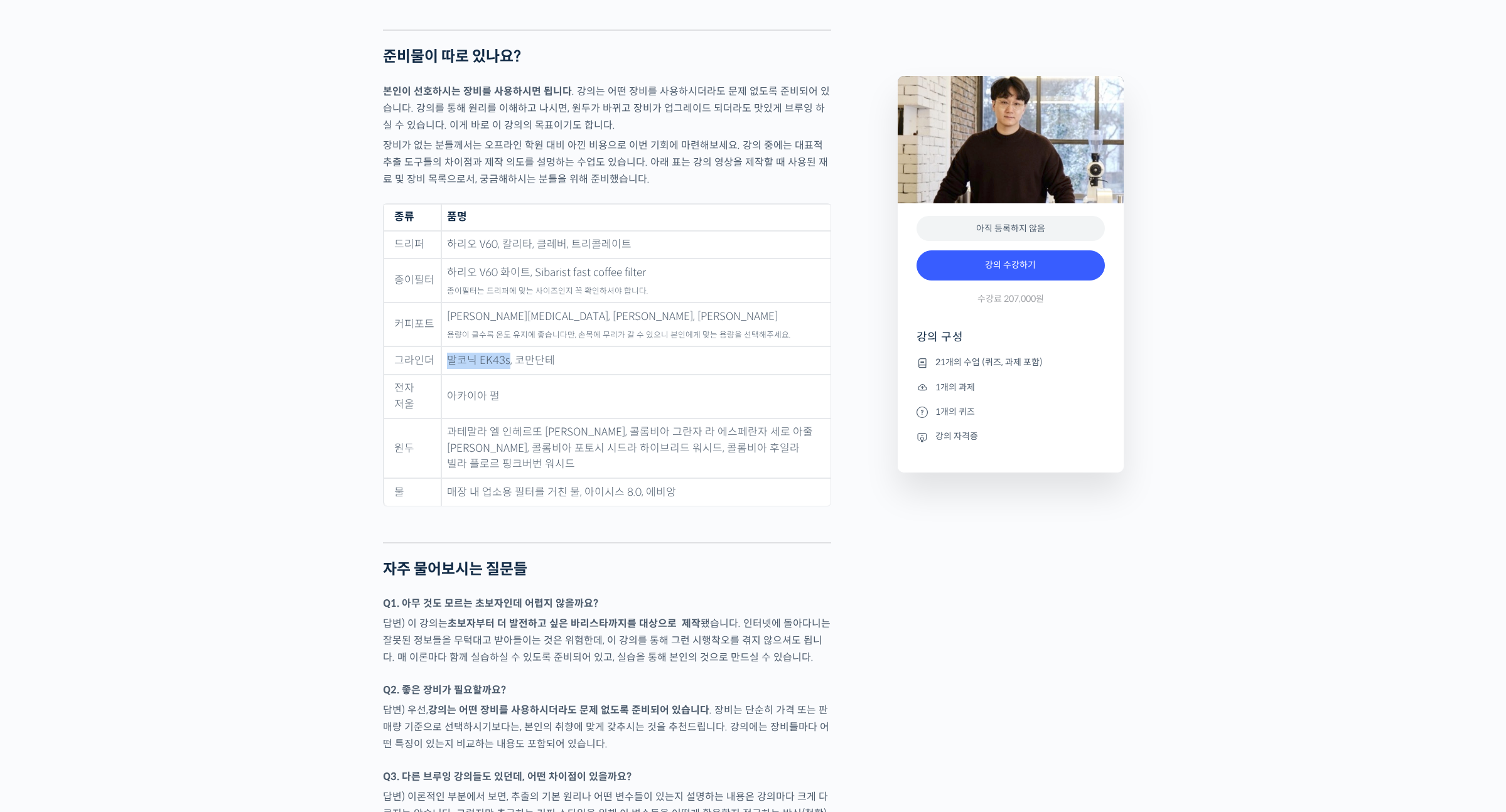
click at [508, 346] on td "말코닉 EK43s, 코만단테" at bounding box center [635, 360] width 389 height 28
copy td "말코닉 EK43s"
drag, startPoint x: 442, startPoint y: 355, endPoint x: 499, endPoint y: 356, distance: 57.0
click at [499, 375] on td "아카이아 펄" at bounding box center [635, 397] width 389 height 44
copy td "아카이아 펄"
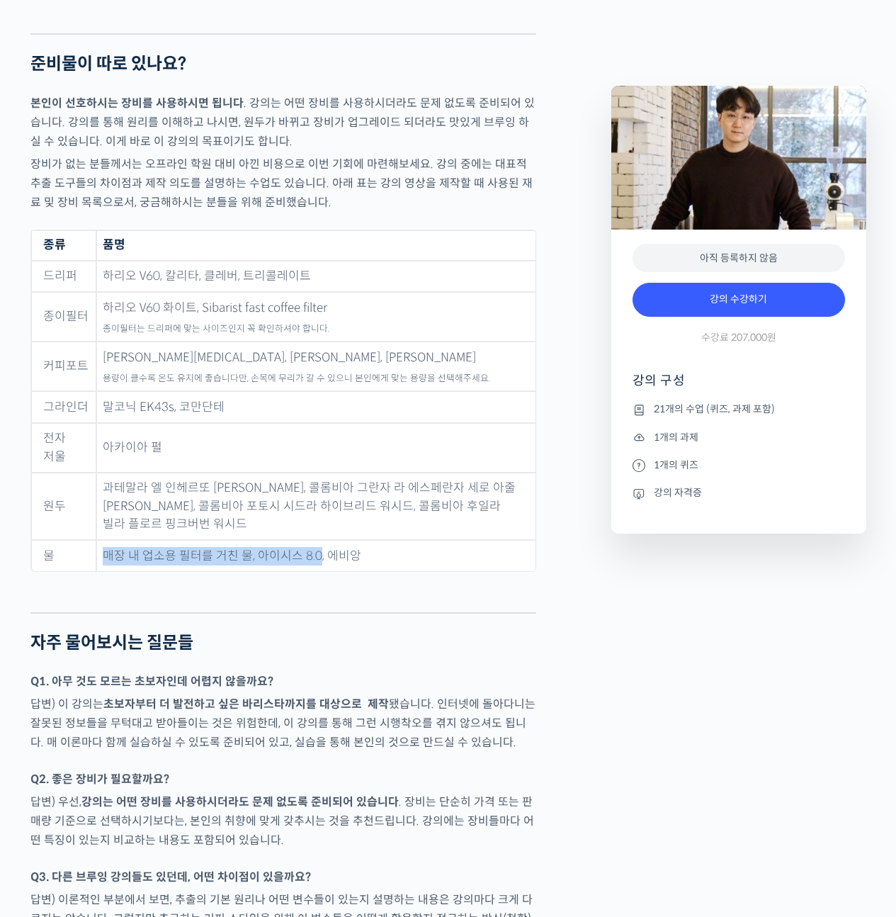
drag, startPoint x: 315, startPoint y: 509, endPoint x: 99, endPoint y: 509, distance: 216.1
click at [99, 540] on td "매장 내 업소용 필터를 거친 물, 아이시스 8.0, 에비앙" at bounding box center [315, 555] width 439 height 31
click at [143, 632] on strong "자주 물어보시는 질문들" at bounding box center [111, 642] width 163 height 21
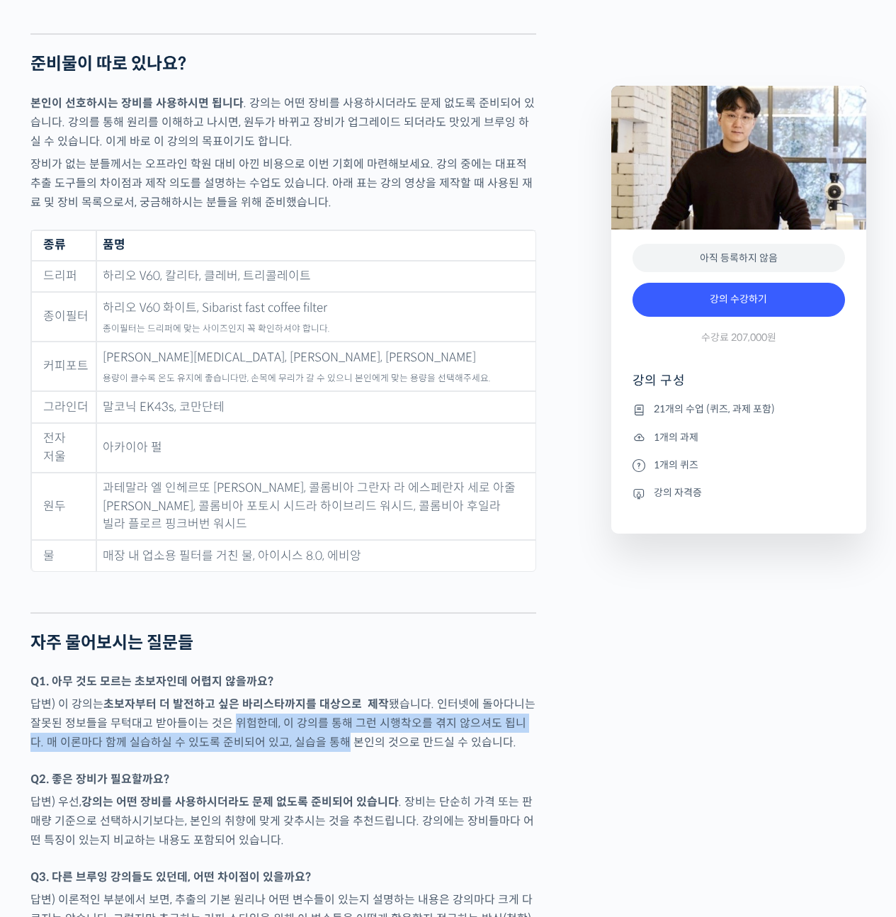
drag, startPoint x: 233, startPoint y: 687, endPoint x: 362, endPoint y: 691, distance: 129.0
click at [337, 694] on p "답변) 이 강의는 초보자부터 더 발전하고 싶은 바리스타까지를 대상으로 제작 됐습니다. 인터넷에 돌아다니는 잘못된 정보들을 무턱대고 받아들이는…" at bounding box center [283, 722] width 506 height 57
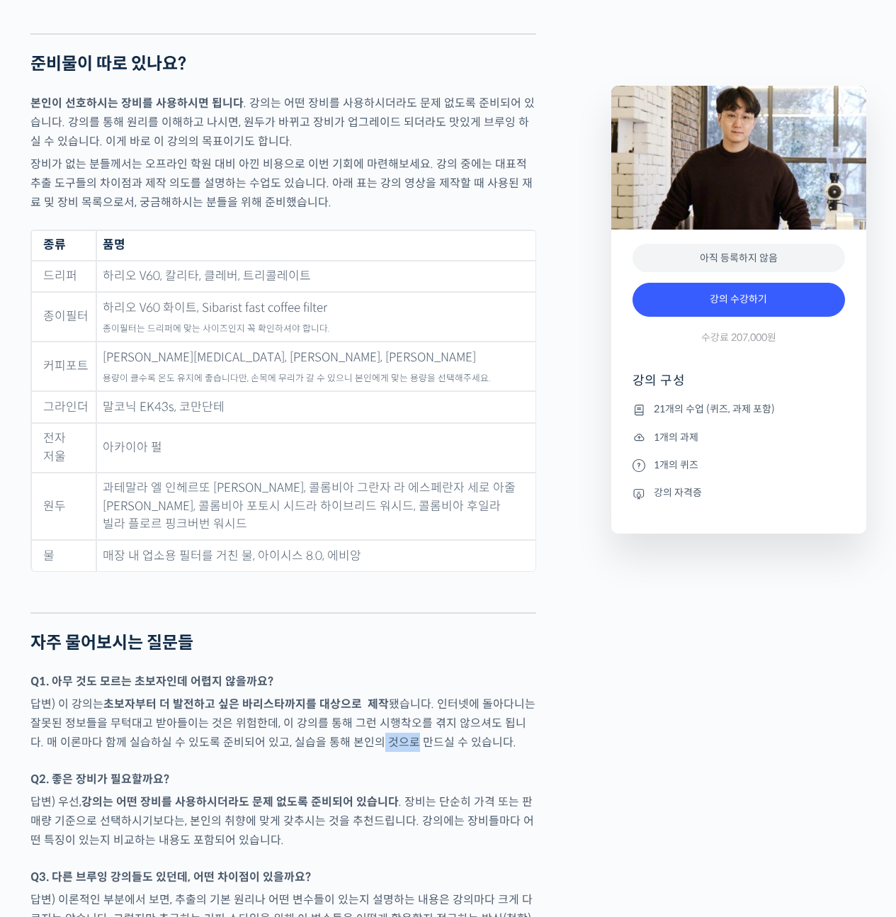
drag, startPoint x: 389, startPoint y: 694, endPoint x: 358, endPoint y: 698, distance: 31.5
click at [358, 698] on p "답변) 이 강의는 초보자부터 더 발전하고 싶은 바리스타까지를 대상으로 제작 됐습니다. 인터넷에 돌아다니는 잘못된 정보들을 무턱대고 받아들이는…" at bounding box center [283, 722] width 506 height 57
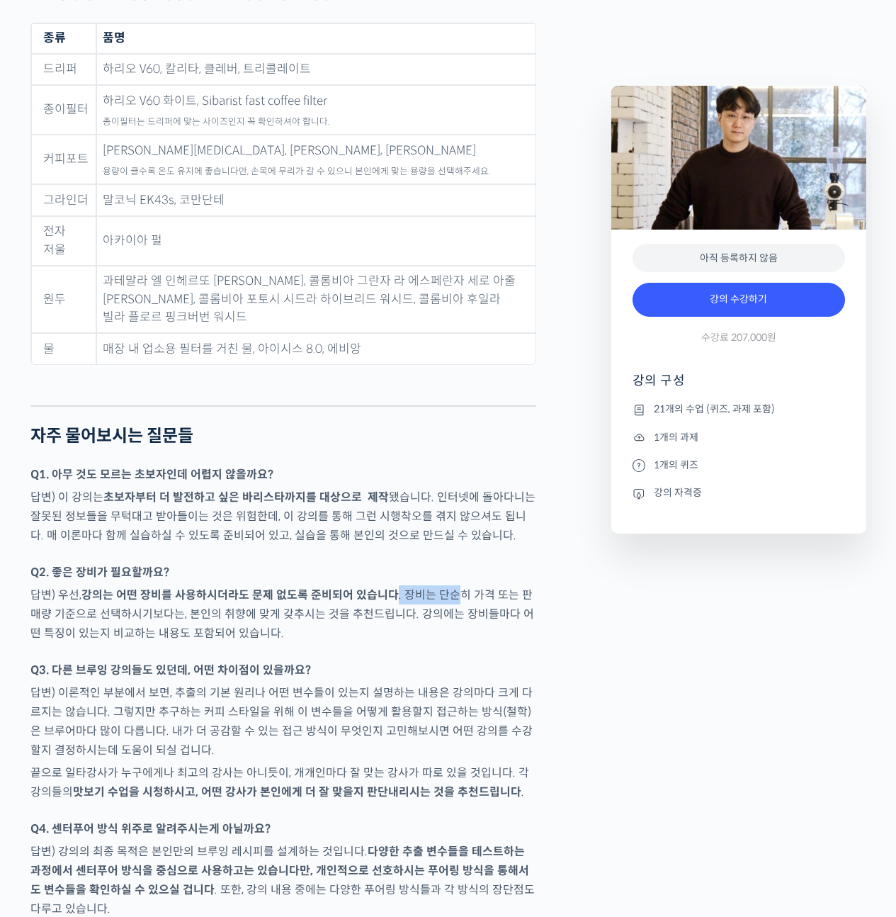
drag, startPoint x: 394, startPoint y: 548, endPoint x: 361, endPoint y: 547, distance: 32.6
click at [378, 585] on p "답변) 우선, 강의는 어떤 장비를 사용하시더라도 문제 없도록 준비되어 있습니다 . 장비는 단순히 가격 또는 판매량 기준으로 선택하시기보다는, …" at bounding box center [283, 613] width 506 height 57
drag, startPoint x: 302, startPoint y: 546, endPoint x: 433, endPoint y: 539, distance: 131.3
drag, startPoint x: 509, startPoint y: 541, endPoint x: 301, endPoint y: 536, distance: 207.6
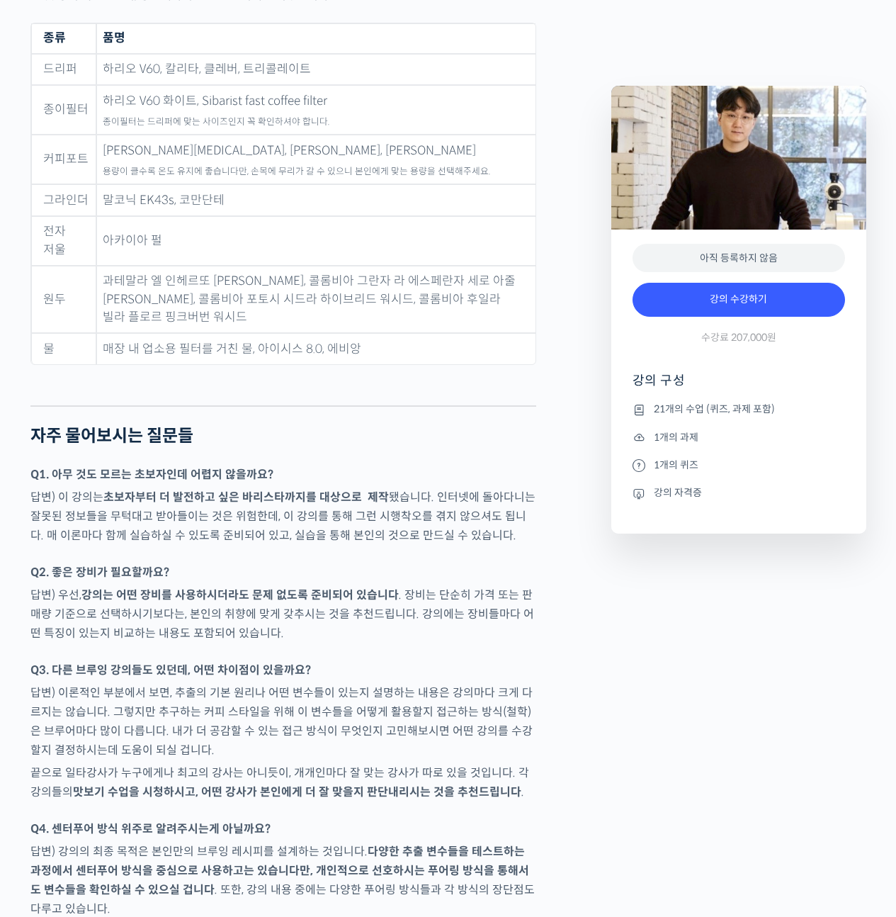
drag, startPoint x: 94, startPoint y: 560, endPoint x: 300, endPoint y: 567, distance: 206.3
click at [262, 585] on p "답변) 우선, 강의는 어떤 장비를 사용하시더라도 문제 없도록 준비되어 있습니다 . 장비는 단순히 가격 또는 판매량 기준으로 선택하시기보다는, …" at bounding box center [283, 613] width 506 height 57
click at [455, 585] on p "답변) 우선, 강의는 어떤 장비를 사용하시더라도 문제 없도록 준비되어 있습니다 . 장비는 단순히 가격 또는 판매량 기준으로 선택하시기보다는, …" at bounding box center [283, 613] width 506 height 57
drag, startPoint x: 459, startPoint y: 567, endPoint x: 310, endPoint y: 572, distance: 148.8
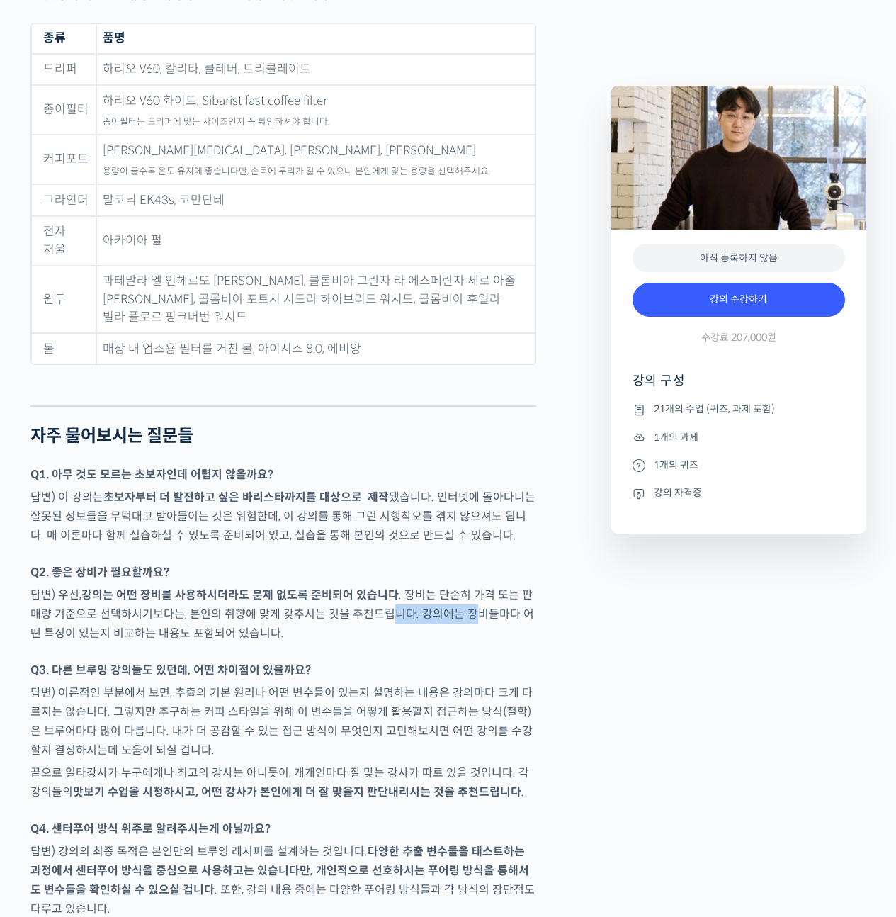
click at [310, 585] on p "답변) 우선, 강의는 어떤 장비를 사용하시더라도 문제 없도록 준비되어 있습니다 . 장비는 단순히 가격 또는 판매량 기준으로 선택하시기보다는, …" at bounding box center [283, 613] width 506 height 57
drag, startPoint x: 141, startPoint y: 614, endPoint x: 335, endPoint y: 632, distance: 194.9
click at [353, 660] on p "Q3. 다른 브루잉 강의들도 있던데, 어떤 차이점이 있을까요?" at bounding box center [283, 669] width 506 height 19
drag, startPoint x: 276, startPoint y: 628, endPoint x: 198, endPoint y: 628, distance: 77.9
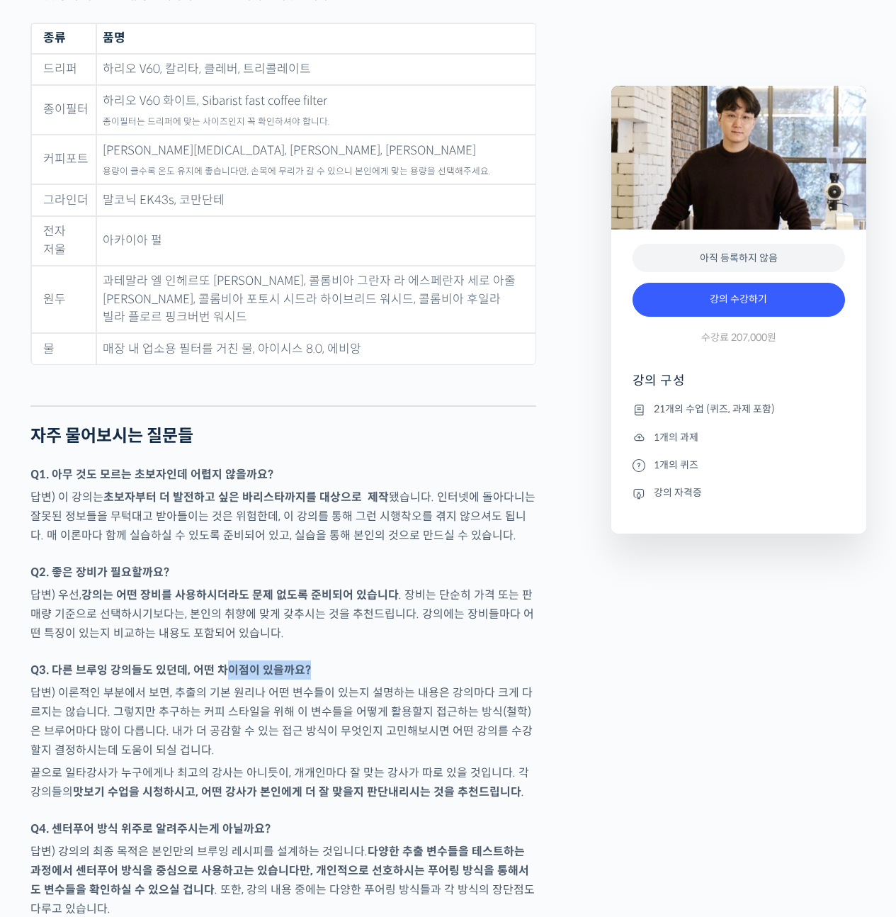
click at [228, 662] on strong "Q3. 다른 브루잉 강의들도 있던데, 어떤 차이점이 있을까요?" at bounding box center [170, 669] width 281 height 15
click at [196, 662] on strong "Q3. 다른 브루잉 강의들도 있던데, 어떤 차이점이 있을까요?" at bounding box center [170, 669] width 281 height 15
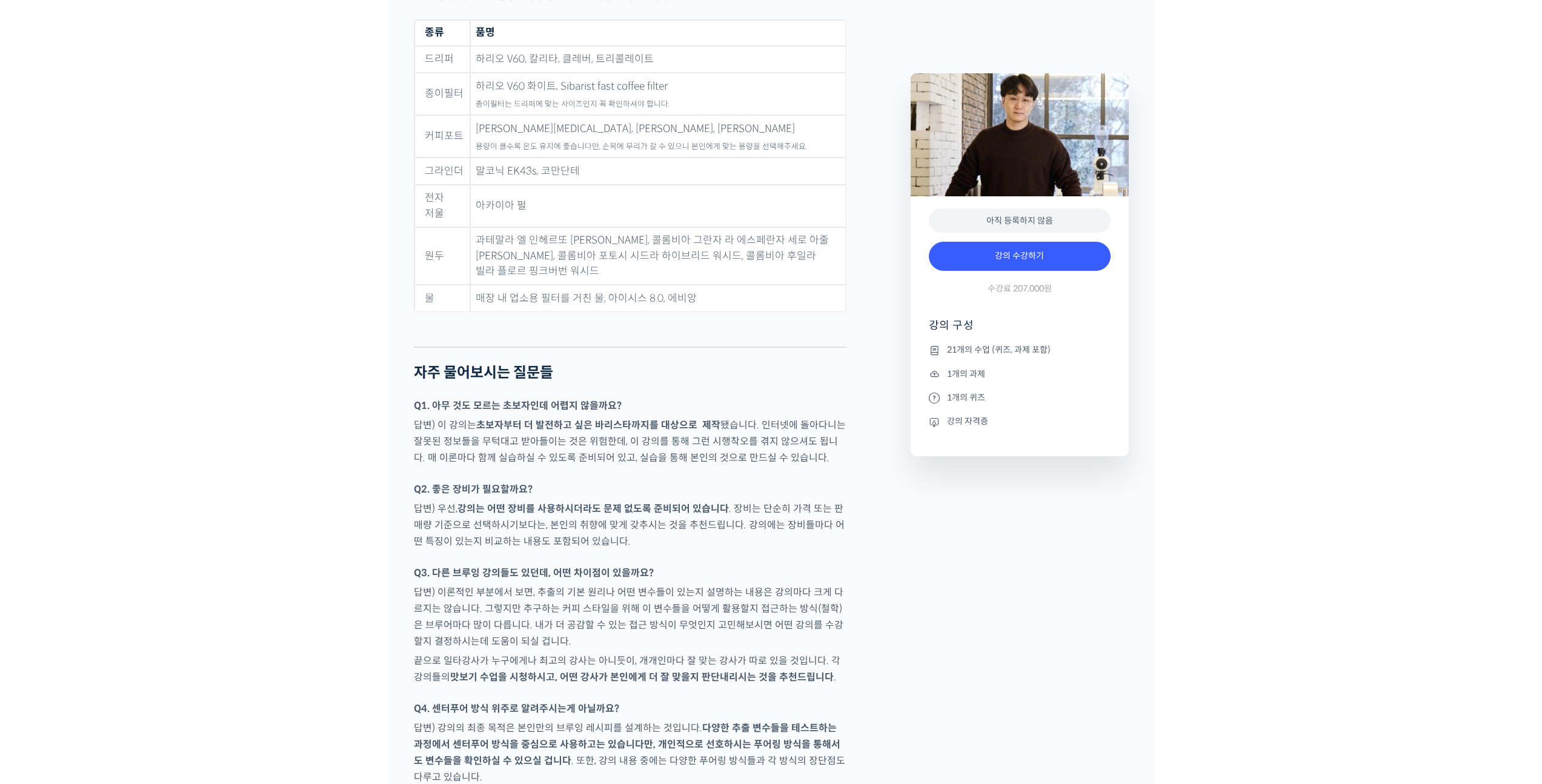
scroll to position [4563, 0]
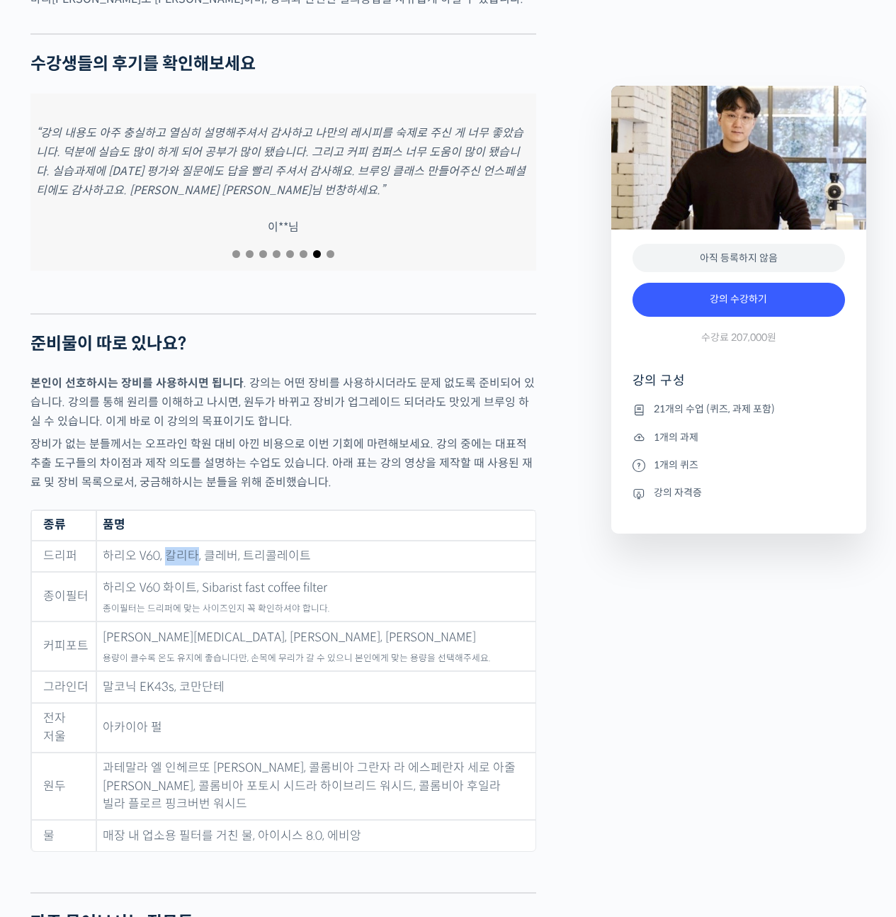
drag, startPoint x: 162, startPoint y: 511, endPoint x: 192, endPoint y: 515, distance: 30.1
click at [192, 541] on td "하리오 V60, 칼리타, 클레버, 트리콜레이트" at bounding box center [315, 557] width 439 height 32
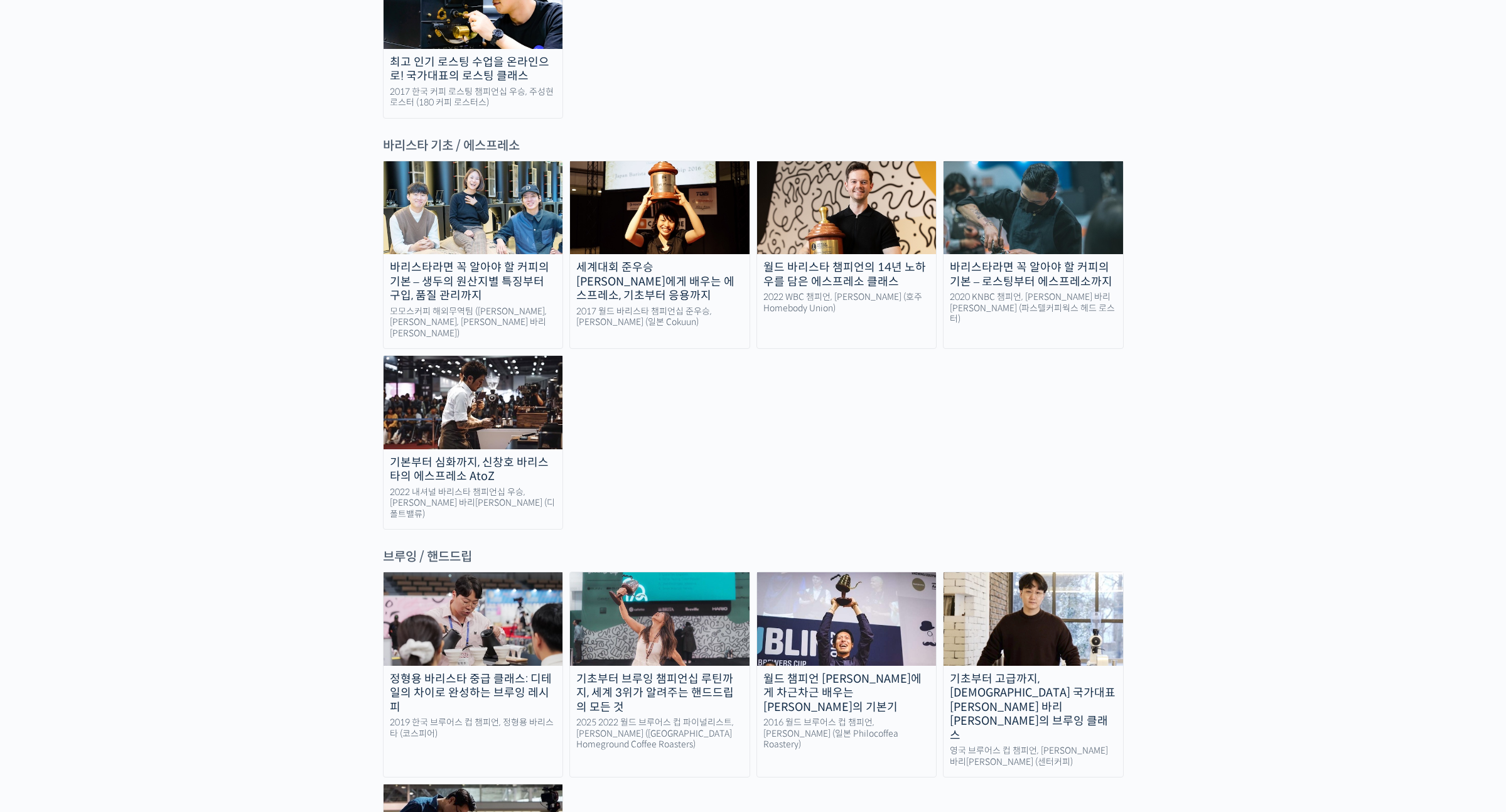
scroll to position [1698, 0]
